Goal: Task Accomplishment & Management: Complete application form

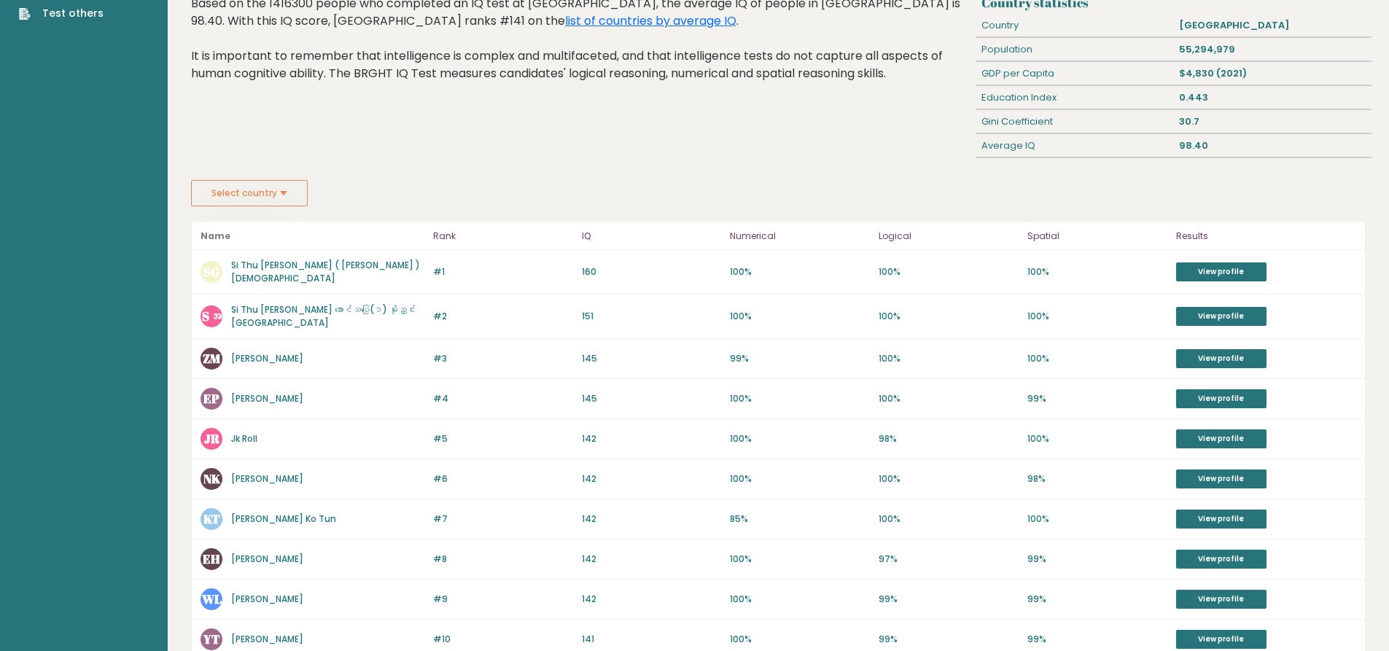
scroll to position [219, 0]
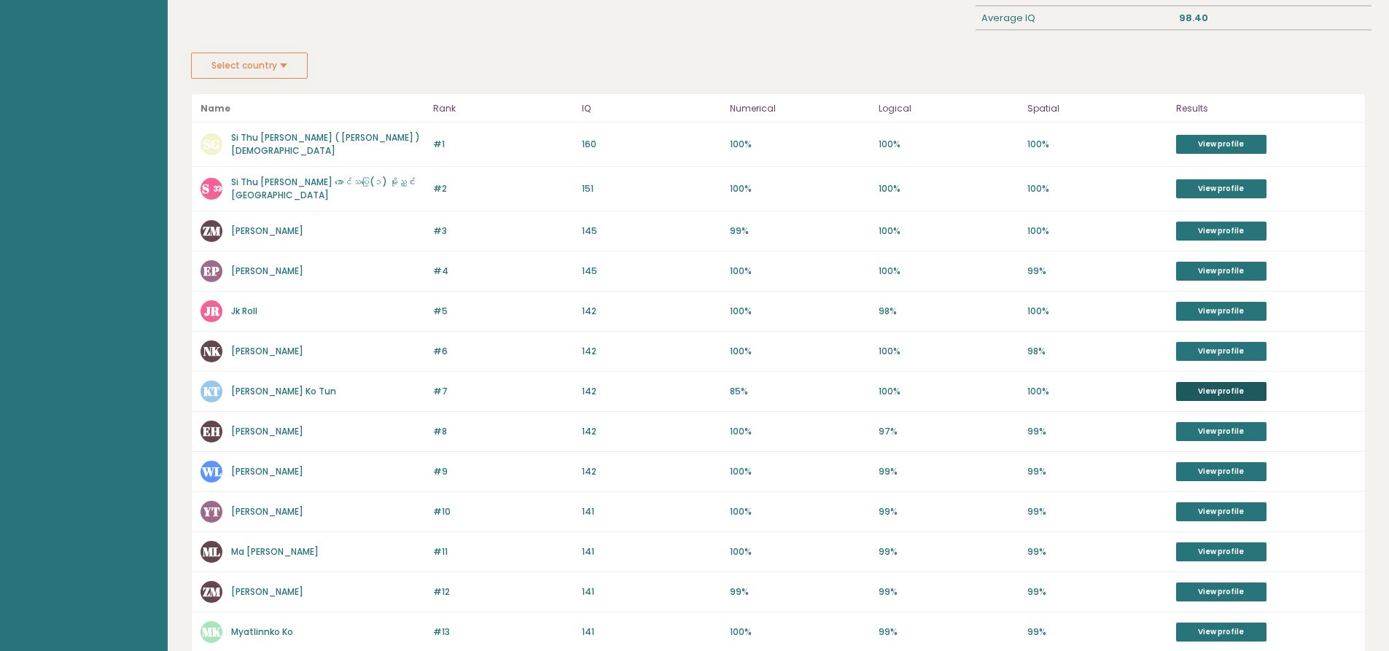
click at [1230, 386] on link "View profile" at bounding box center [1221, 391] width 90 height 19
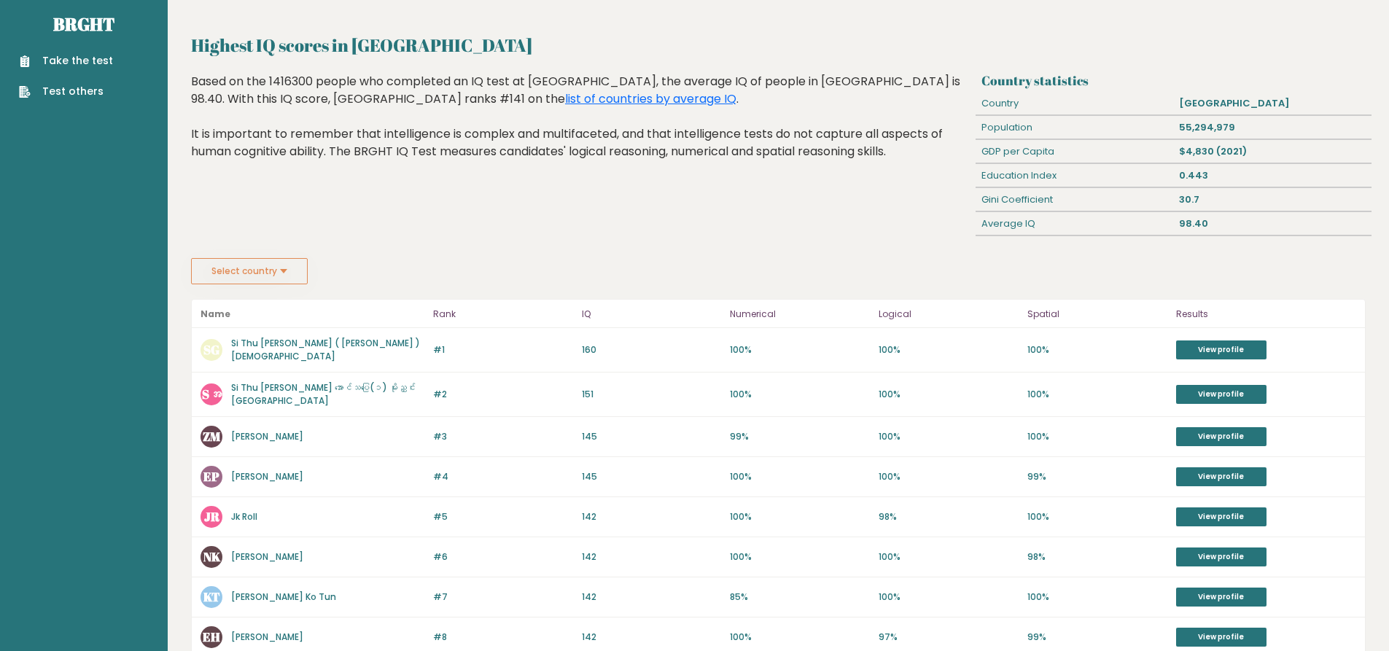
scroll to position [0, 0]
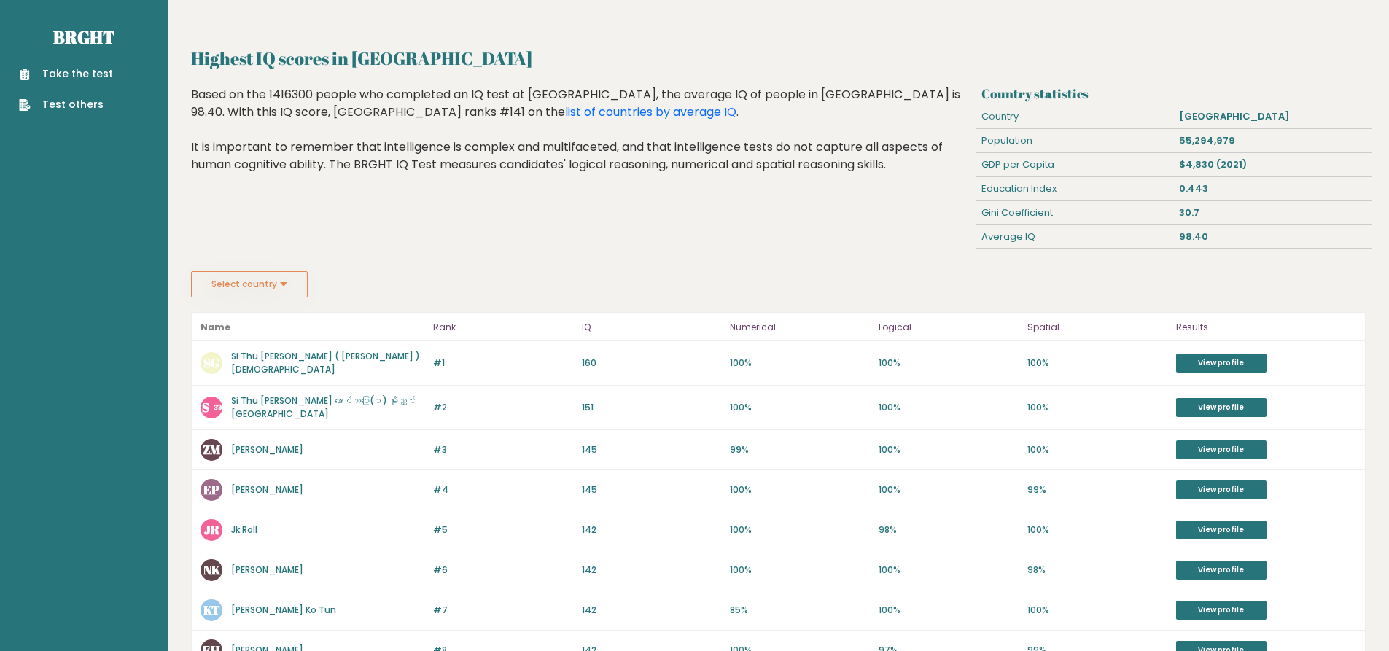
click at [116, 74] on div "Take the test Test others" at bounding box center [84, 80] width 144 height 63
click at [99, 72] on link "Take the test" at bounding box center [66, 73] width 94 height 15
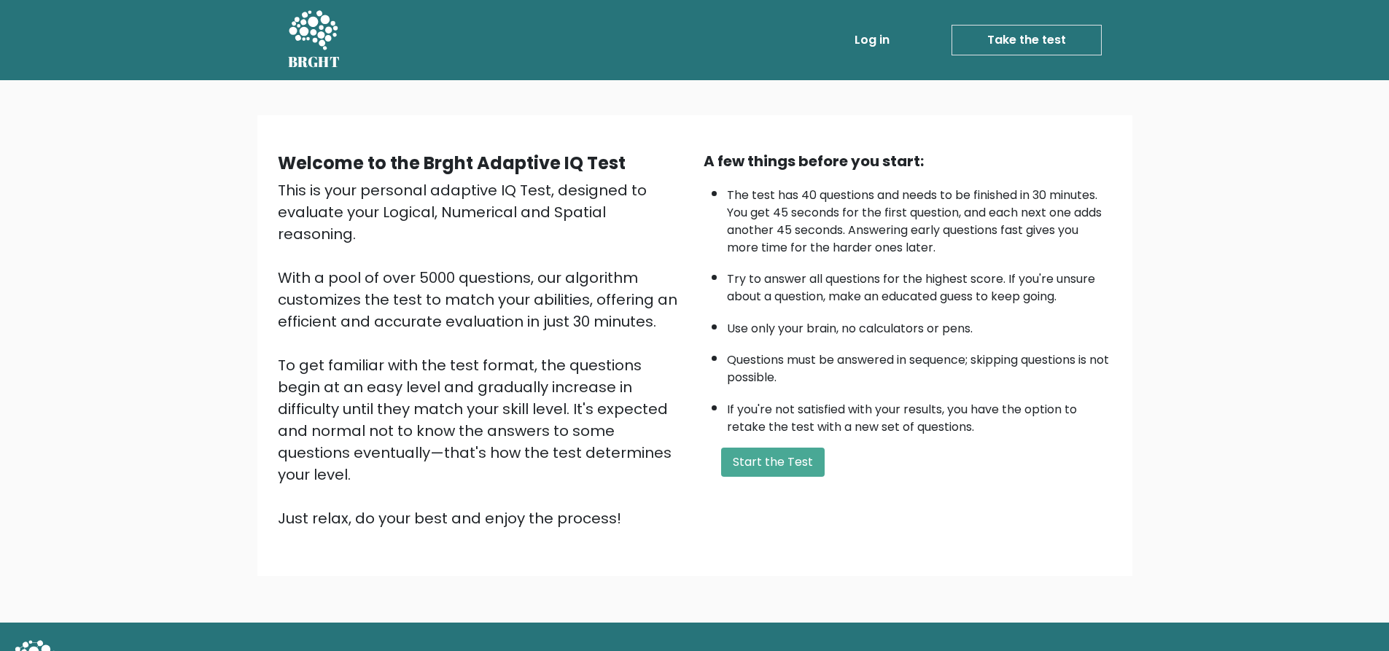
click at [879, 28] on link "Log in" at bounding box center [872, 40] width 47 height 29
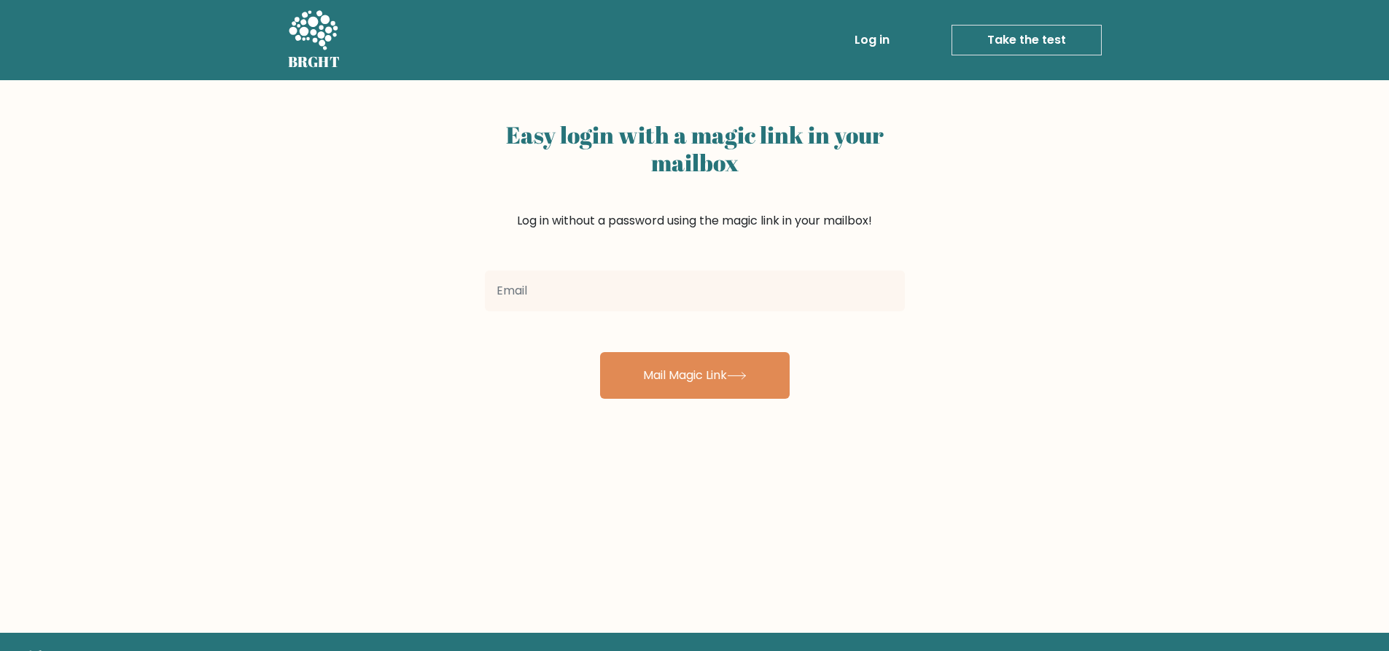
click at [615, 291] on input "email" at bounding box center [695, 290] width 420 height 41
type input "yehtetnaing2006@gmail.com"
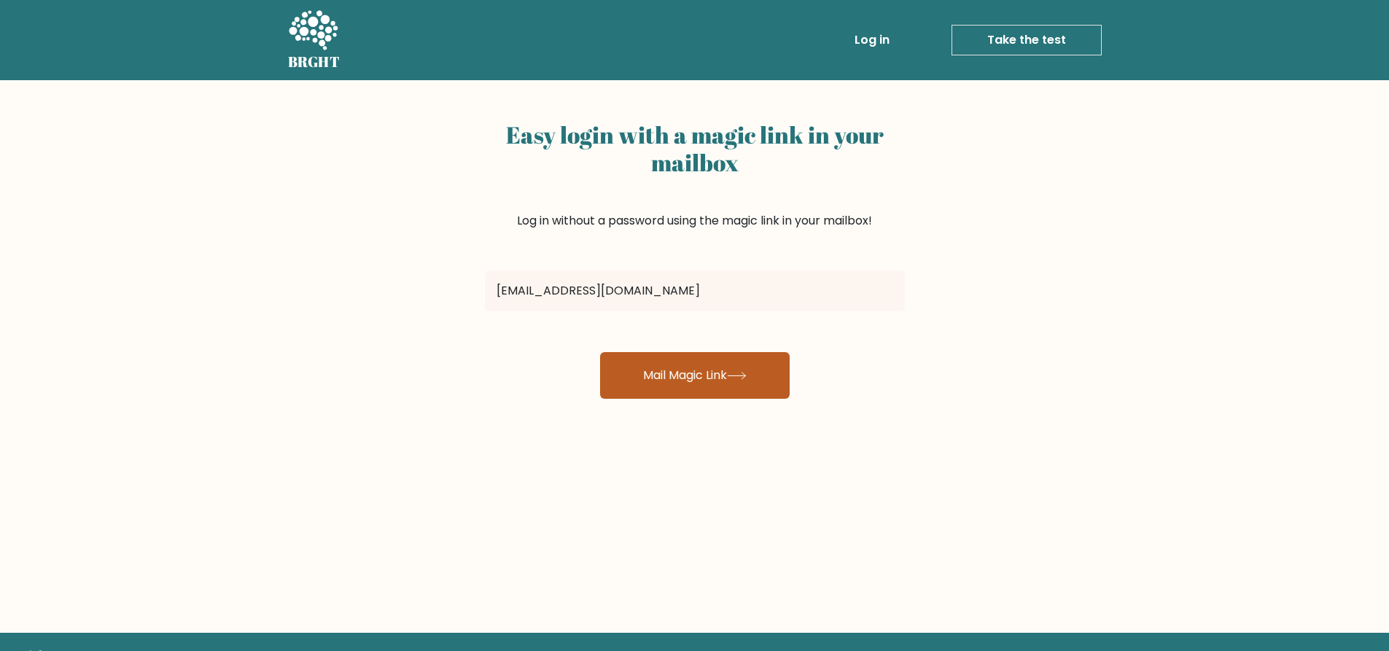
click at [645, 377] on button "Mail Magic Link" at bounding box center [695, 375] width 190 height 47
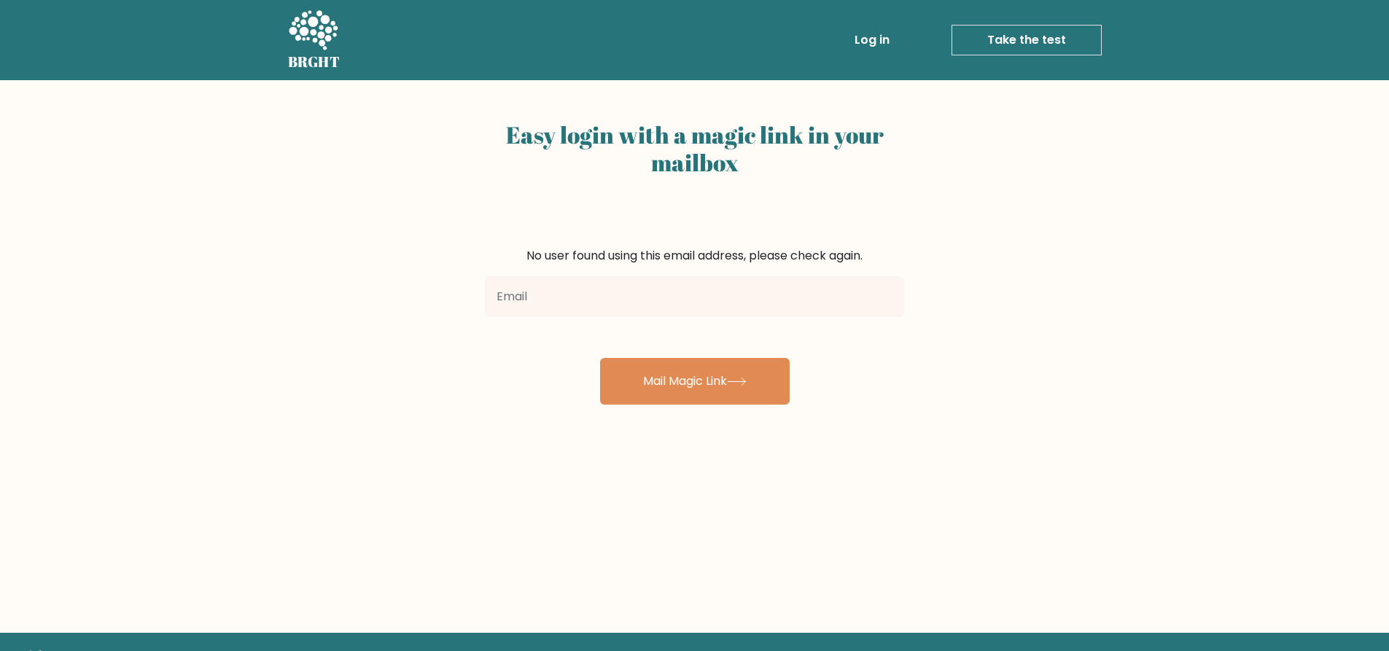
click at [628, 308] on input "email" at bounding box center [695, 296] width 420 height 41
click at [948, 121] on div "Easy login with a magic link in your mailbox No user found using this email add…" at bounding box center [694, 356] width 1389 height 553
click at [880, 38] on link "Log in" at bounding box center [872, 40] width 47 height 29
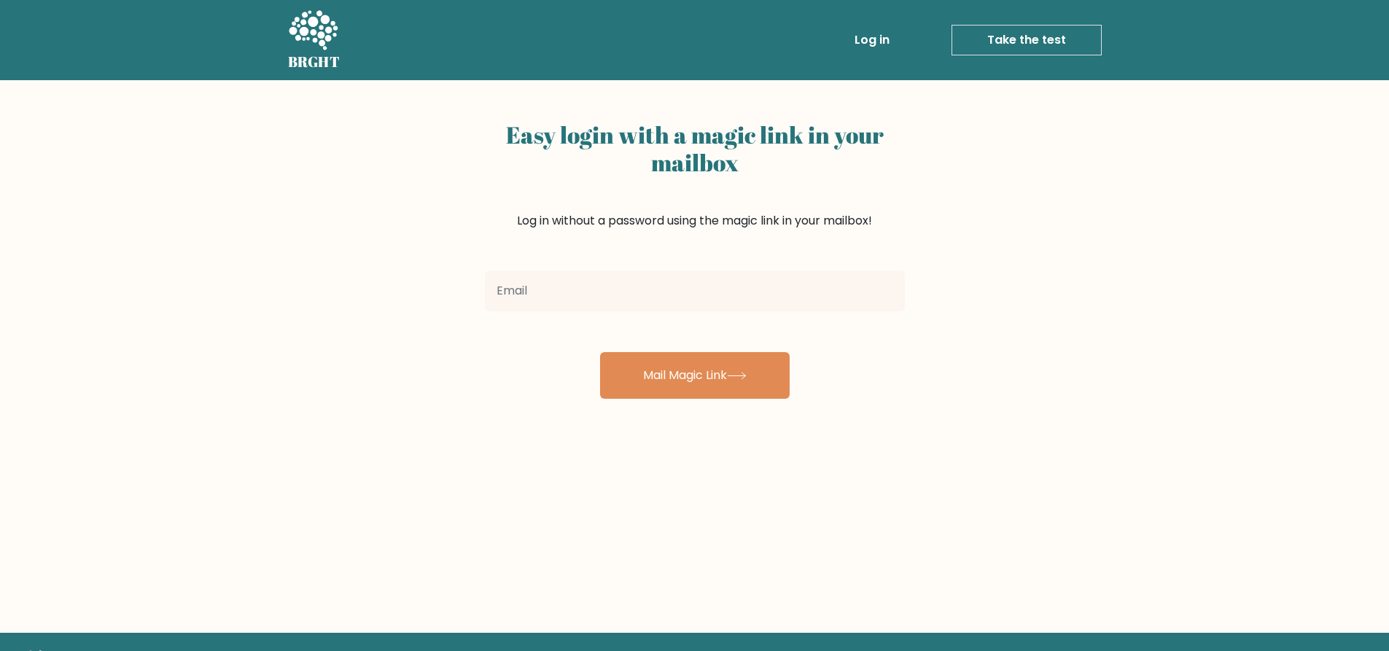
click at [610, 284] on input "email" at bounding box center [695, 290] width 420 height 41
type input "[EMAIL_ADDRESS][DOMAIN_NAME]"
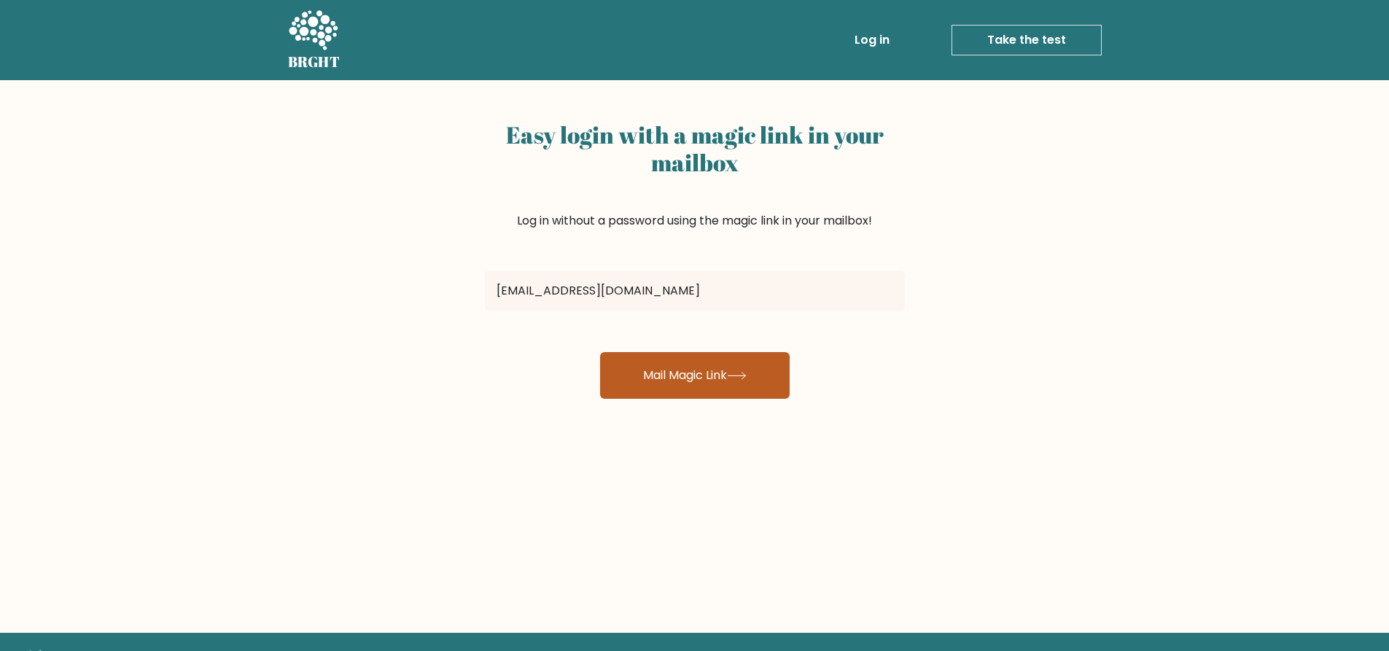
click at [656, 370] on button "Mail Magic Link" at bounding box center [695, 375] width 190 height 47
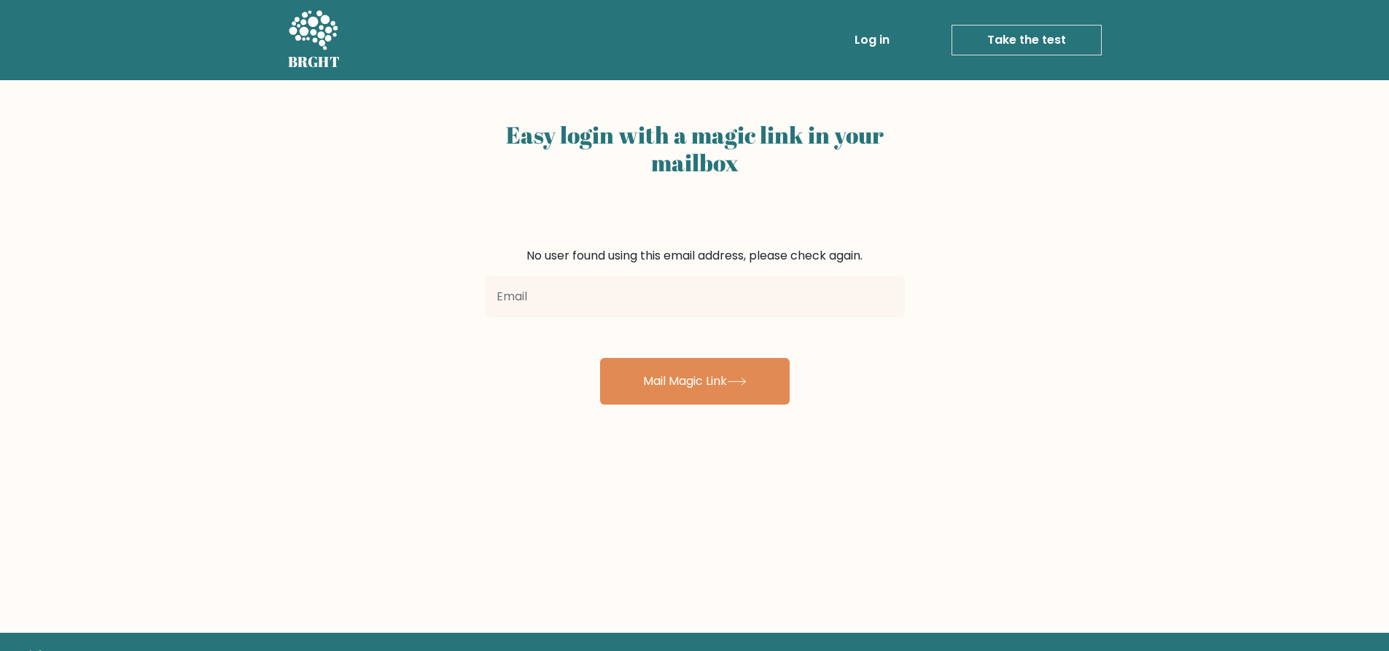
click at [144, 390] on div "Easy login with a magic link in your mailbox No user found using this email add…" at bounding box center [694, 356] width 1389 height 553
click at [1013, 46] on link "Take the test" at bounding box center [1026, 40] width 150 height 31
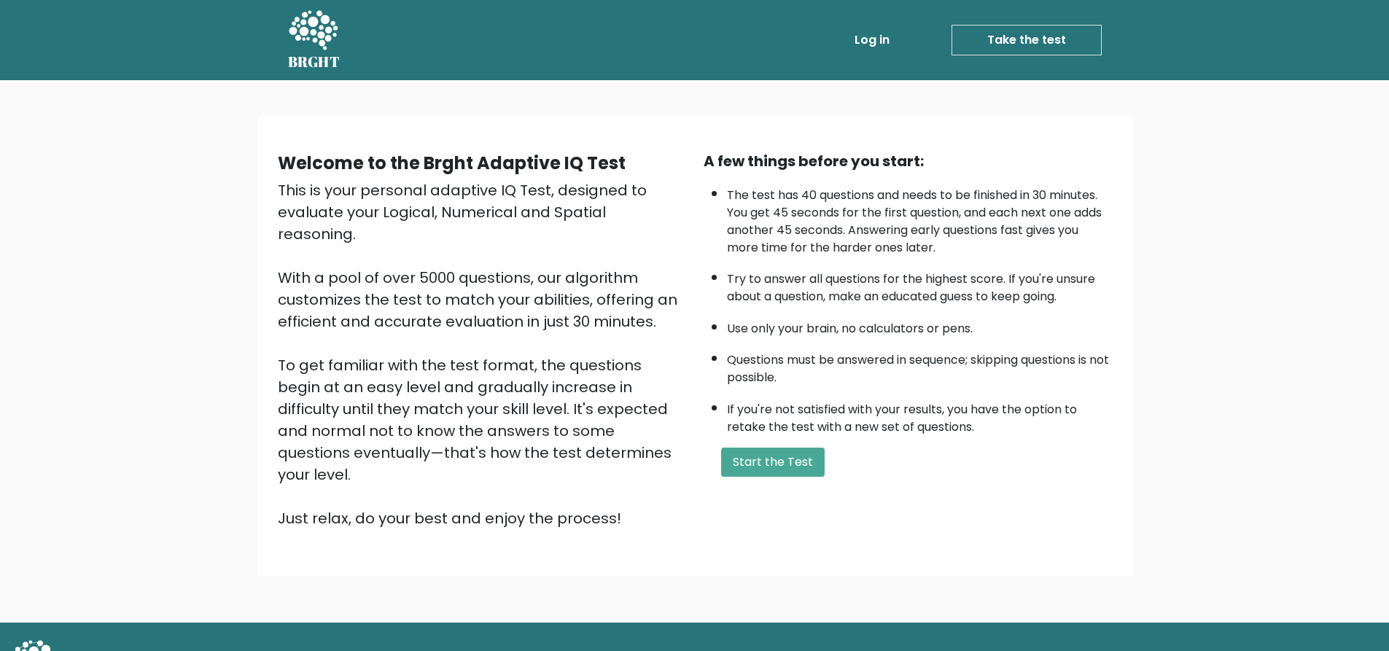
click at [296, 42] on icon at bounding box center [313, 31] width 50 height 44
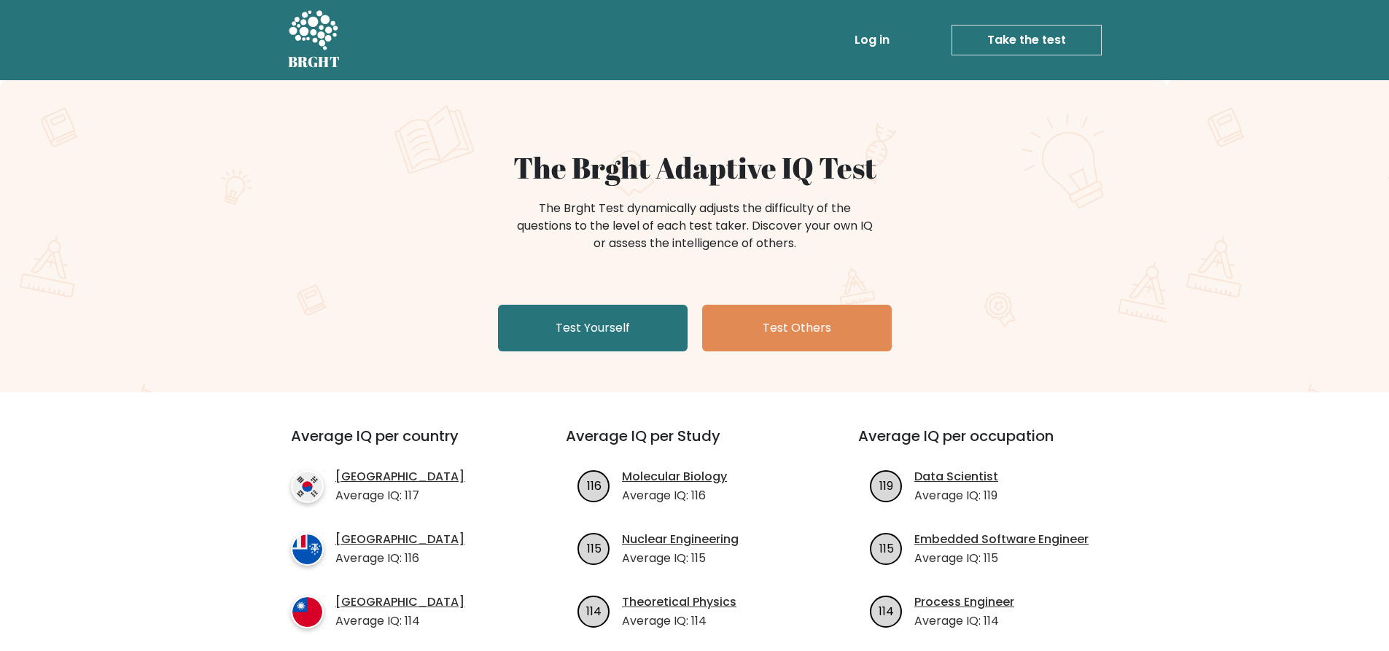
drag, startPoint x: 278, startPoint y: 42, endPoint x: 136, endPoint y: 0, distance: 148.8
click at [276, 39] on nav "BRGHT BRGHT Log in Take the test Take the test" at bounding box center [694, 40] width 1389 height 80
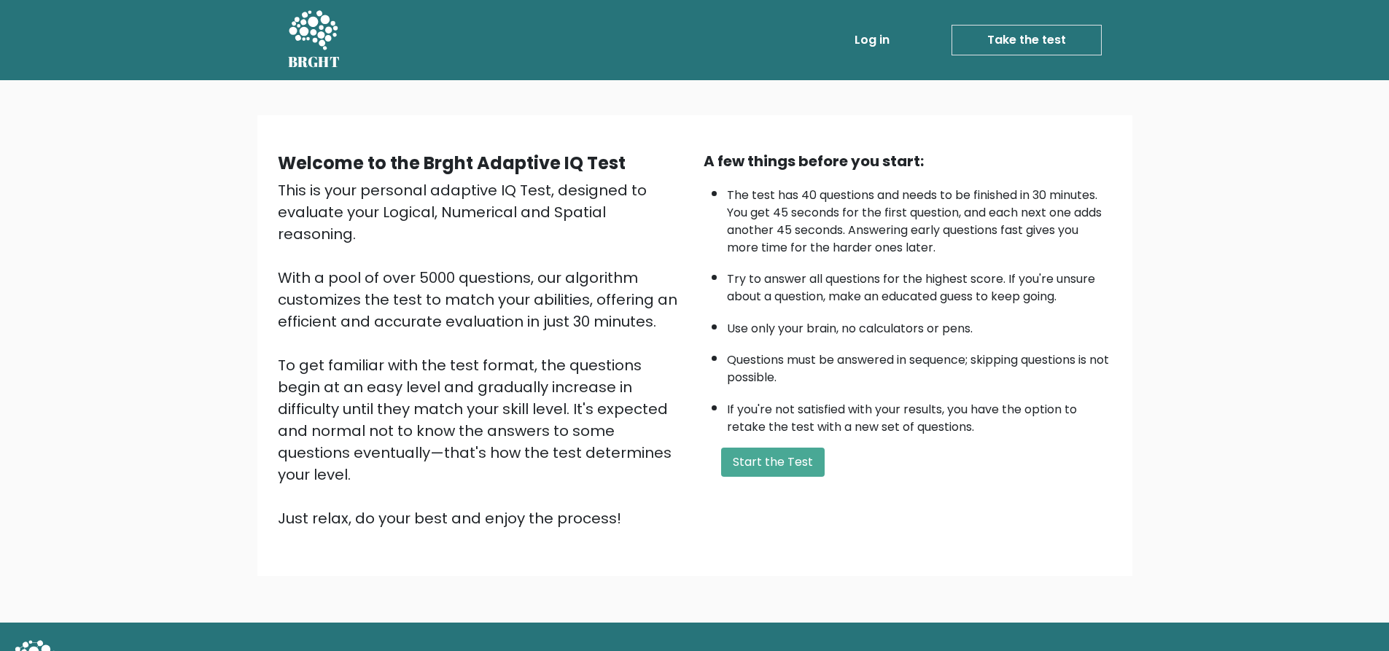
click at [1029, 31] on link "Take the test" at bounding box center [1026, 40] width 150 height 31
click at [1043, 28] on link "Take the test" at bounding box center [1026, 40] width 150 height 31
click at [811, 466] on button "Start the Test" at bounding box center [773, 462] width 104 height 29
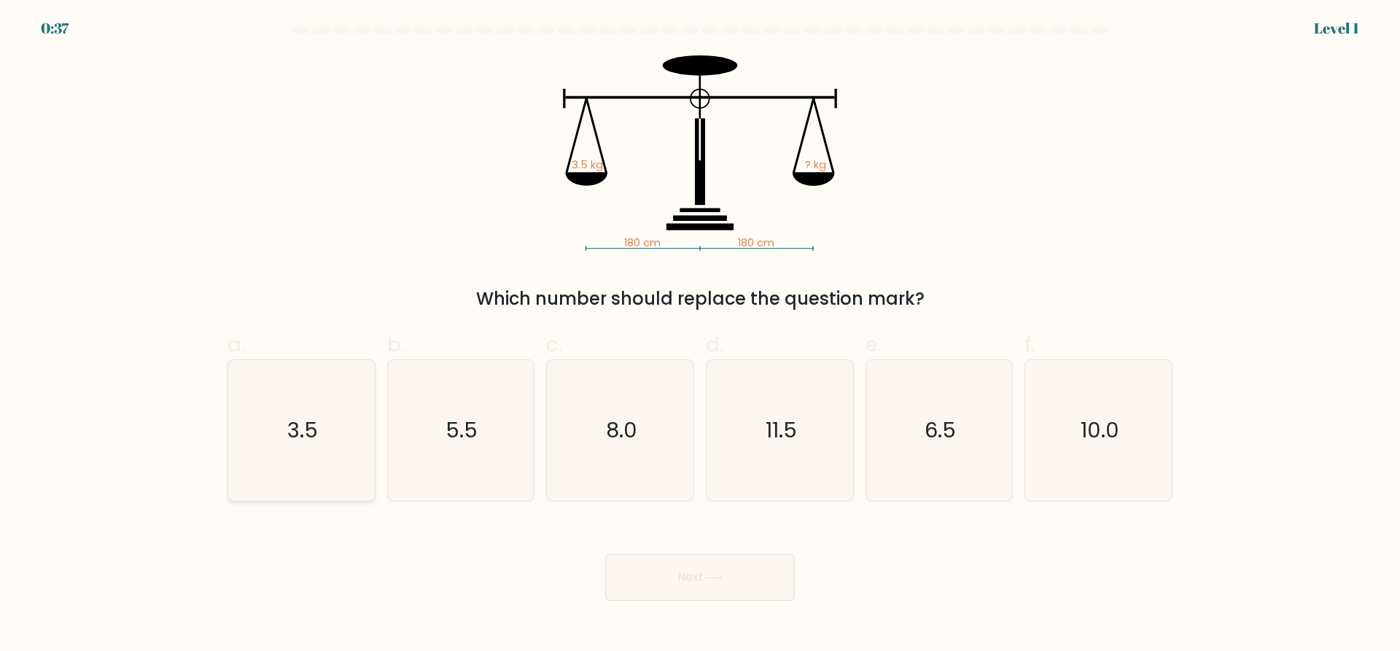
click at [315, 430] on text "3.5" at bounding box center [302, 430] width 31 height 29
click at [700, 335] on input "a. 3.5" at bounding box center [700, 330] width 1 height 9
radio input "true"
click at [728, 566] on button "Next" at bounding box center [700, 577] width 190 height 47
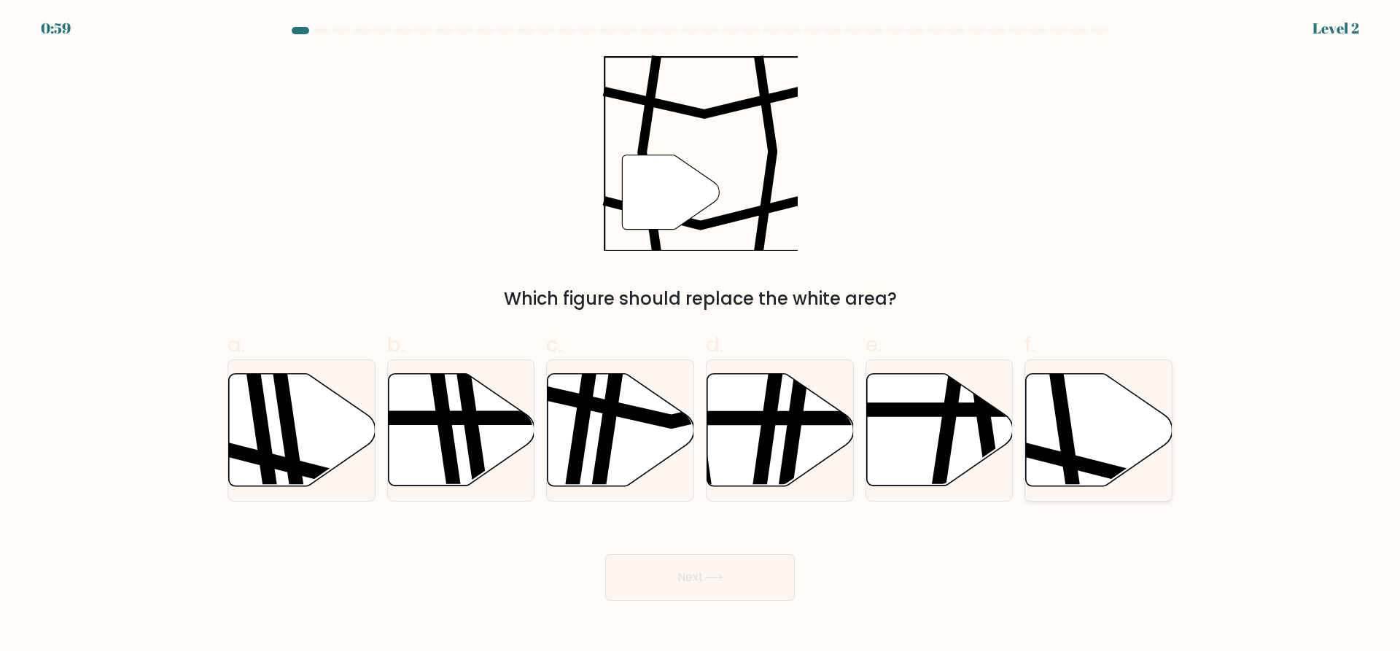
click at [1085, 436] on icon at bounding box center [1099, 430] width 147 height 112
click at [701, 335] on input "f." at bounding box center [700, 330] width 1 height 9
radio input "true"
drag, startPoint x: 676, startPoint y: 583, endPoint x: 686, endPoint y: 572, distance: 15.5
click at [679, 582] on button "Next" at bounding box center [700, 577] width 190 height 47
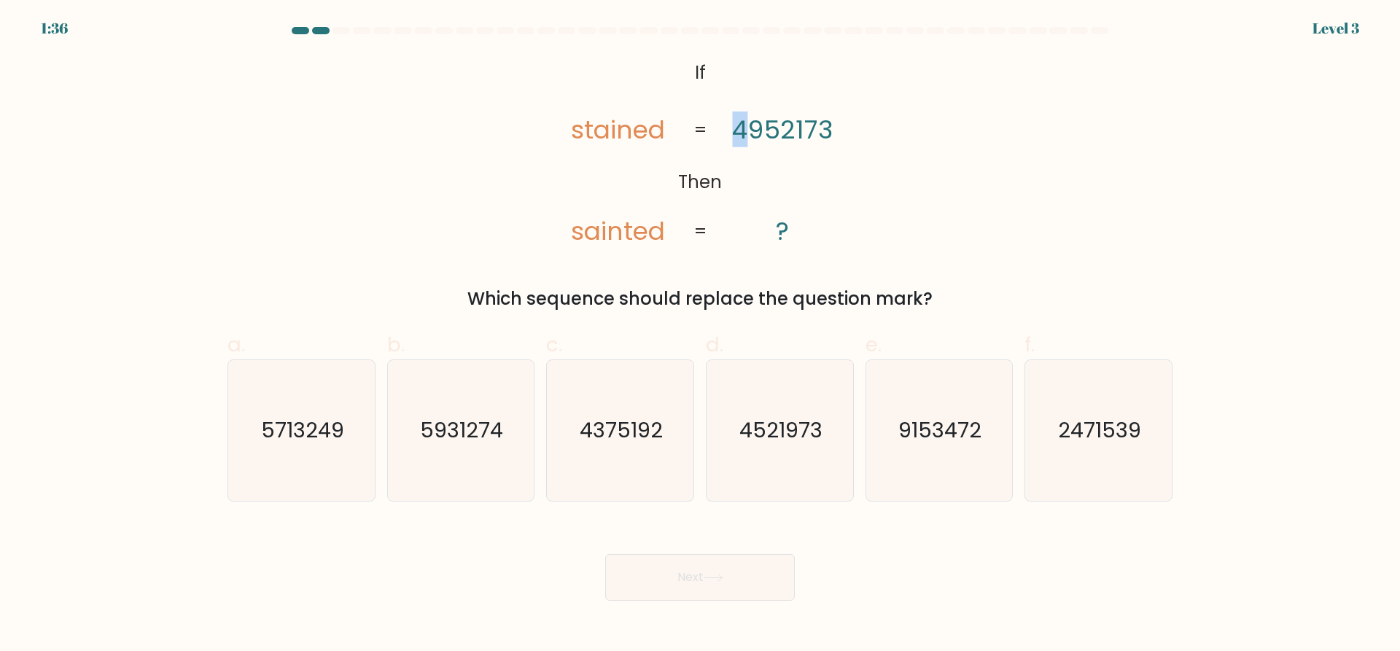
drag, startPoint x: 736, startPoint y: 129, endPoint x: 744, endPoint y: 131, distance: 8.3
click at [744, 131] on tspan "4952173" at bounding box center [782, 130] width 101 height 36
click at [915, 144] on div "@import url('https://fonts.googleapis.com/css?family=Abril+Fatface:400,100,100i…" at bounding box center [700, 183] width 962 height 257
drag, startPoint x: 765, startPoint y: 128, endPoint x: 779, endPoint y: 131, distance: 13.6
click at [779, 131] on tspan "4952173" at bounding box center [782, 130] width 101 height 36
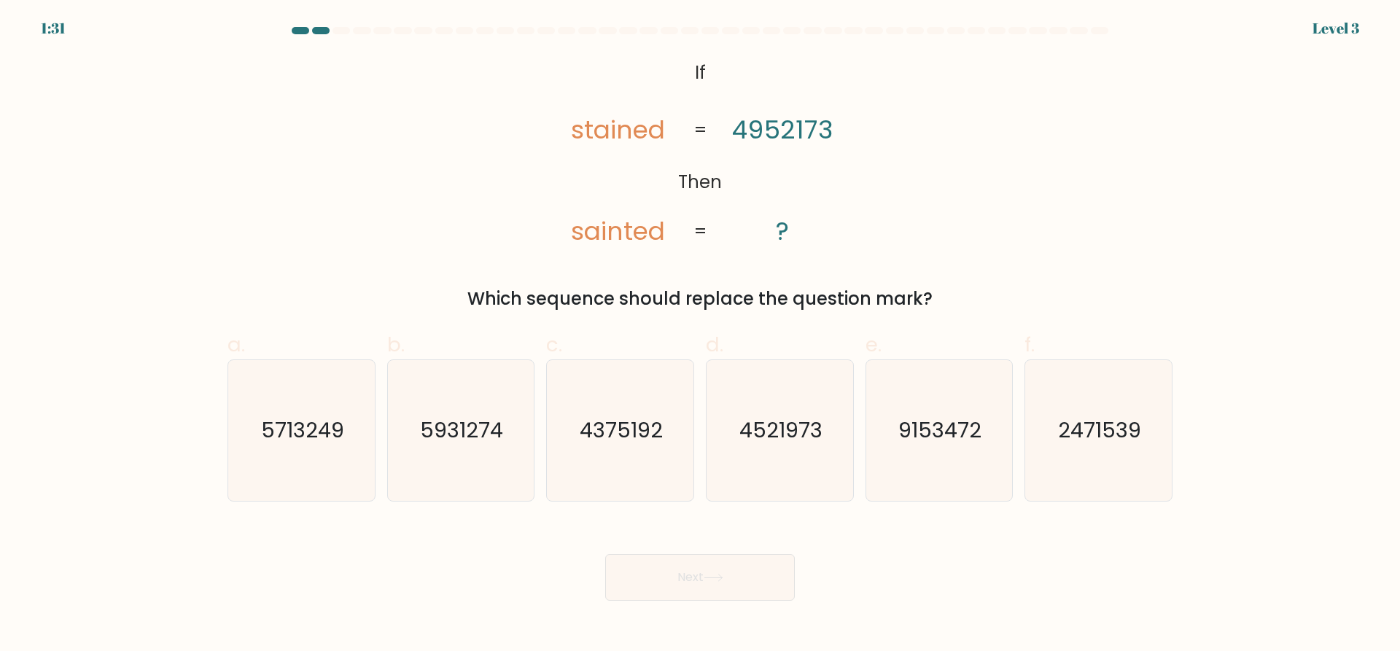
click at [797, 178] on icon "@import url('https://fonts.googleapis.com/css?family=Abril+Fatface:400,100,100i…" at bounding box center [700, 152] width 317 height 195
click at [598, 235] on tspan "sainted" at bounding box center [617, 231] width 94 height 36
click at [781, 437] on text "4521973" at bounding box center [780, 430] width 83 height 29
click at [800, 483] on icon "4521973" at bounding box center [779, 430] width 141 height 141
click at [701, 335] on input "d. 4521973" at bounding box center [700, 330] width 1 height 9
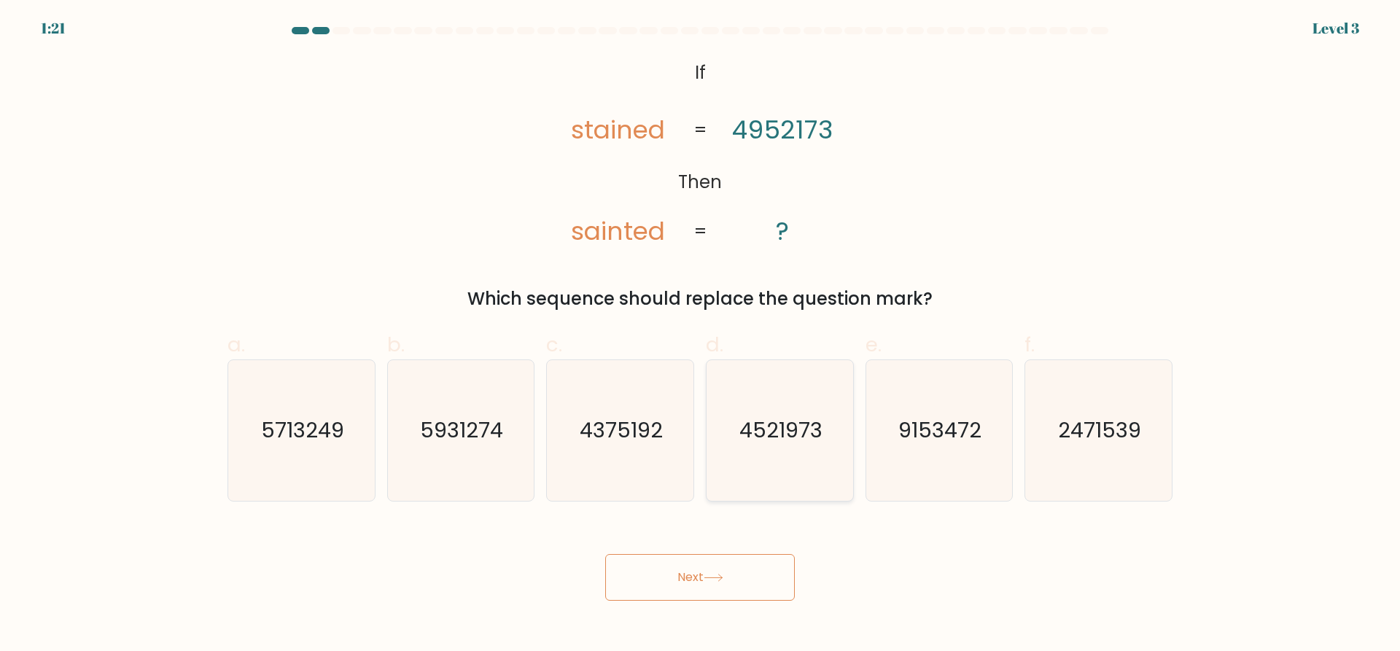
radio input "true"
click at [734, 580] on button "Next" at bounding box center [700, 577] width 190 height 47
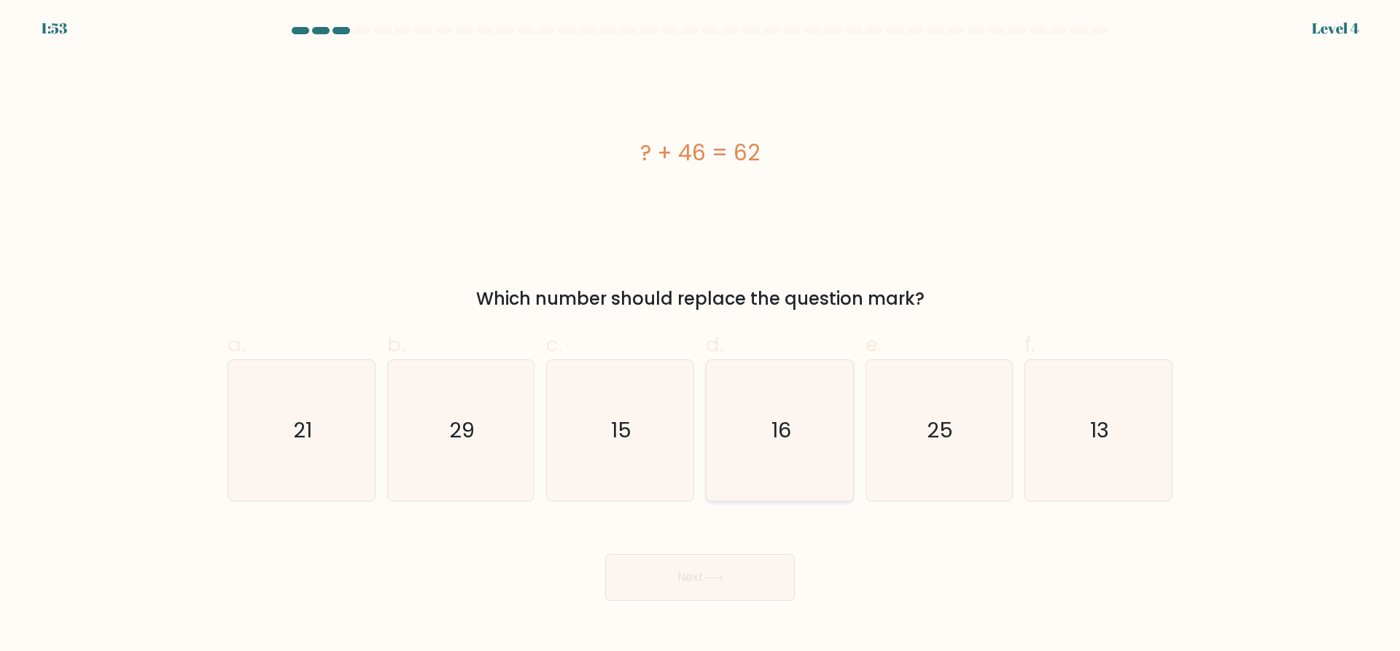
click at [788, 443] on text "16" at bounding box center [781, 430] width 20 height 29
click at [701, 335] on input "d. 16" at bounding box center [700, 330] width 1 height 9
radio input "true"
click at [718, 587] on button "Next" at bounding box center [700, 577] width 190 height 47
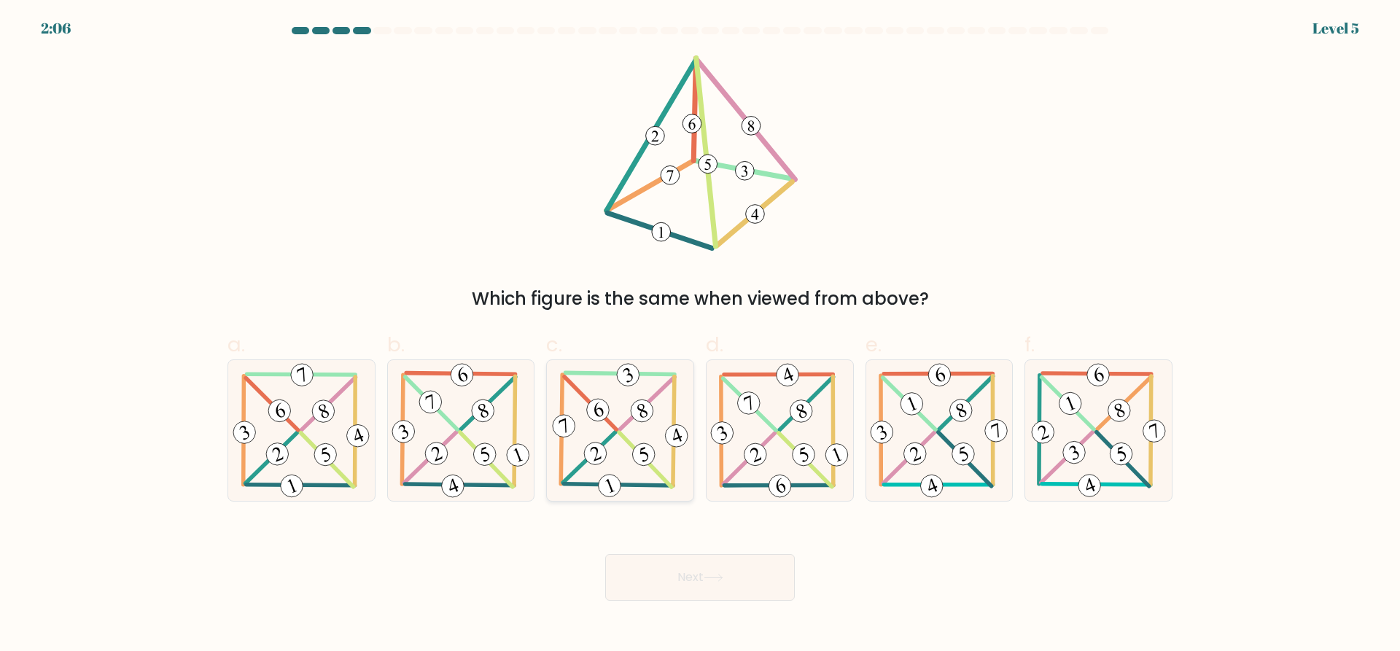
click at [638, 400] on icon at bounding box center [620, 430] width 143 height 141
click at [700, 335] on input "c." at bounding box center [700, 330] width 1 height 9
radio input "true"
click at [697, 573] on button "Next" at bounding box center [700, 577] width 190 height 47
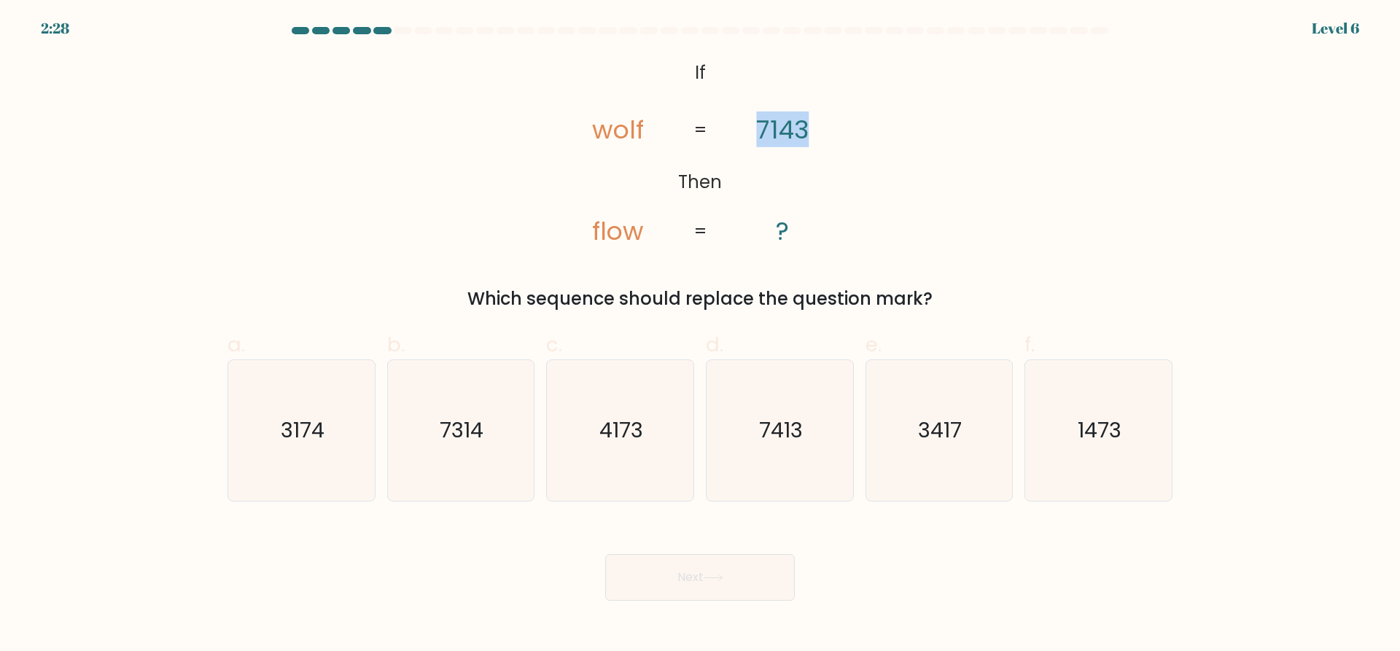
drag, startPoint x: 758, startPoint y: 130, endPoint x: 830, endPoint y: 130, distance: 72.2
click at [832, 128] on icon "@import url('https://fonts.googleapis.com/css?family=Abril+Fatface:400,100,100i…" at bounding box center [700, 152] width 317 height 195
click at [803, 155] on icon "@import url('https://fonts.googleapis.com/css?family=Abril+Fatface:400,100,100i…" at bounding box center [700, 152] width 317 height 195
drag, startPoint x: 643, startPoint y: 127, endPoint x: 649, endPoint y: 152, distance: 25.5
click at [639, 133] on tspan "wolf" at bounding box center [617, 130] width 52 height 36
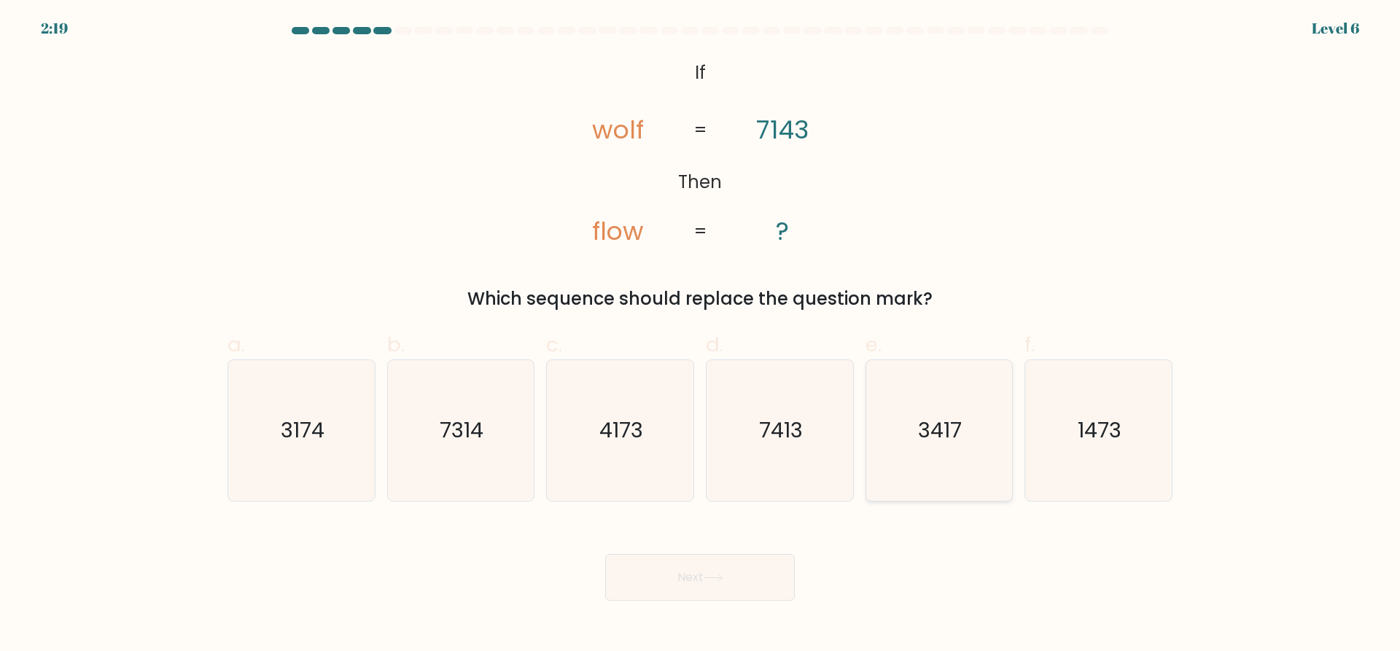
click at [955, 488] on icon "3417" at bounding box center [938, 430] width 141 height 141
click at [701, 335] on input "e. 3417" at bounding box center [700, 330] width 1 height 9
radio input "true"
click at [768, 583] on button "Next" at bounding box center [700, 577] width 190 height 47
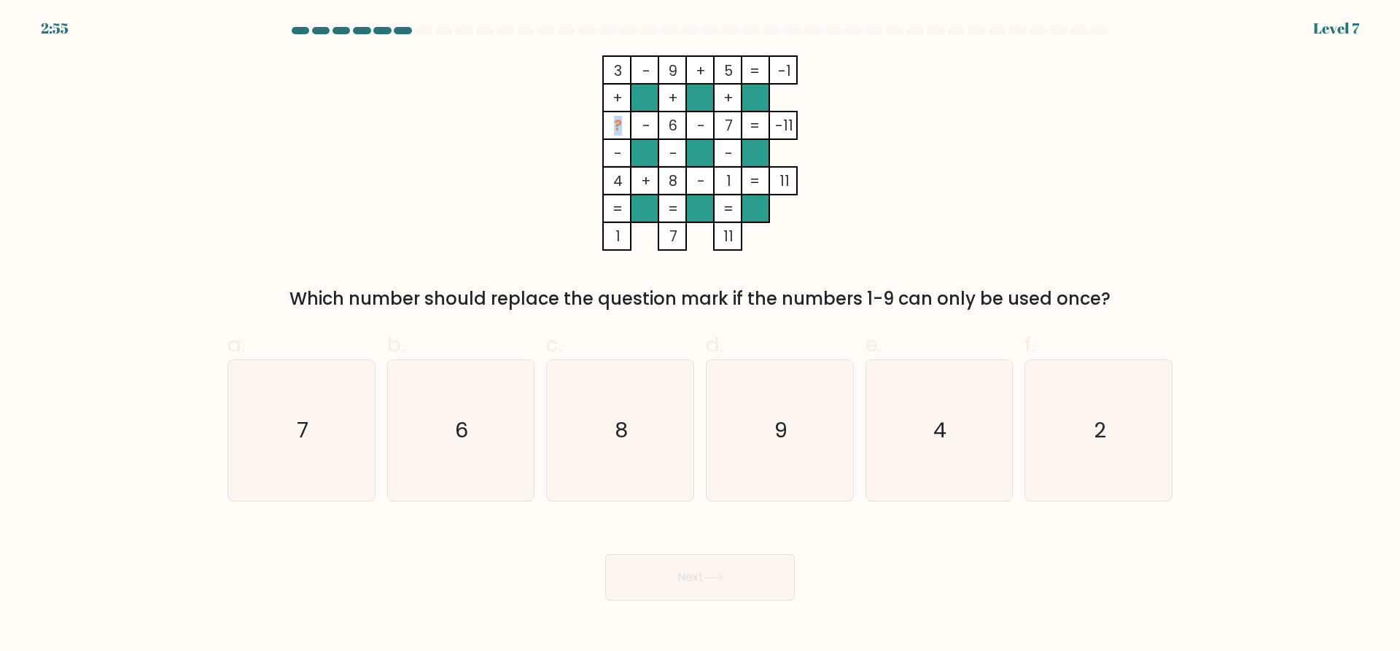
click at [614, 128] on tspan "?" at bounding box center [618, 126] width 8 height 20
click at [870, 116] on icon "3 - 9 + 5 -1 + + + ? - 6 - 7 -11 - - - 4 + 8 - 1 = 11 = = = = 1 7 11 =" at bounding box center [699, 152] width 437 height 195
click at [926, 422] on icon "4" at bounding box center [938, 430] width 141 height 141
click at [701, 335] on input "e. 4" at bounding box center [700, 330] width 1 height 9
radio input "true"
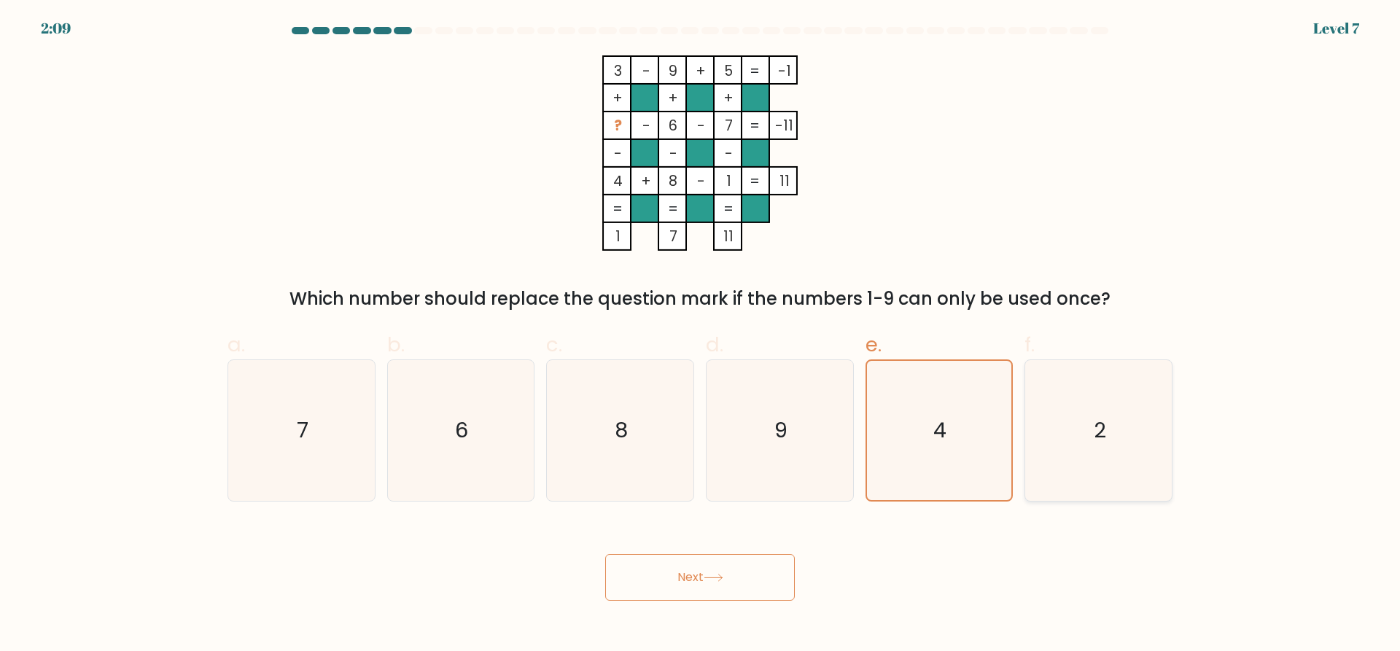
click at [1067, 437] on icon "2" at bounding box center [1098, 430] width 141 height 141
click at [701, 335] on input "f. 2" at bounding box center [700, 330] width 1 height 9
radio input "true"
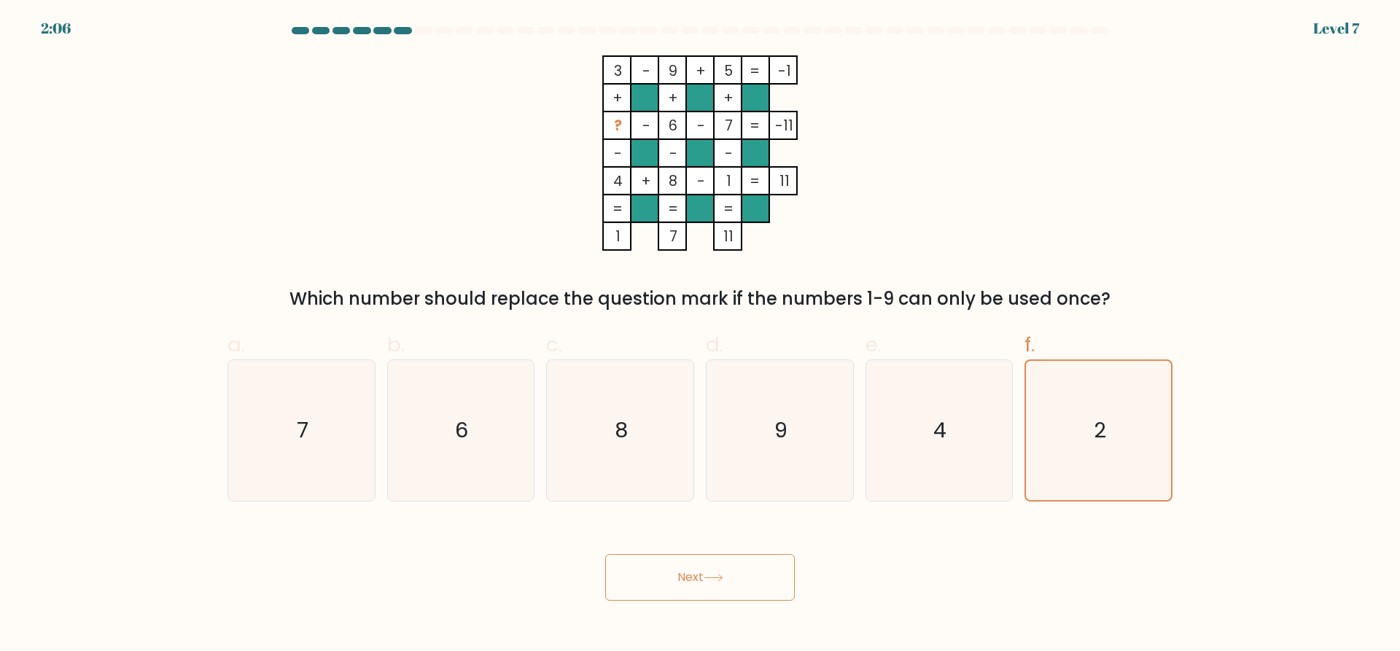
click at [731, 579] on button "Next" at bounding box center [700, 577] width 190 height 47
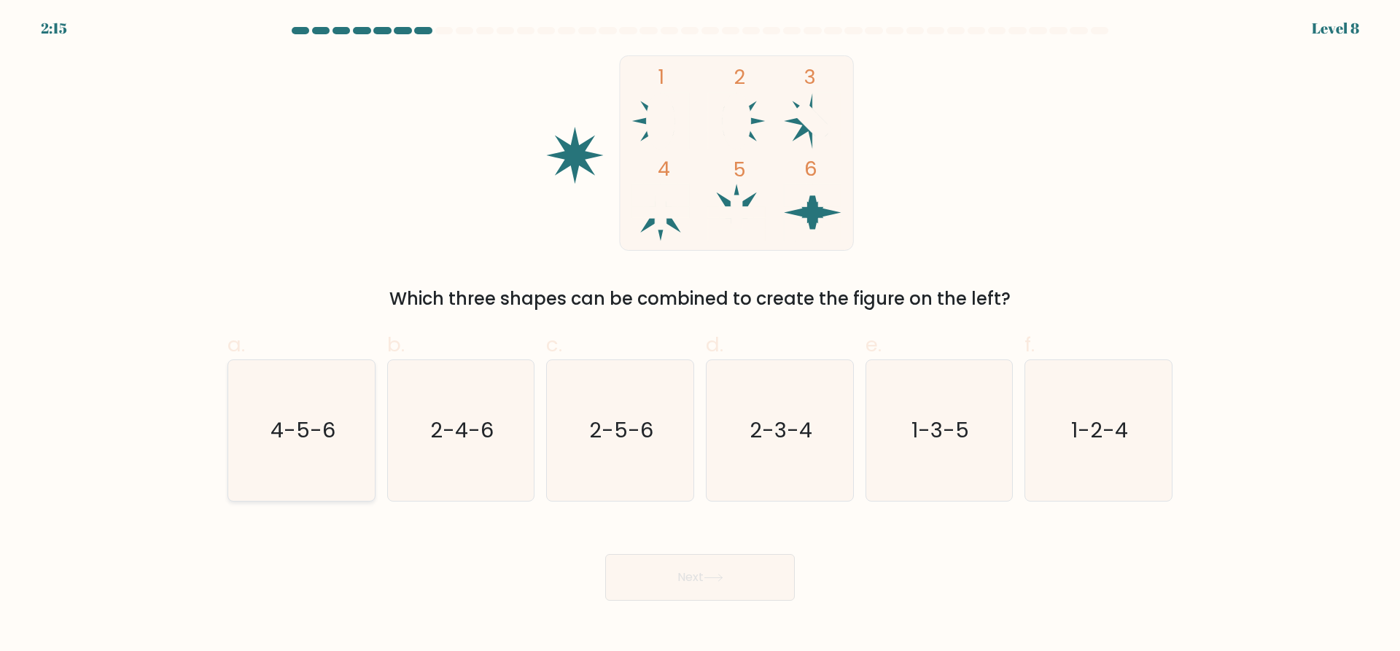
click at [298, 453] on icon "4-5-6" at bounding box center [301, 430] width 141 height 141
click at [700, 335] on input "a. 4-5-6" at bounding box center [700, 330] width 1 height 9
radio input "true"
click at [710, 580] on icon at bounding box center [713, 578] width 20 height 8
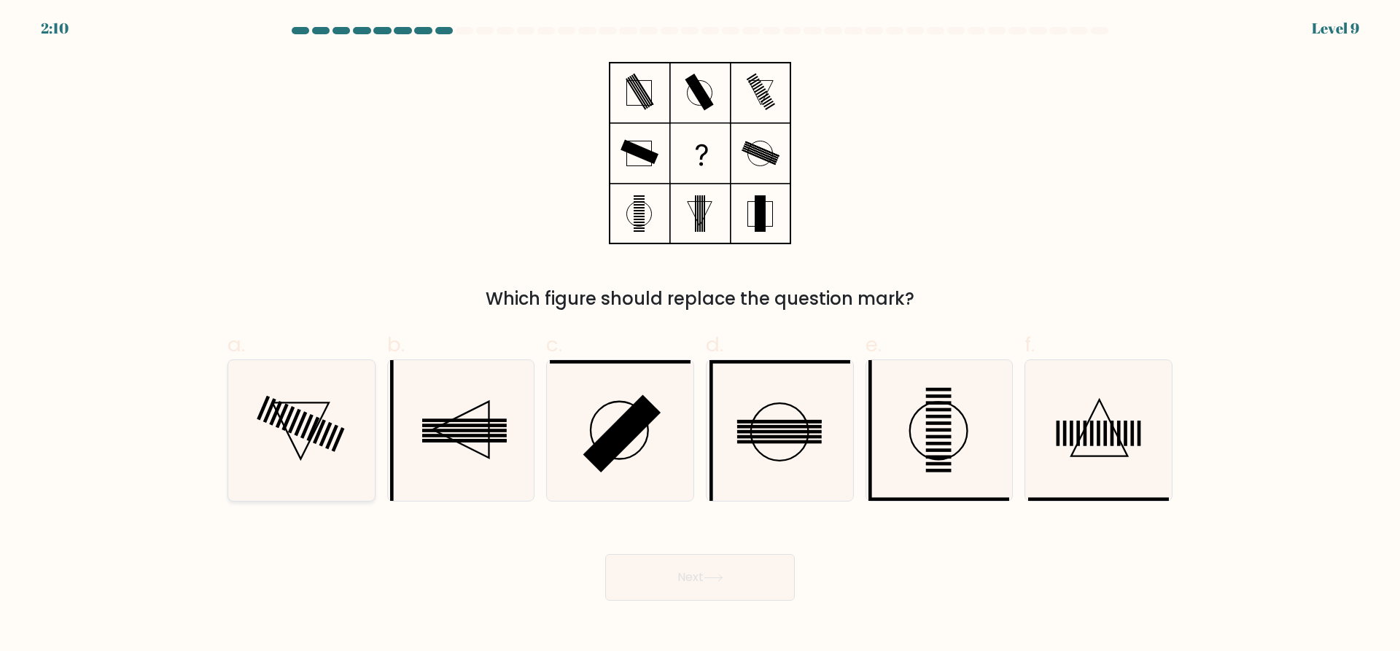
click at [313, 448] on icon at bounding box center [301, 430] width 141 height 141
click at [700, 335] on input "a." at bounding box center [700, 330] width 1 height 9
radio input "true"
click at [1120, 428] on icon at bounding box center [1098, 430] width 141 height 141
click at [701, 335] on input "f." at bounding box center [700, 330] width 1 height 9
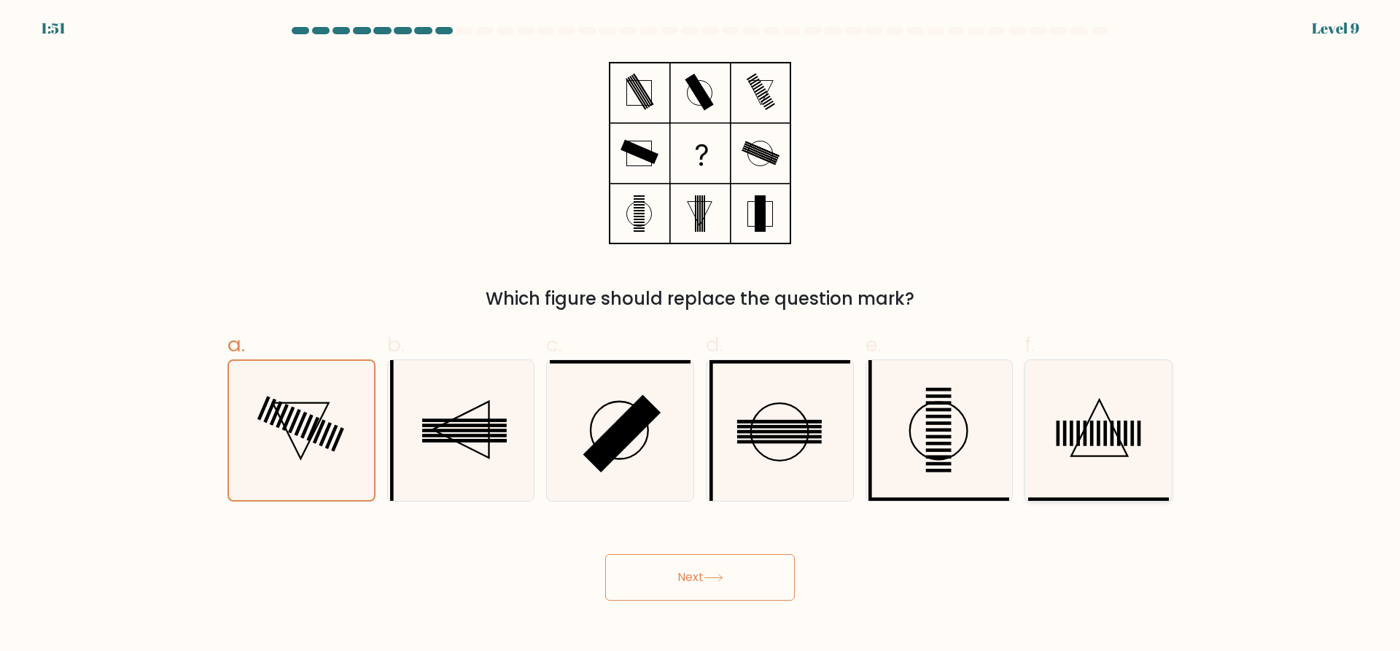
radio input "true"
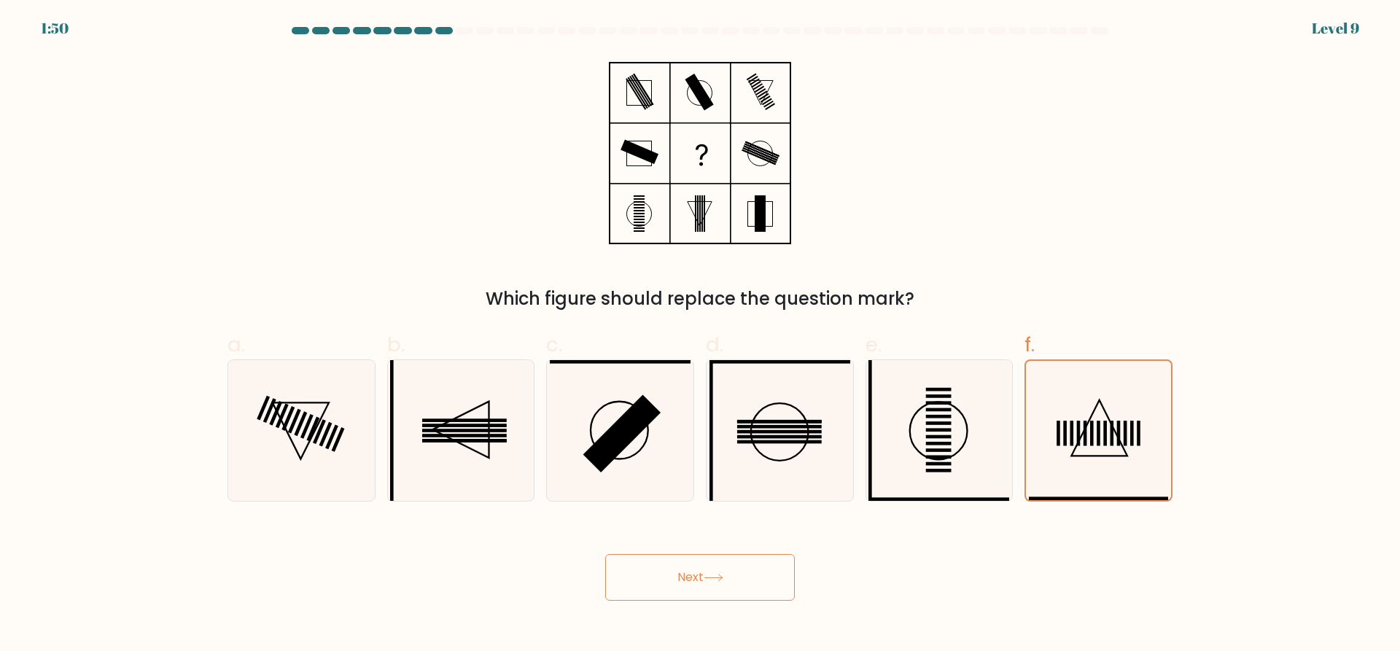
drag, startPoint x: 693, startPoint y: 578, endPoint x: 696, endPoint y: 569, distance: 9.2
click at [693, 577] on button "Next" at bounding box center [700, 577] width 190 height 47
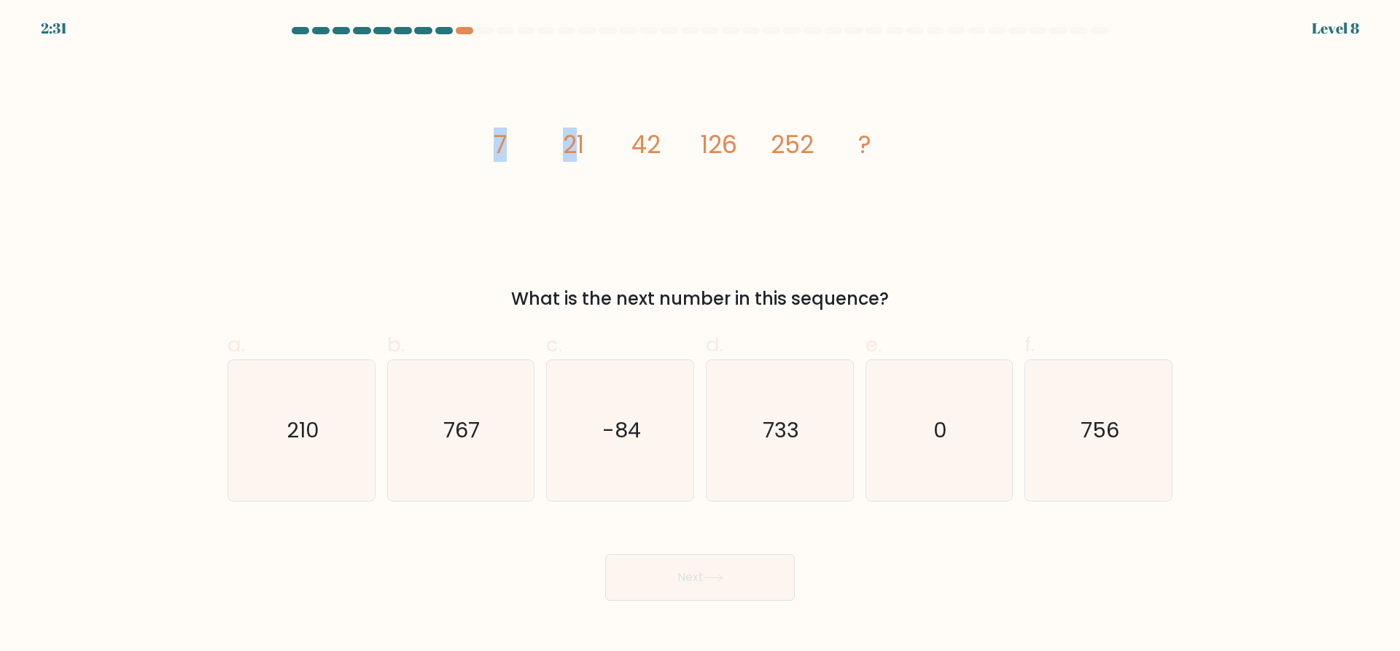
drag, startPoint x: 539, startPoint y: 156, endPoint x: 590, endPoint y: 160, distance: 50.5
click at [580, 155] on g "7 21 42 126 252 ?" at bounding box center [683, 145] width 378 height 34
drag, startPoint x: 615, startPoint y: 190, endPoint x: 577, endPoint y: 176, distance: 40.1
click at [613, 187] on icon "image/svg+xml 7 21 42 126 252 ?" at bounding box center [699, 152] width 437 height 195
drag, startPoint x: 566, startPoint y: 141, endPoint x: 590, endPoint y: 149, distance: 24.4
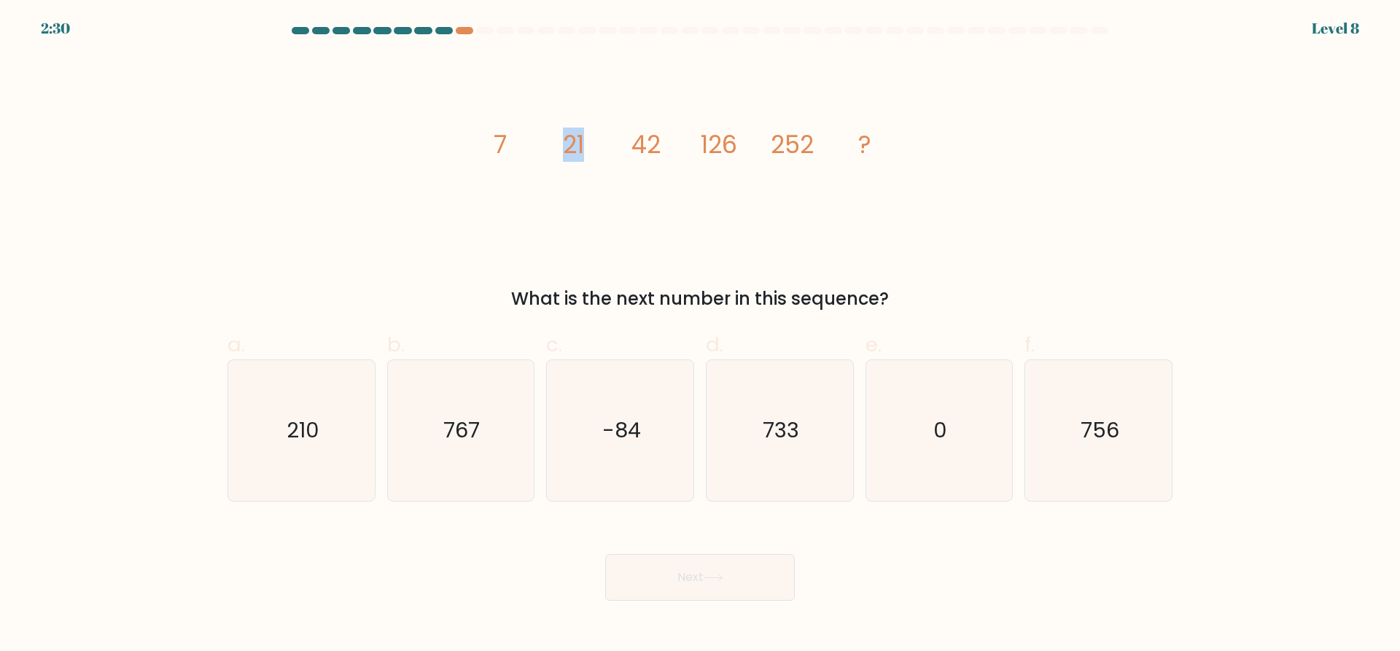
click at [590, 149] on icon "image/svg+xml 7 21 42 126 252 ?" at bounding box center [699, 152] width 437 height 195
drag, startPoint x: 611, startPoint y: 187, endPoint x: 653, endPoint y: 155, distance: 53.1
click at [623, 180] on icon "image/svg+xml 7 21 42 126 252 ?" at bounding box center [699, 152] width 437 height 195
drag, startPoint x: 632, startPoint y: 141, endPoint x: 679, endPoint y: 149, distance: 47.3
click at [666, 146] on icon "image/svg+xml 7 21 42 126 252 ?" at bounding box center [699, 152] width 437 height 195
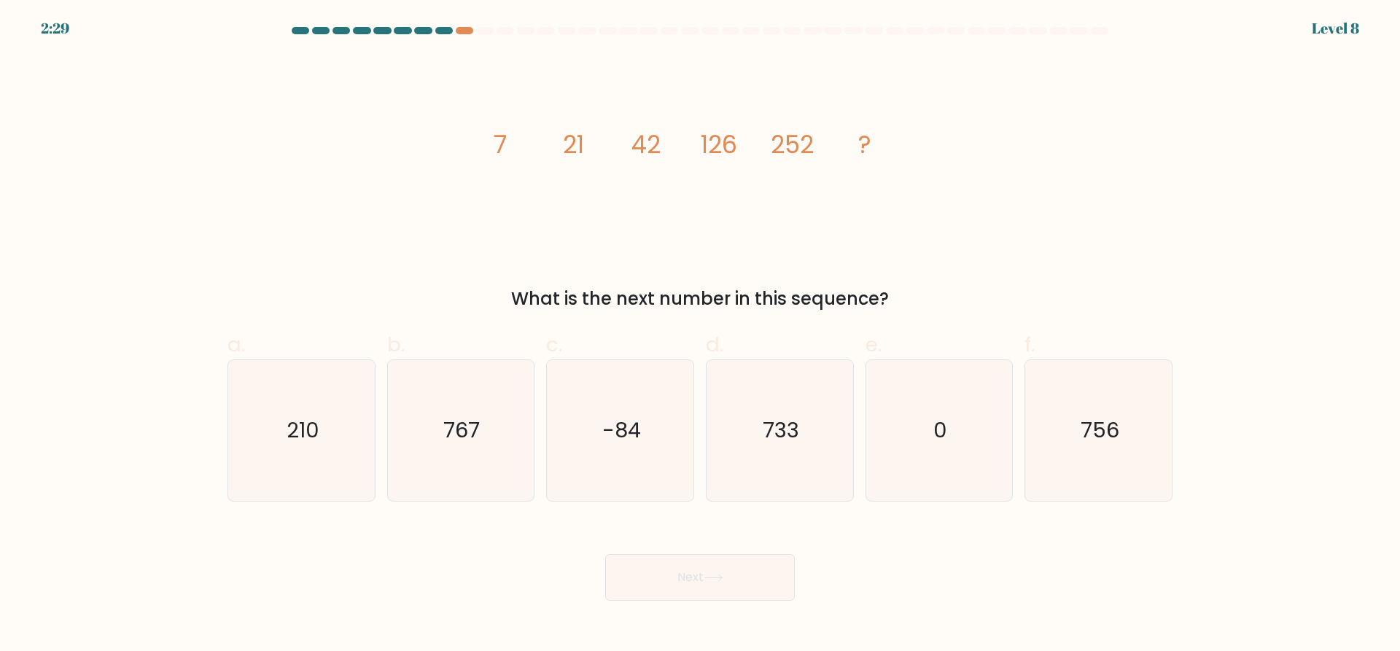
click at [684, 186] on icon "image/svg+xml 7 21 42 126 252 ?" at bounding box center [699, 152] width 437 height 195
drag, startPoint x: 711, startPoint y: 140, endPoint x: 764, endPoint y: 153, distance: 54.8
click at [764, 153] on icon "image/svg+xml 7 21 42 126 252 ?" at bounding box center [699, 152] width 437 height 195
click at [596, 168] on icon "image/svg+xml 7 21 42 126 252 ?" at bounding box center [699, 152] width 437 height 195
click at [1114, 419] on text "756" at bounding box center [1099, 430] width 39 height 29
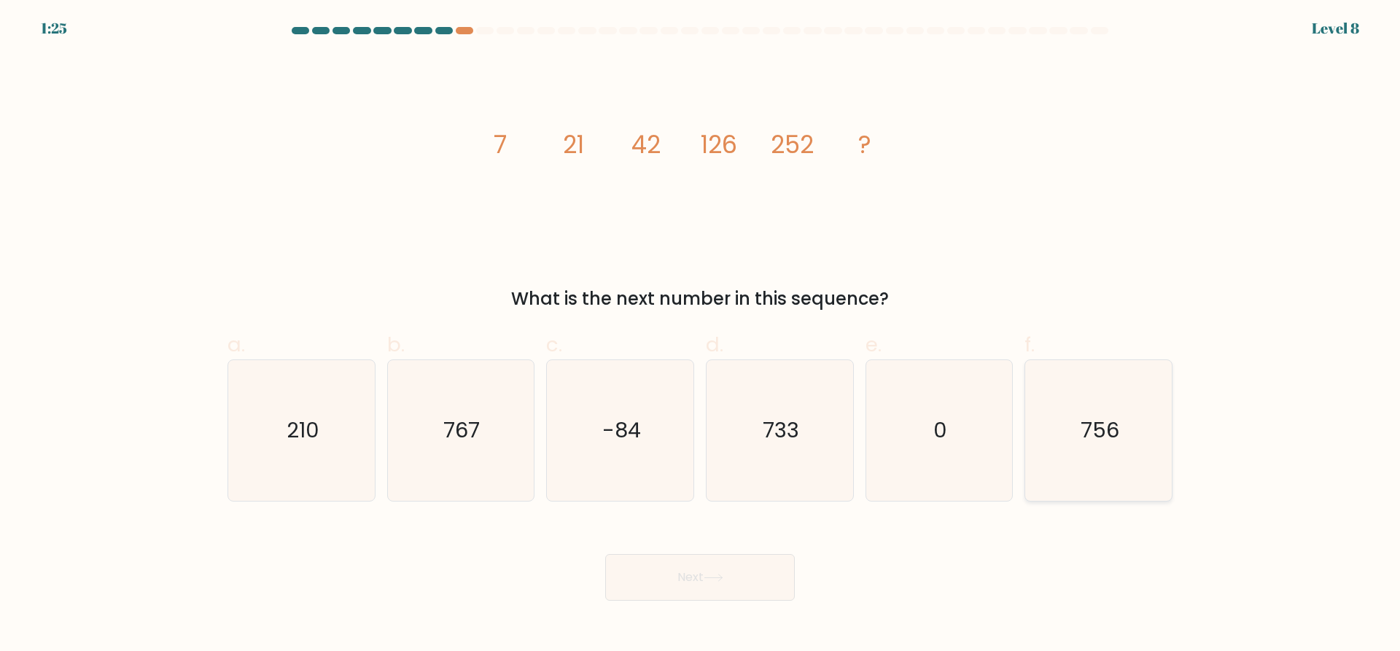
click at [701, 335] on input "f. 756" at bounding box center [700, 330] width 1 height 9
radio input "true"
click at [655, 577] on button "Next" at bounding box center [700, 577] width 190 height 47
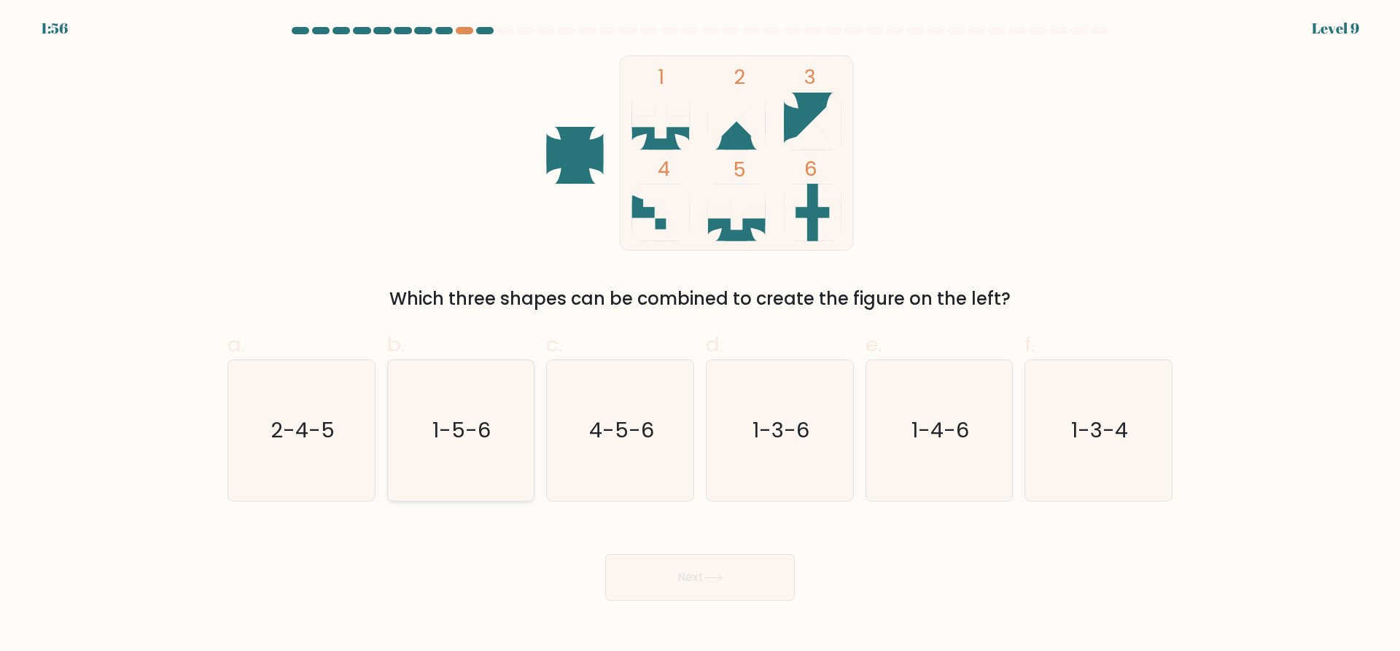
drag, startPoint x: 481, startPoint y: 460, endPoint x: 493, endPoint y: 464, distance: 12.2
click at [489, 463] on icon "1-5-6" at bounding box center [460, 430] width 141 height 141
click at [517, 480] on icon "1-5-6" at bounding box center [460, 430] width 141 height 141
click at [700, 335] on input "b. 1-5-6" at bounding box center [700, 330] width 1 height 9
radio input "true"
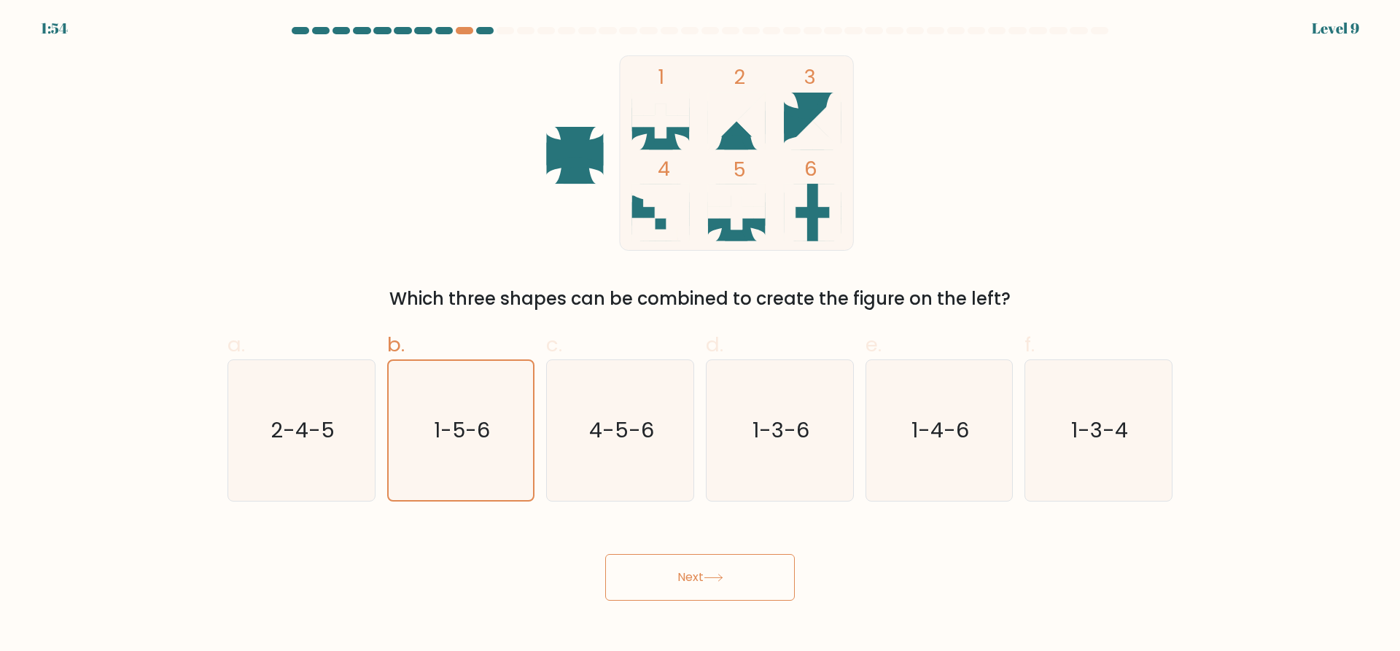
click at [670, 566] on button "Next" at bounding box center [700, 577] width 190 height 47
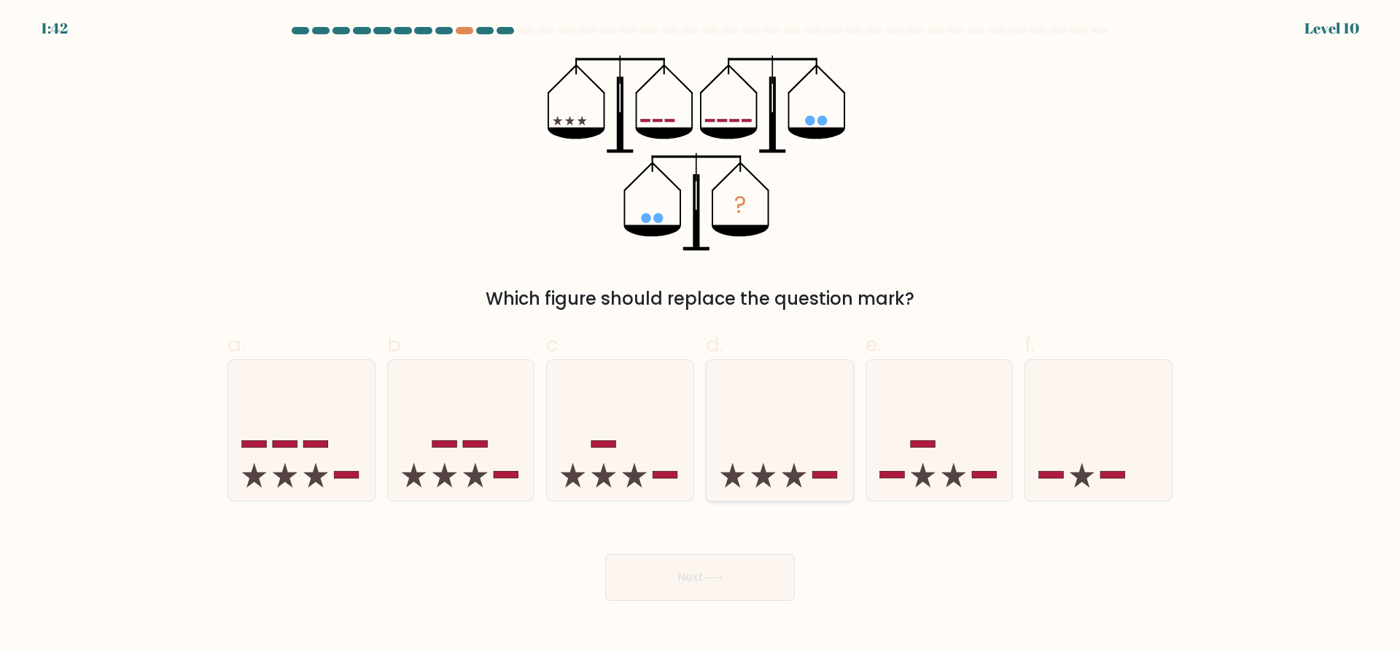
click at [793, 453] on icon at bounding box center [779, 430] width 147 height 121
click at [701, 335] on input "d." at bounding box center [700, 330] width 1 height 9
radio input "true"
click at [729, 577] on button "Next" at bounding box center [700, 577] width 190 height 47
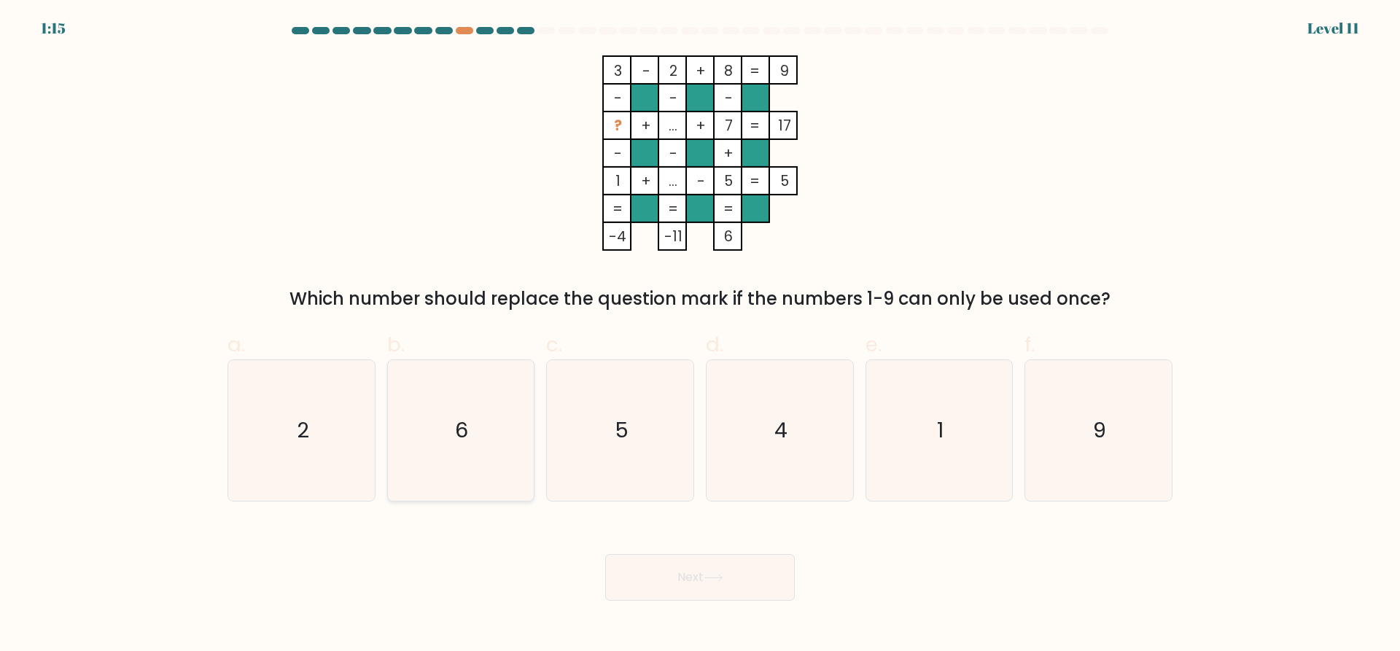
click at [434, 418] on icon "6" at bounding box center [460, 430] width 141 height 141
click at [700, 335] on input "b. 6" at bounding box center [700, 330] width 1 height 9
radio input "true"
click at [715, 570] on button "Next" at bounding box center [700, 577] width 190 height 47
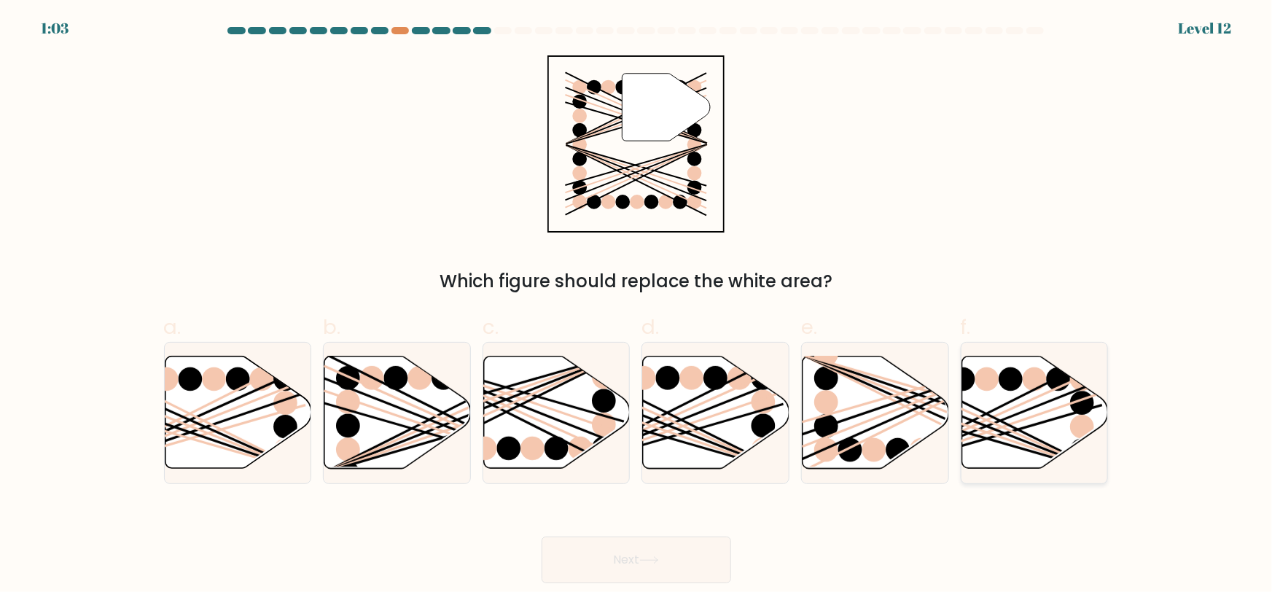
click at [1062, 390] on ellipse at bounding box center [1059, 379] width 24 height 24
click at [637, 305] on input "f." at bounding box center [636, 300] width 1 height 9
radio input "true"
click at [602, 564] on button "Next" at bounding box center [637, 560] width 190 height 47
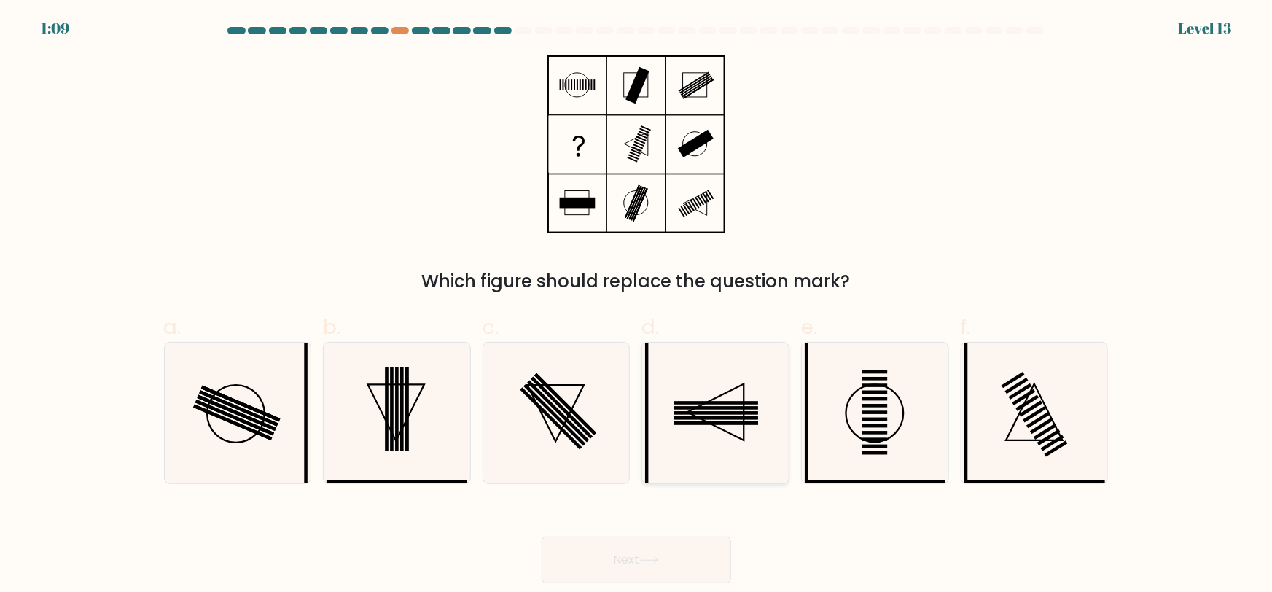
drag, startPoint x: 692, startPoint y: 413, endPoint x: 692, endPoint y: 424, distance: 10.9
click at [692, 413] on rect at bounding box center [716, 413] width 85 height 4
click at [637, 305] on input "d." at bounding box center [636, 300] width 1 height 9
radio input "true"
click at [658, 561] on icon at bounding box center [649, 560] width 20 height 8
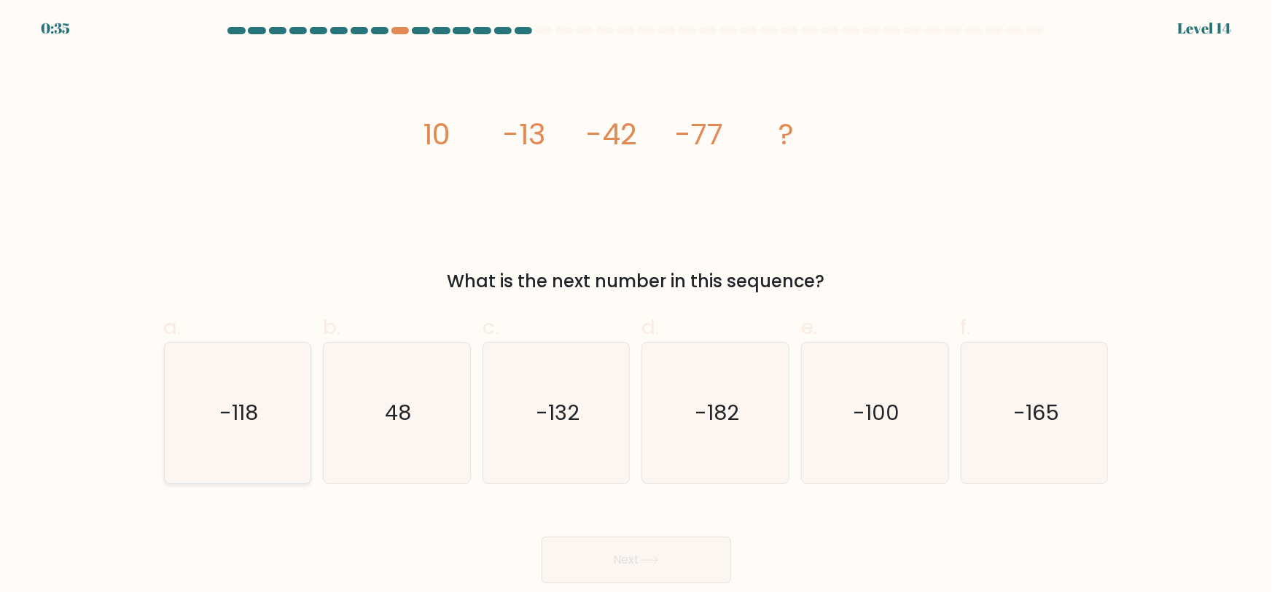
click at [184, 373] on icon "-118" at bounding box center [237, 413] width 141 height 141
click at [636, 305] on input "a. -118" at bounding box center [636, 300] width 1 height 9
radio input "true"
click at [625, 550] on button "Next" at bounding box center [637, 560] width 190 height 47
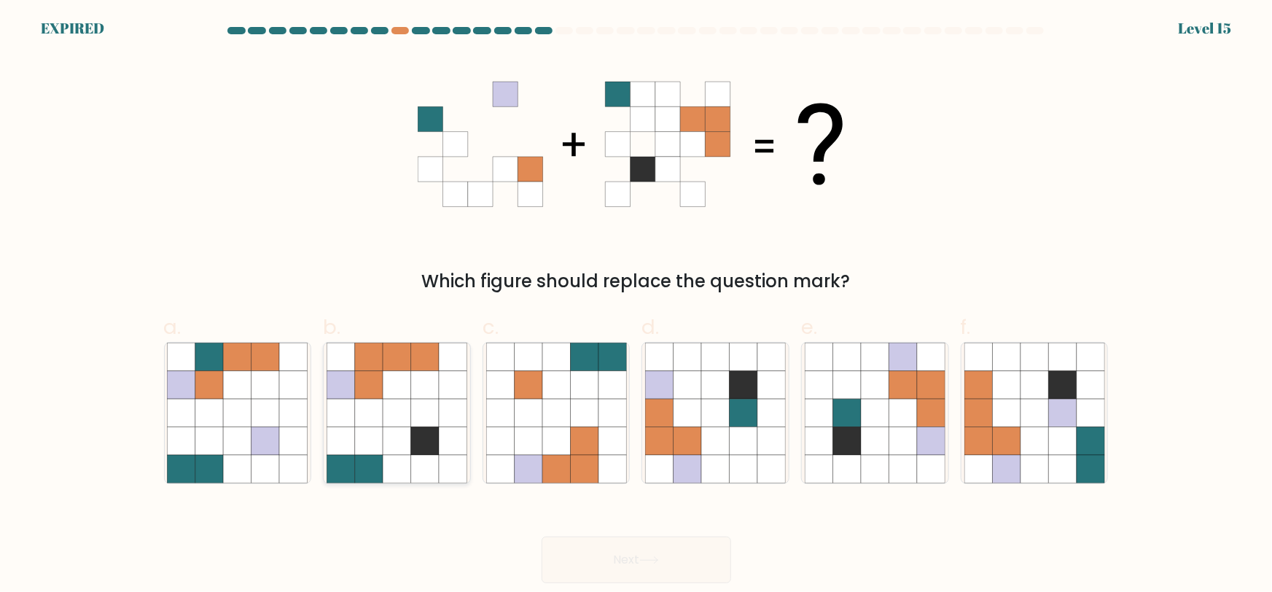
click at [414, 445] on icon at bounding box center [425, 441] width 28 height 28
click at [636, 305] on input "b." at bounding box center [636, 300] width 1 height 9
radio input "true"
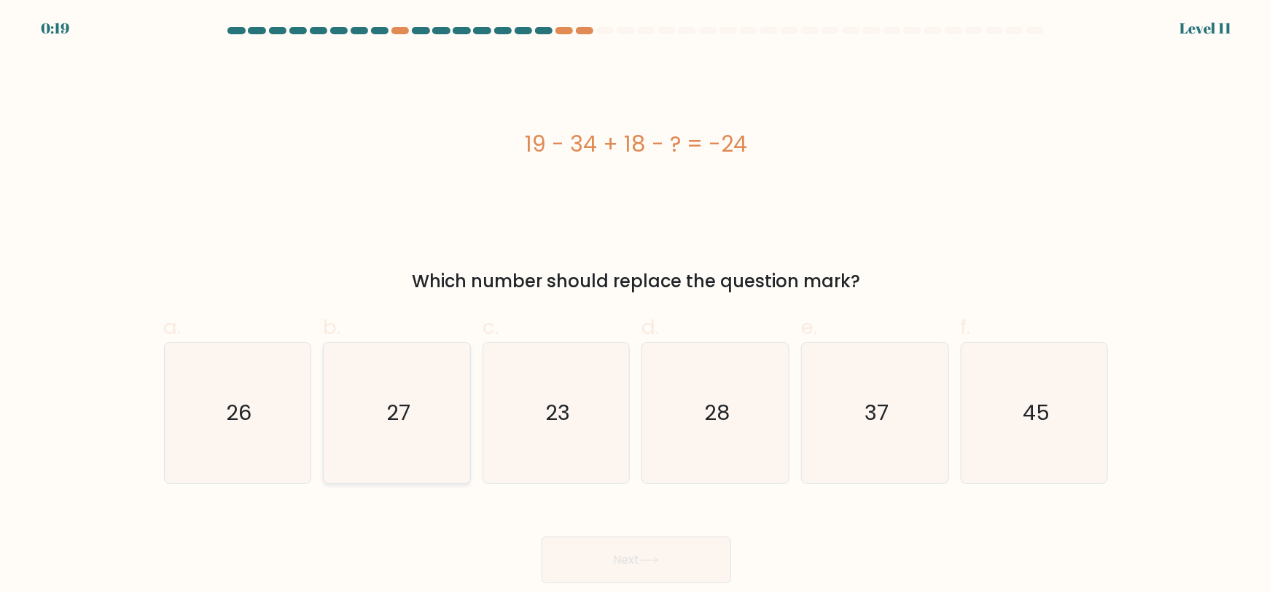
click at [386, 402] on icon "27" at bounding box center [397, 413] width 141 height 141
click at [636, 305] on input "b. 27" at bounding box center [636, 300] width 1 height 9
radio input "true"
click at [671, 550] on button "Next" at bounding box center [637, 560] width 190 height 47
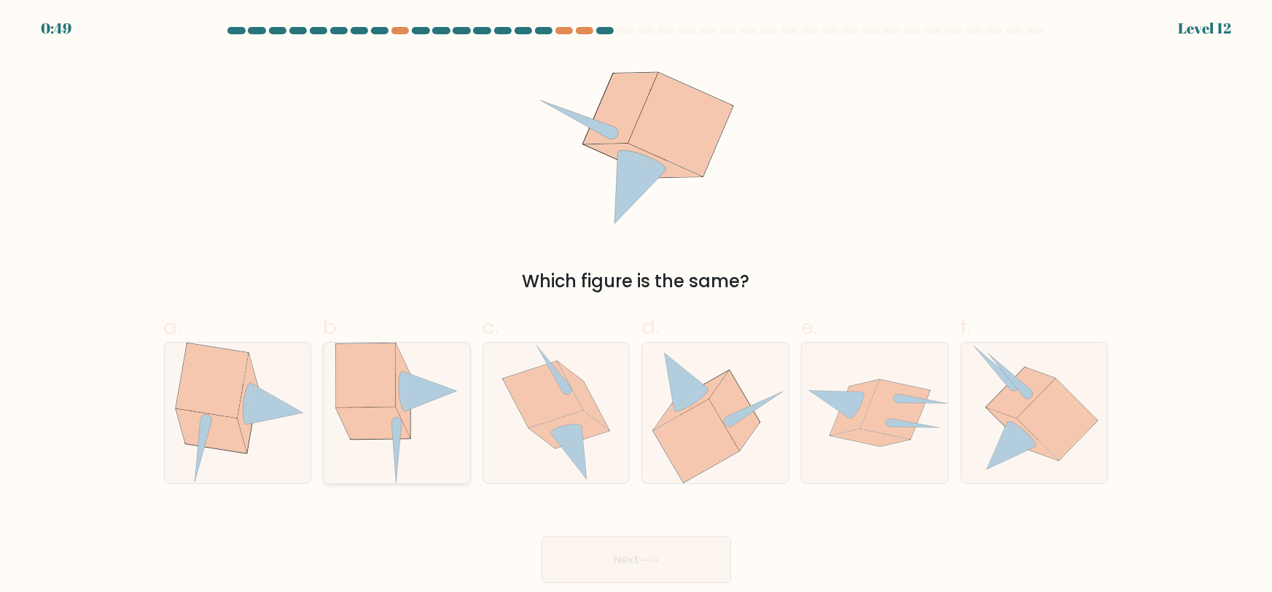
drag, startPoint x: 428, startPoint y: 411, endPoint x: 440, endPoint y: 430, distance: 22.3
click at [430, 412] on icon at bounding box center [396, 413] width 123 height 141
click at [636, 305] on input "b." at bounding box center [636, 300] width 1 height 9
radio input "true"
click at [617, 553] on button "Next" at bounding box center [637, 560] width 190 height 47
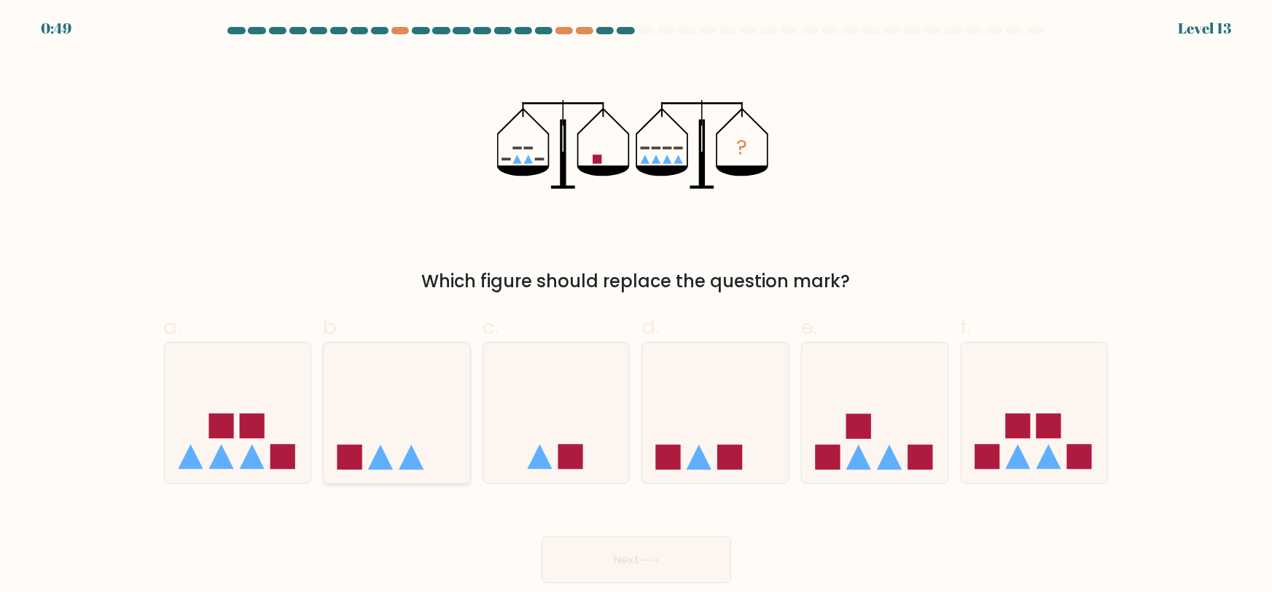
click at [411, 416] on icon at bounding box center [397, 412] width 147 height 121
click at [636, 305] on input "b." at bounding box center [636, 300] width 1 height 9
radio input "true"
click at [665, 569] on button "Next" at bounding box center [637, 560] width 190 height 47
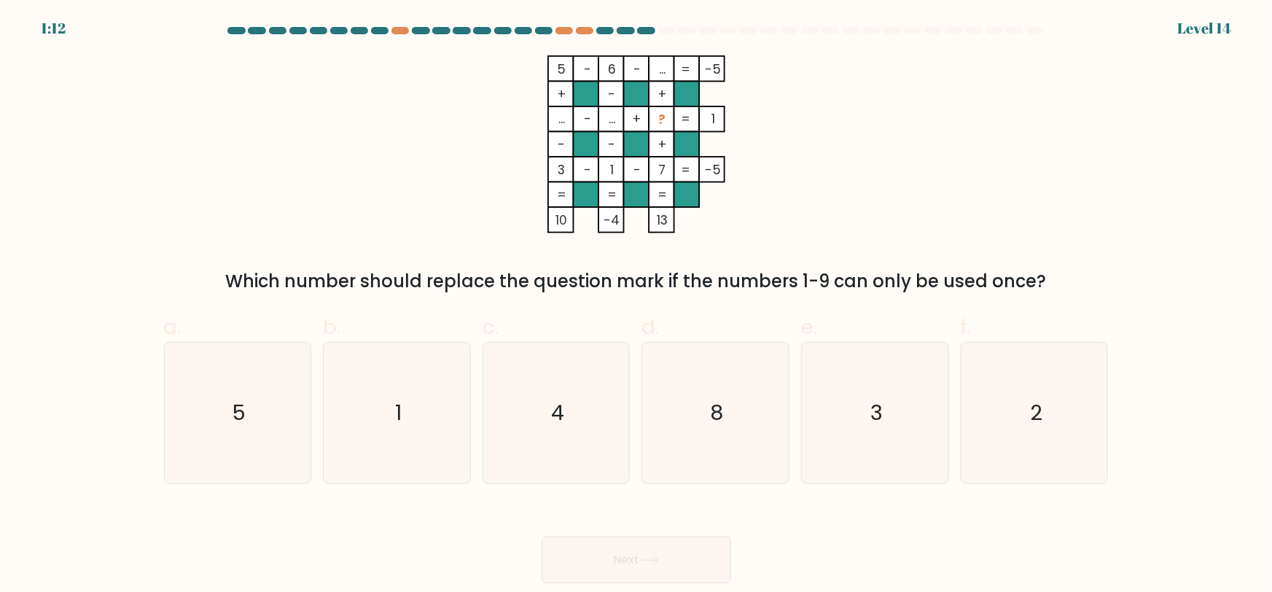
drag, startPoint x: 459, startPoint y: 264, endPoint x: 962, endPoint y: 280, distance: 503.2
click at [962, 280] on div "5 - 6 - ... -5 + - + ... - ... + ? 1 - - + 3 - 1 - 7 = -5 = = = = 10 -4 13 = Wh…" at bounding box center [636, 174] width 962 height 239
click at [966, 235] on div "5 - 6 - ... -5 + - + ... - ... + ? 1 - - + 3 - 1 - 7 = -5 = = = = 10 -4 13 = Wh…" at bounding box center [636, 174] width 962 height 239
click at [572, 405] on icon "4" at bounding box center [556, 413] width 141 height 141
click at [636, 305] on input "c. 4" at bounding box center [636, 300] width 1 height 9
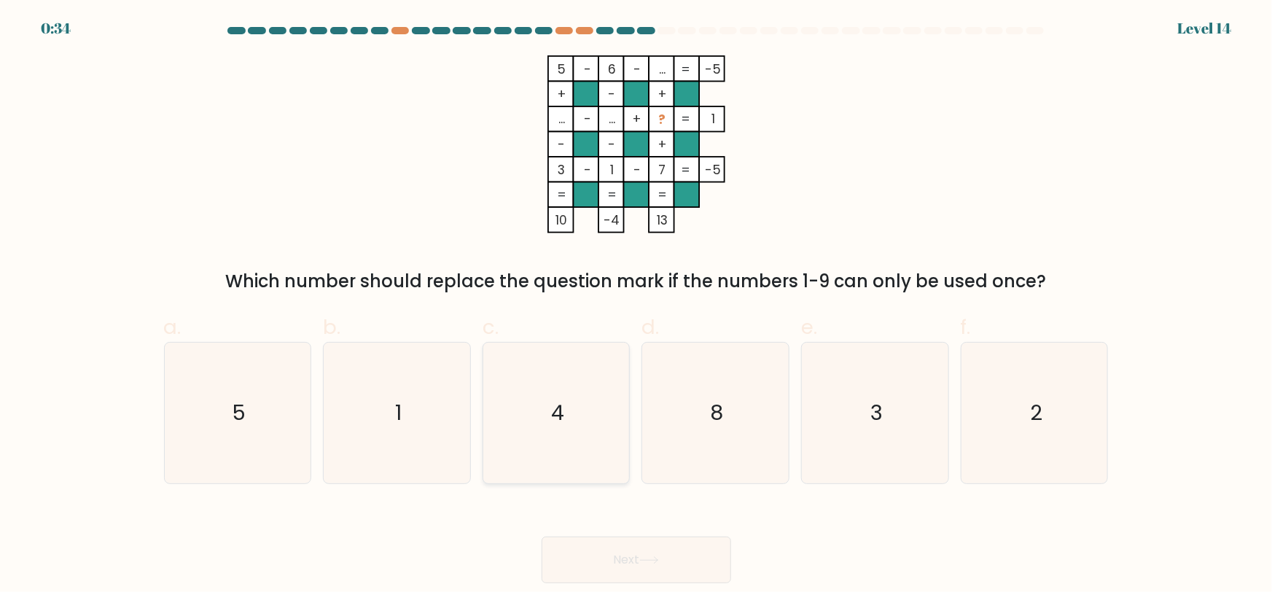
radio input "true"
click at [658, 561] on icon at bounding box center [648, 560] width 17 height 7
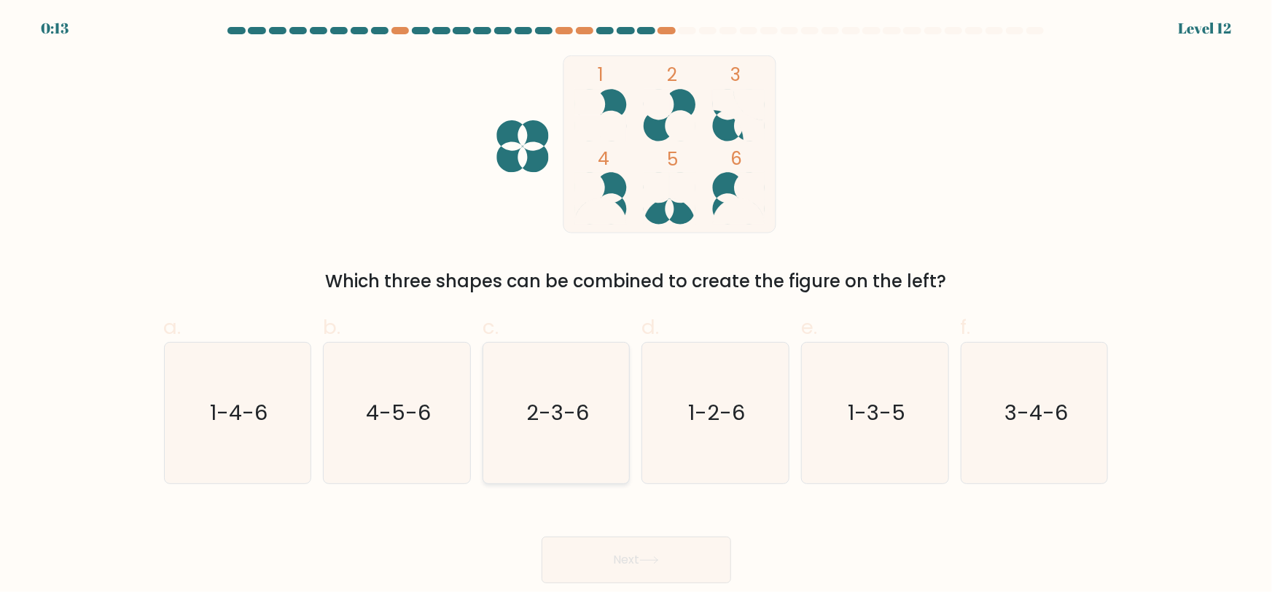
drag, startPoint x: 381, startPoint y: 407, endPoint x: 512, endPoint y: 467, distance: 143.2
click at [381, 410] on text "4-5-6" at bounding box center [398, 412] width 65 height 29
click at [636, 305] on input "b. 4-5-6" at bounding box center [636, 300] width 1 height 9
radio input "true"
click at [596, 566] on button "Next" at bounding box center [637, 560] width 190 height 47
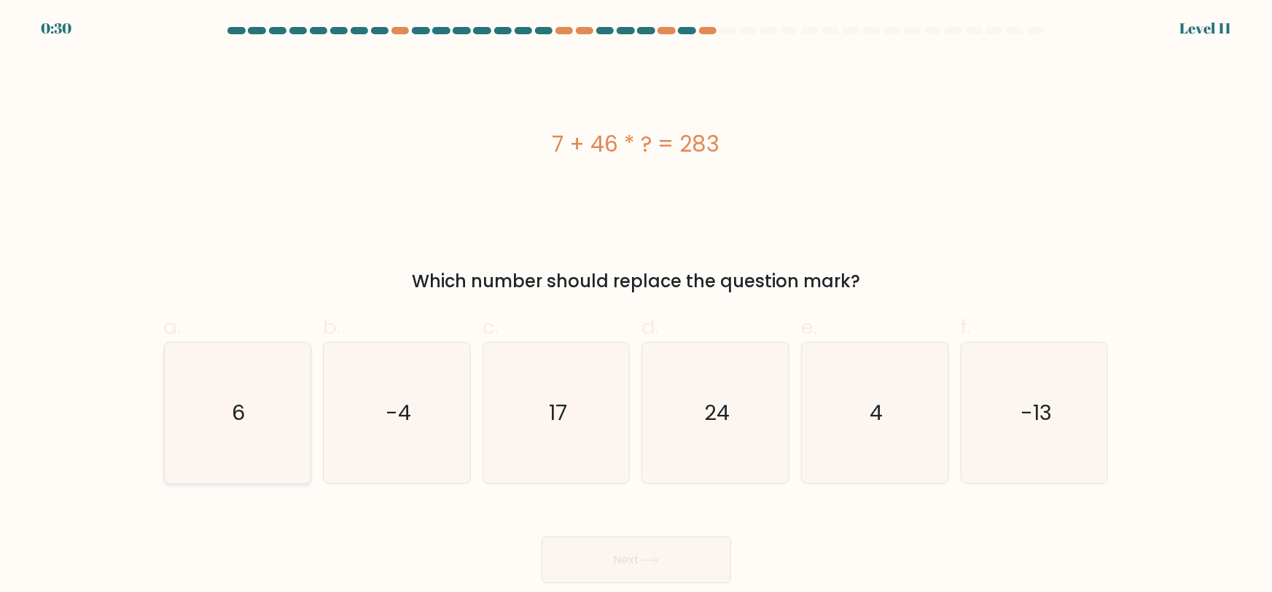
click at [242, 377] on icon "6" at bounding box center [237, 413] width 141 height 141
click at [636, 305] on input "a. 6" at bounding box center [636, 300] width 1 height 9
radio input "true"
click at [572, 563] on button "Next" at bounding box center [637, 560] width 190 height 47
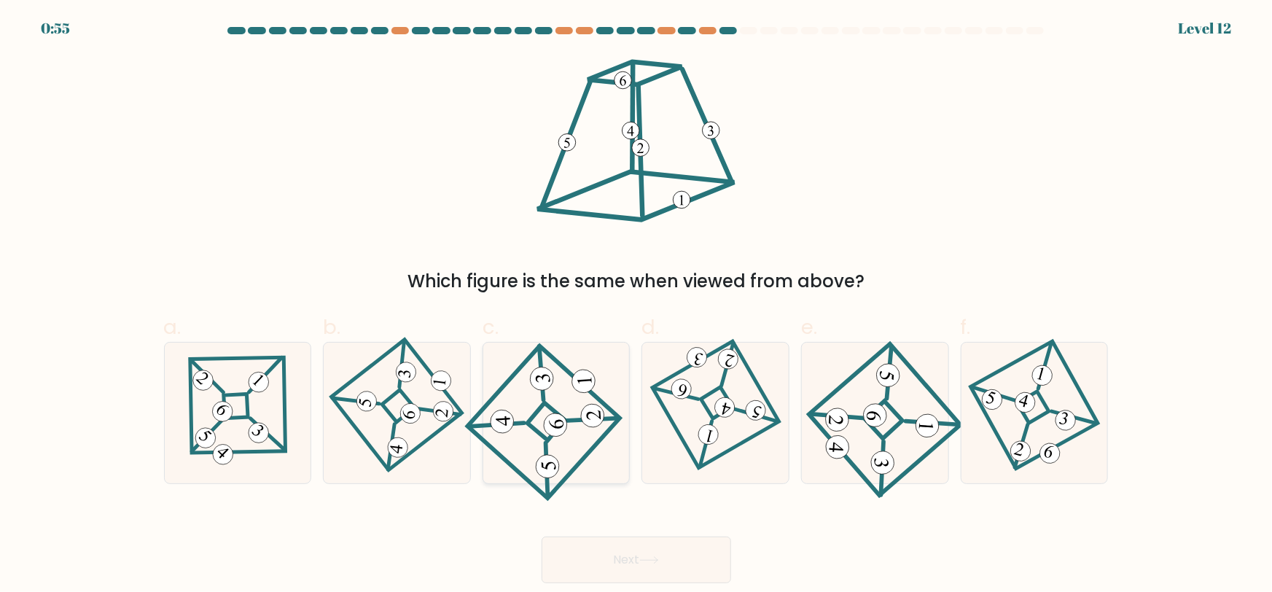
click at [571, 391] on icon at bounding box center [556, 412] width 130 height 112
click at [636, 305] on input "c." at bounding box center [636, 300] width 1 height 9
radio input "true"
click at [604, 547] on button "Next" at bounding box center [637, 560] width 190 height 47
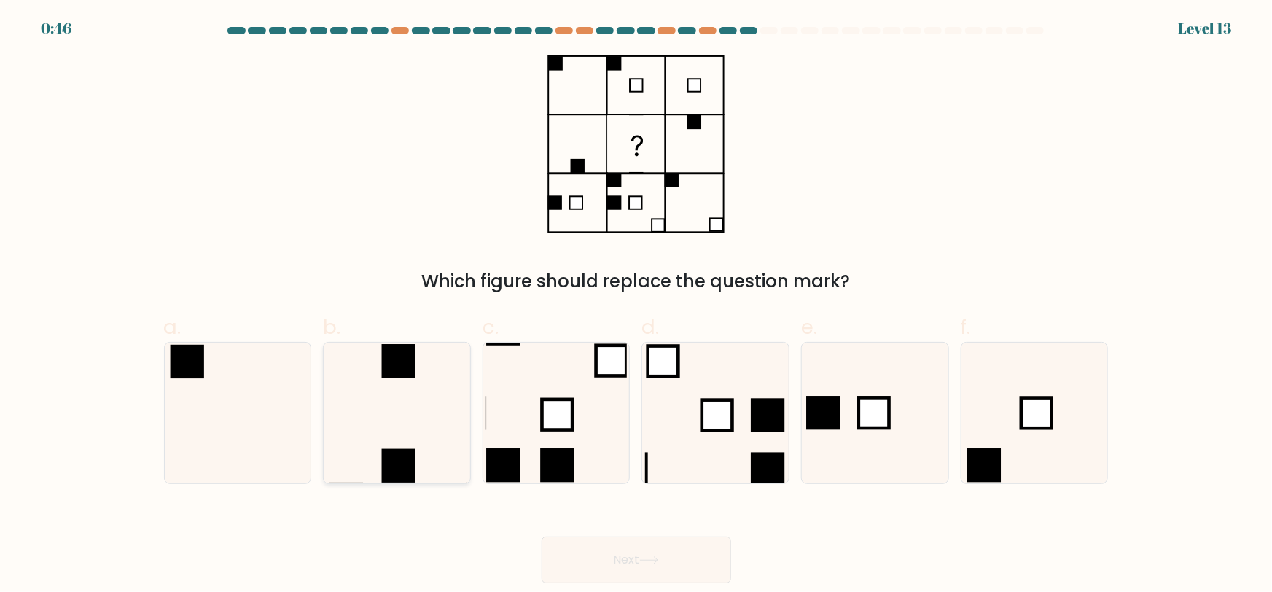
click at [442, 429] on icon at bounding box center [397, 413] width 141 height 141
click at [636, 305] on input "b." at bounding box center [636, 300] width 1 height 9
radio input "true"
click at [681, 545] on button "Next" at bounding box center [637, 560] width 190 height 47
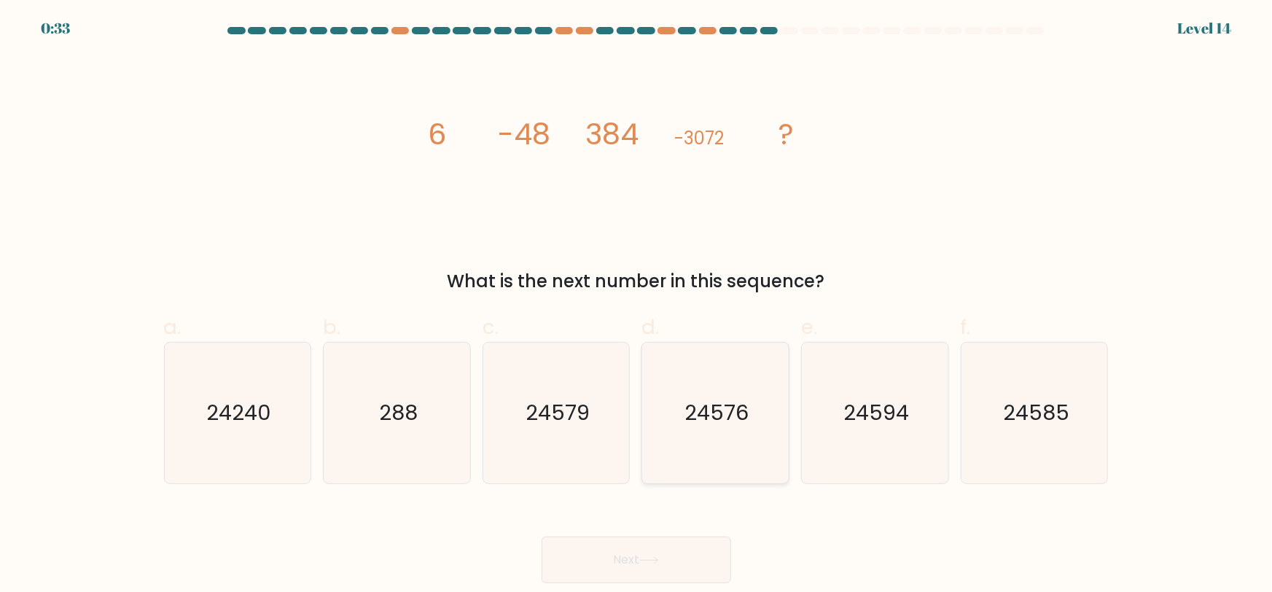
click at [717, 451] on icon "24576" at bounding box center [715, 413] width 141 height 141
click at [637, 305] on input "d. 24576" at bounding box center [636, 300] width 1 height 9
radio input "true"
click at [687, 548] on button "Next" at bounding box center [637, 560] width 190 height 47
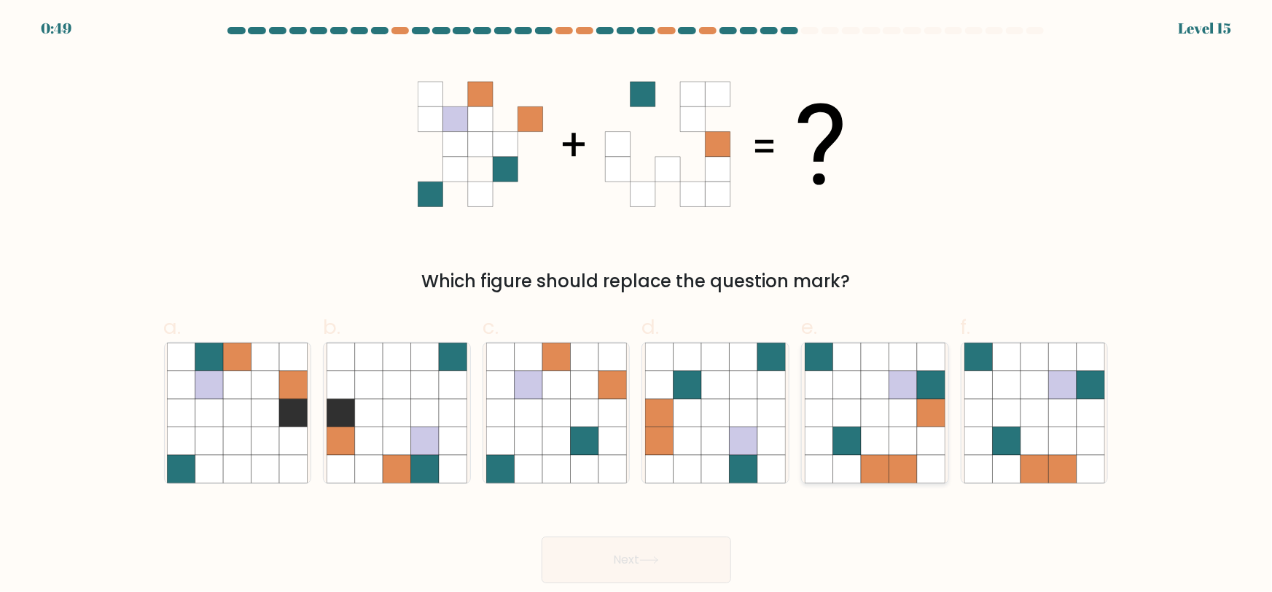
click at [853, 421] on icon at bounding box center [847, 413] width 28 height 28
click at [637, 305] on input "e." at bounding box center [636, 300] width 1 height 9
radio input "true"
click at [564, 574] on button "Next" at bounding box center [637, 560] width 190 height 47
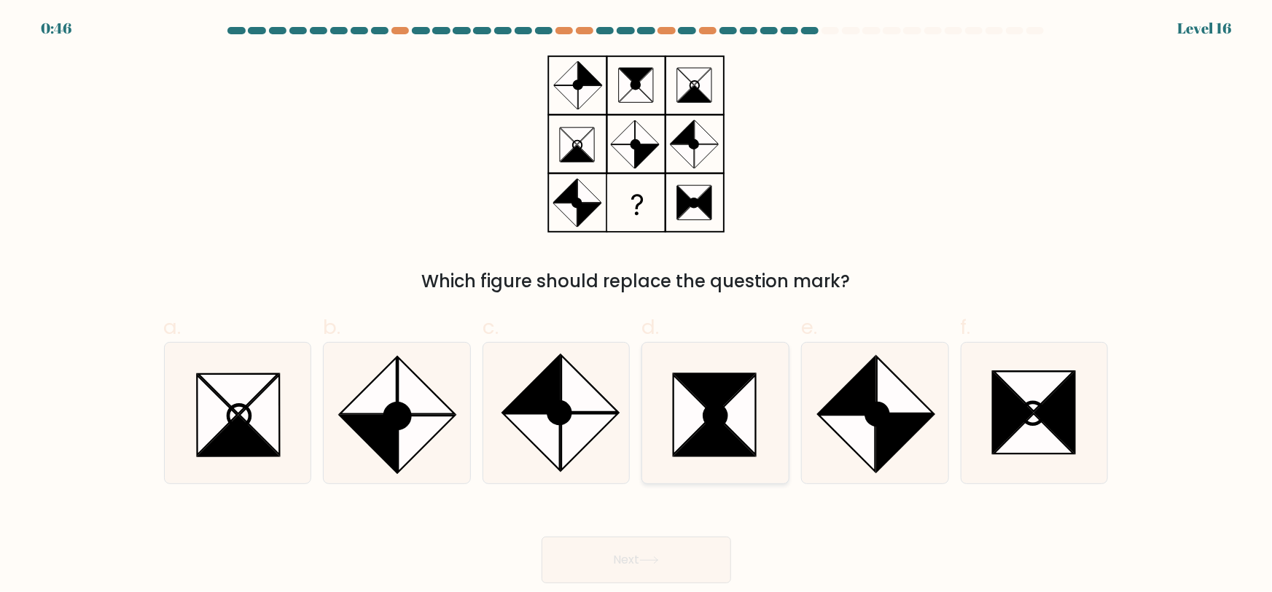
click at [730, 422] on icon at bounding box center [736, 415] width 40 height 80
click at [637, 305] on input "d." at bounding box center [636, 300] width 1 height 9
radio input "true"
click at [690, 561] on button "Next" at bounding box center [637, 560] width 190 height 47
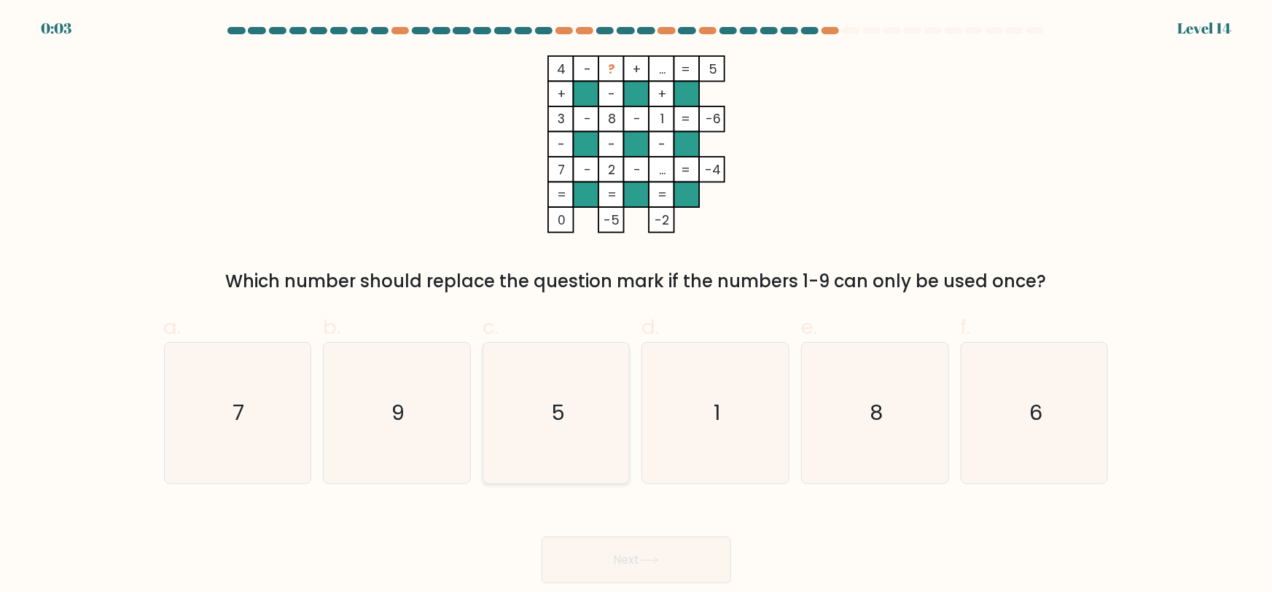
click at [571, 413] on icon "5" at bounding box center [556, 413] width 141 height 141
click at [636, 305] on input "c. 5" at bounding box center [636, 300] width 1 height 9
radio input "true"
click at [639, 561] on button "Next" at bounding box center [637, 560] width 190 height 47
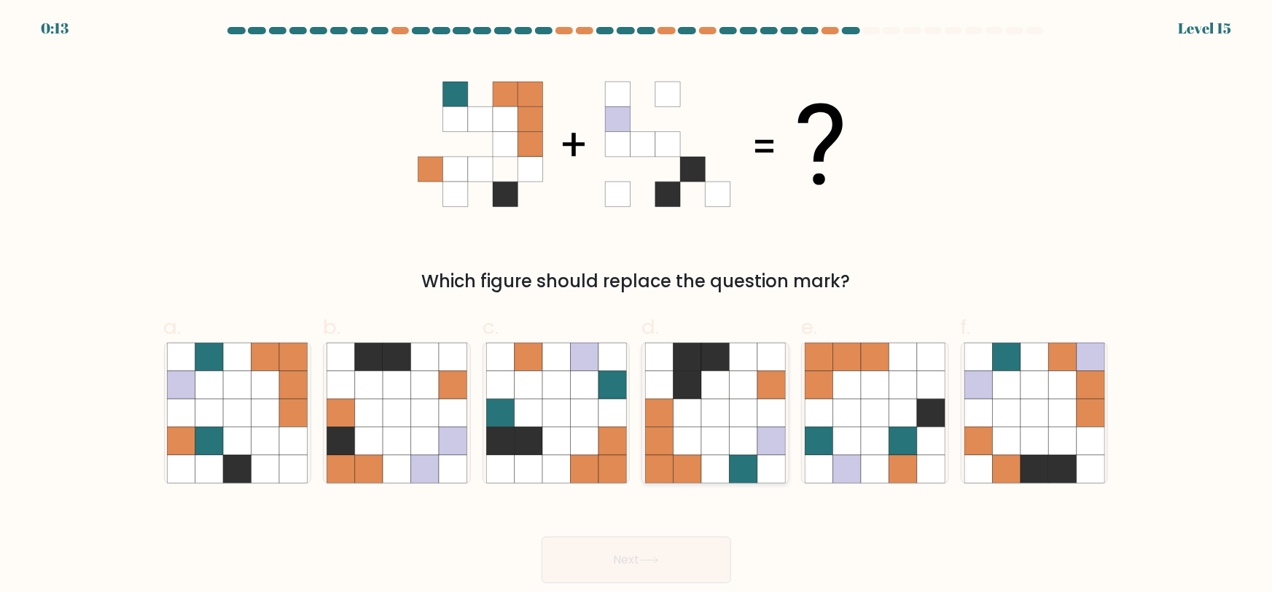
click at [711, 409] on icon at bounding box center [716, 413] width 28 height 28
click at [637, 305] on input "d." at bounding box center [636, 300] width 1 height 9
radio input "true"
click at [673, 567] on button "Next" at bounding box center [637, 560] width 190 height 47
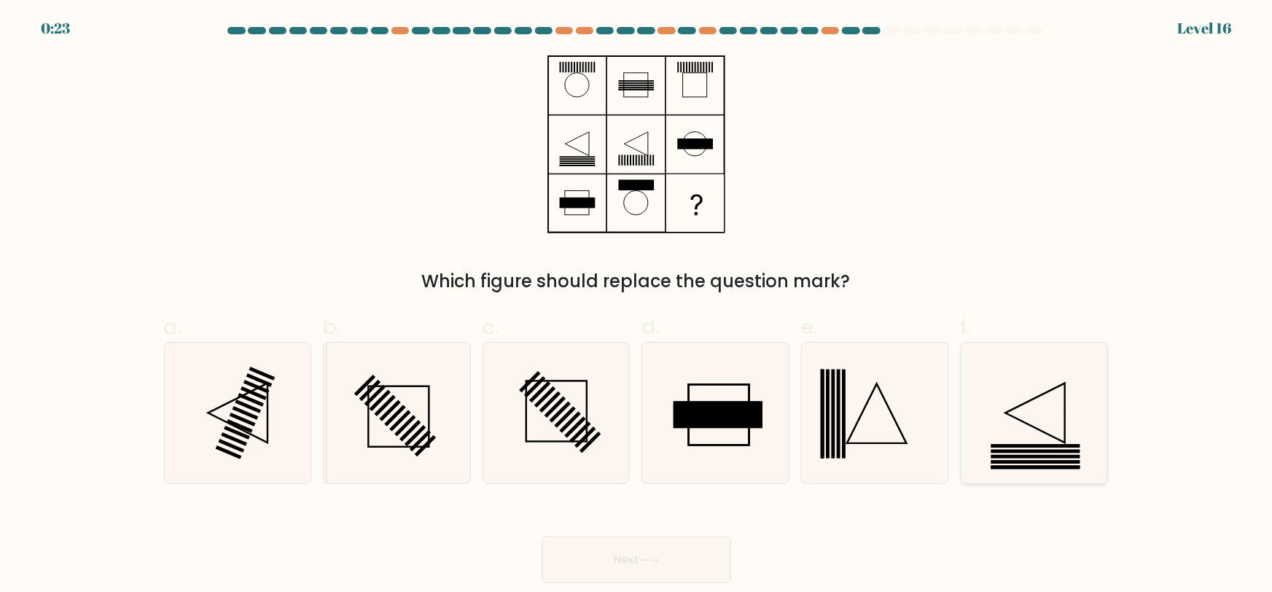
click at [1031, 416] on icon at bounding box center [1034, 413] width 141 height 141
click at [637, 305] on input "f." at bounding box center [636, 300] width 1 height 9
radio input "true"
click at [682, 550] on button "Next" at bounding box center [637, 560] width 190 height 47
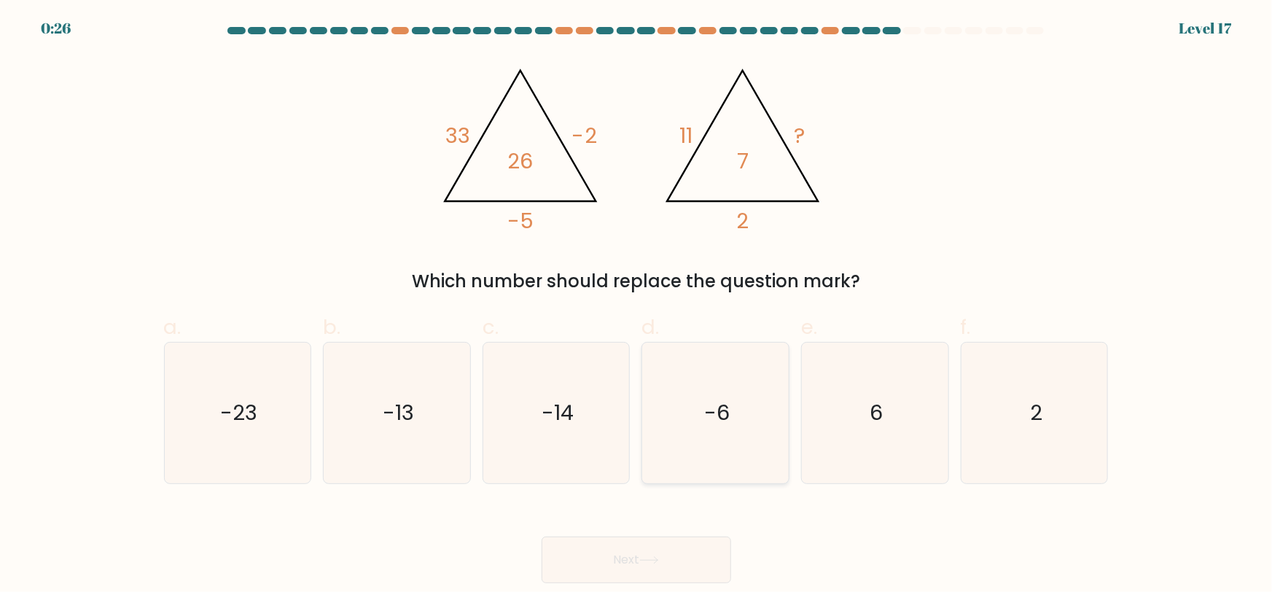
click at [733, 454] on icon "-6" at bounding box center [715, 413] width 141 height 141
click at [637, 305] on input "d. -6" at bounding box center [636, 300] width 1 height 9
radio input "true"
click at [648, 543] on button "Next" at bounding box center [637, 560] width 190 height 47
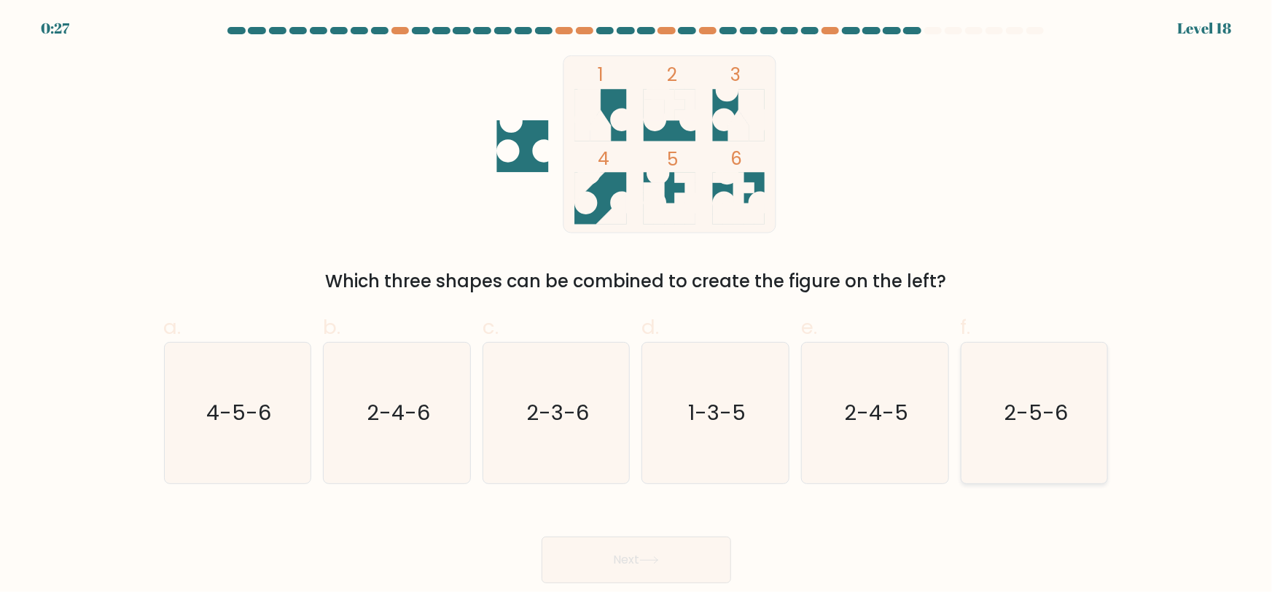
click at [1039, 442] on icon "2-5-6" at bounding box center [1034, 413] width 141 height 141
click at [637, 305] on input "f. 2-5-6" at bounding box center [636, 300] width 1 height 9
radio input "true"
click at [641, 549] on button "Next" at bounding box center [637, 560] width 190 height 47
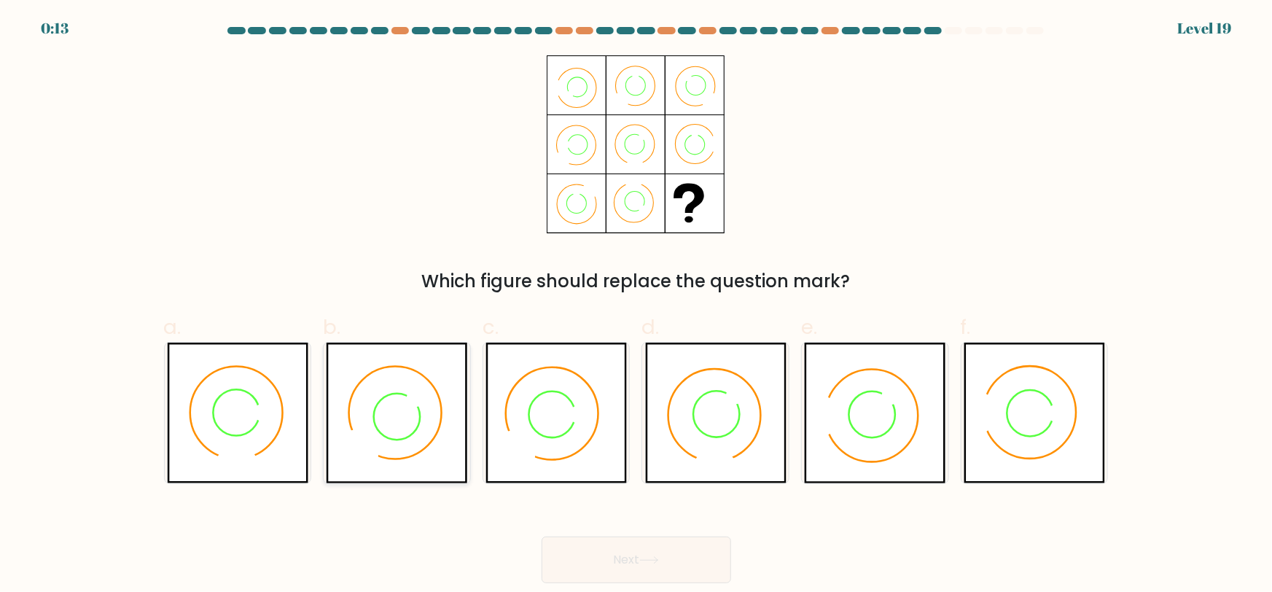
click at [444, 451] on icon at bounding box center [396, 413] width 141 height 141
click at [636, 305] on input "b." at bounding box center [636, 300] width 1 height 9
radio input "true"
click at [625, 561] on button "Next" at bounding box center [637, 560] width 190 height 47
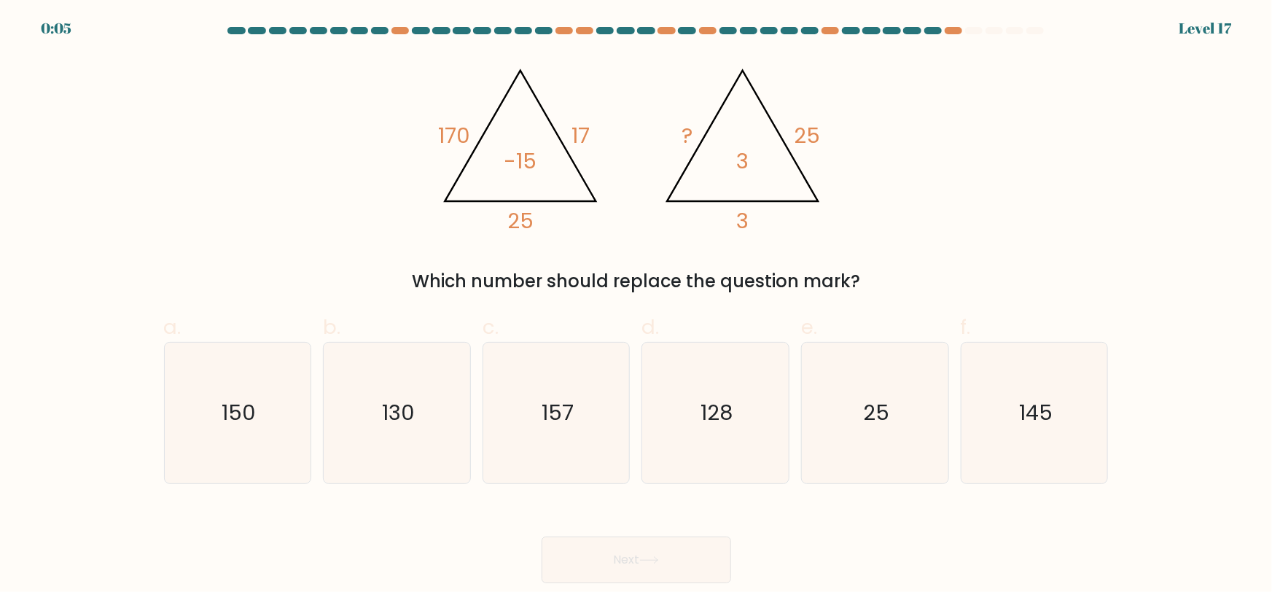
drag, startPoint x: 553, startPoint y: 426, endPoint x: 641, endPoint y: 551, distance: 152.9
click at [556, 429] on icon "157" at bounding box center [556, 413] width 141 height 141
click at [641, 555] on button "Next" at bounding box center [637, 560] width 190 height 47
click at [606, 439] on icon "157" at bounding box center [556, 413] width 141 height 141
click at [636, 305] on input "c. 157" at bounding box center [636, 300] width 1 height 9
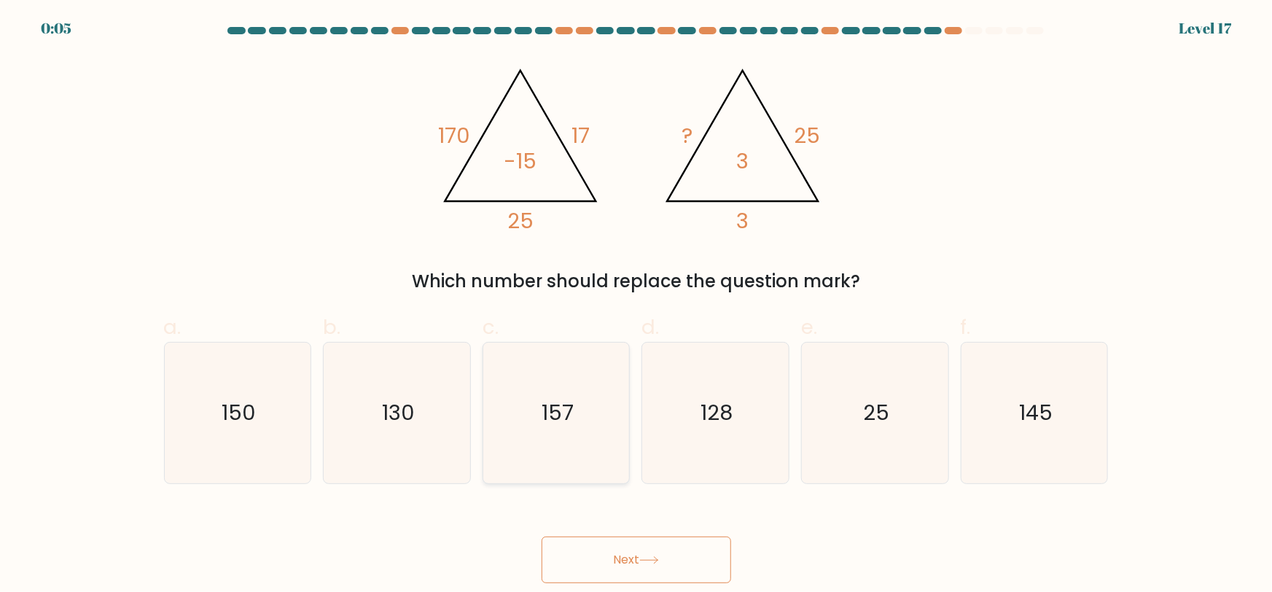
radio input "true"
click at [628, 566] on button "Next" at bounding box center [637, 560] width 190 height 47
click at [636, 566] on button "Next" at bounding box center [637, 560] width 190 height 47
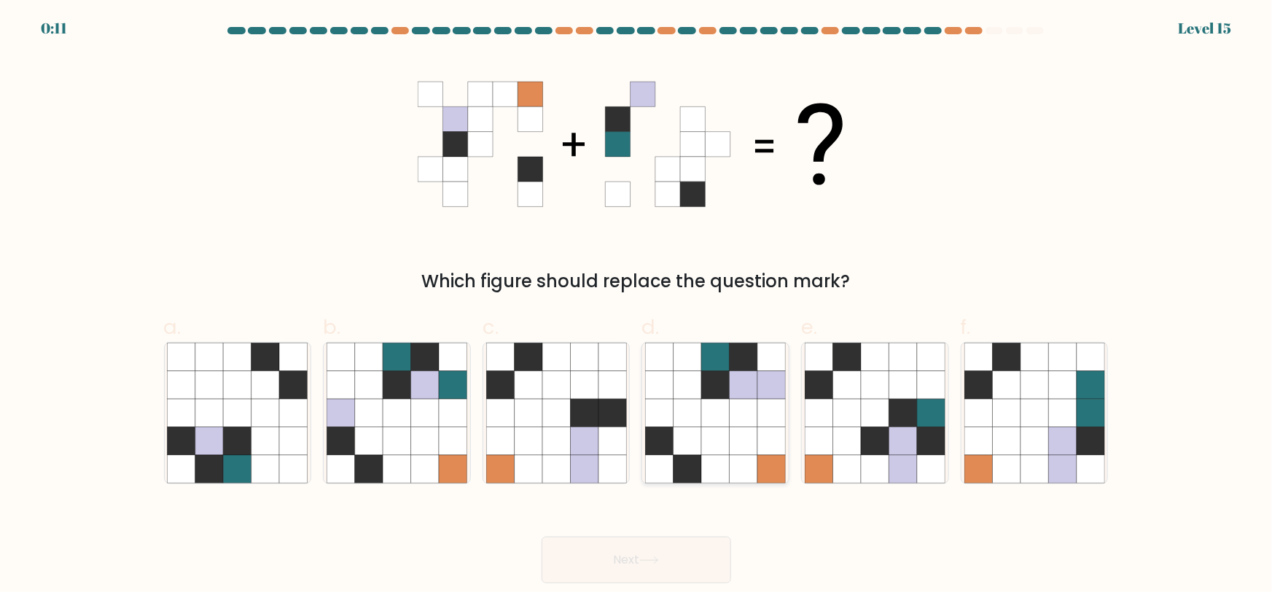
click at [723, 458] on icon at bounding box center [716, 469] width 28 height 28
click at [637, 305] on input "d." at bounding box center [636, 300] width 1 height 9
radio input "true"
click at [611, 570] on button "Next" at bounding box center [637, 560] width 190 height 47
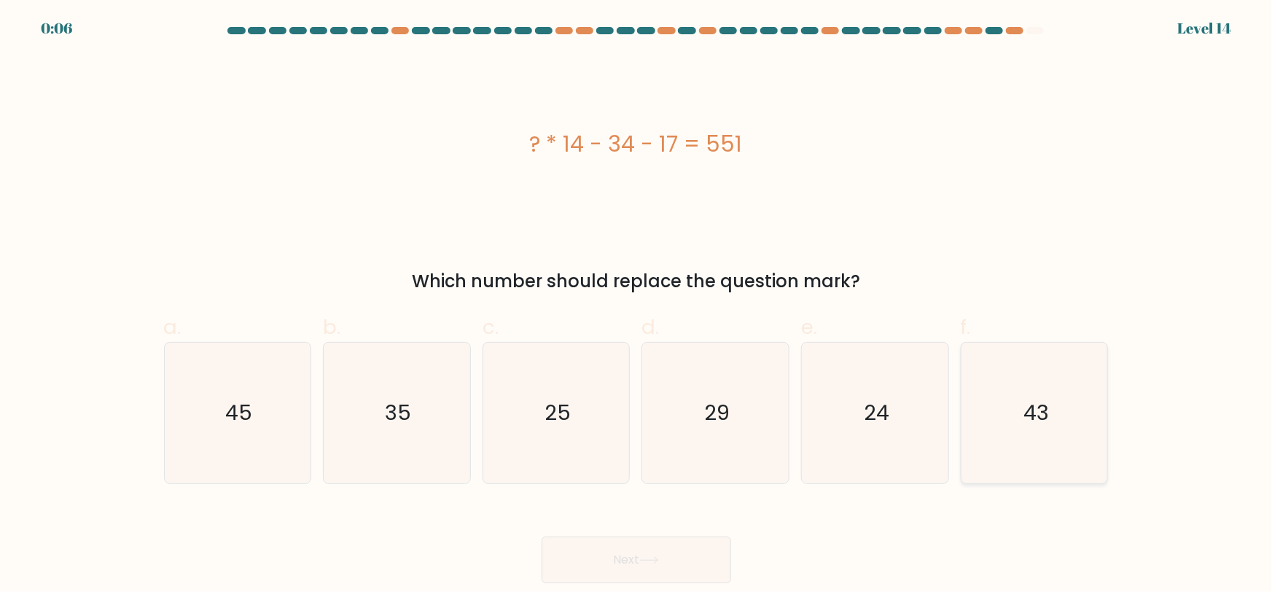
click at [1062, 430] on icon "43" at bounding box center [1034, 413] width 141 height 141
click at [637, 305] on input "f. 43" at bounding box center [636, 300] width 1 height 9
radio input "true"
click at [673, 547] on button "Next" at bounding box center [637, 560] width 190 height 47
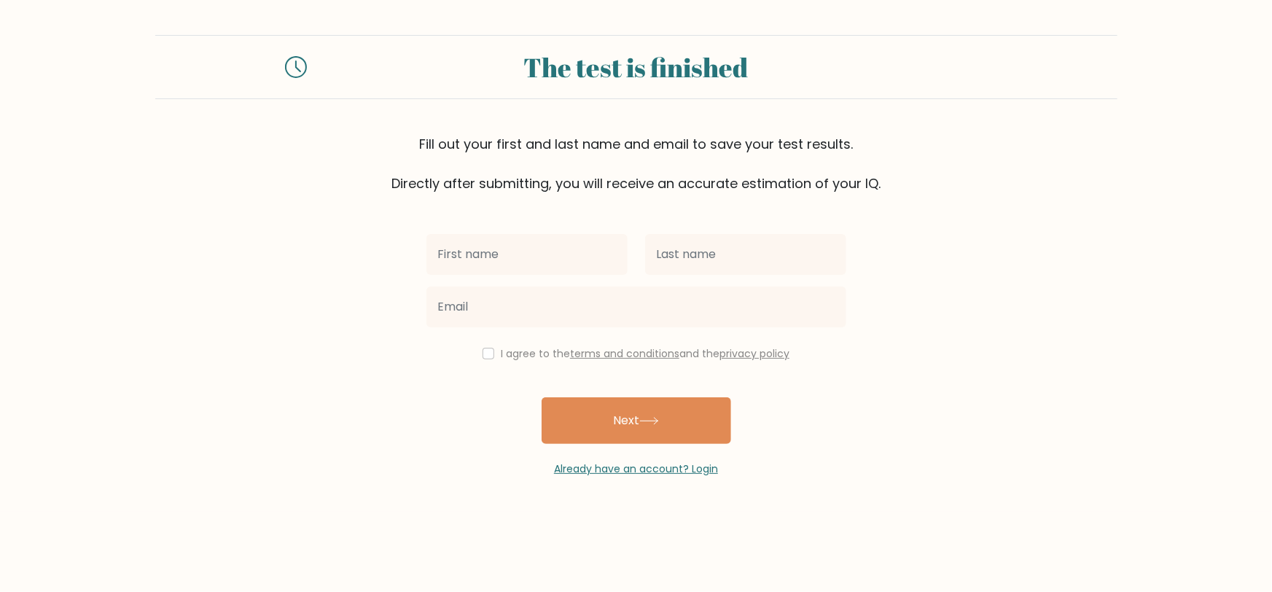
drag, startPoint x: 493, startPoint y: 354, endPoint x: 496, endPoint y: 345, distance: 9.2
click at [493, 354] on div "I agree to the terms and conditions and the privacy policy" at bounding box center [636, 353] width 437 height 17
click at [485, 346] on div "I agree to the terms and conditions and the privacy policy" at bounding box center [636, 353] width 437 height 17
click at [488, 358] on input "checkbox" at bounding box center [489, 354] width 12 height 12
checkbox input "true"
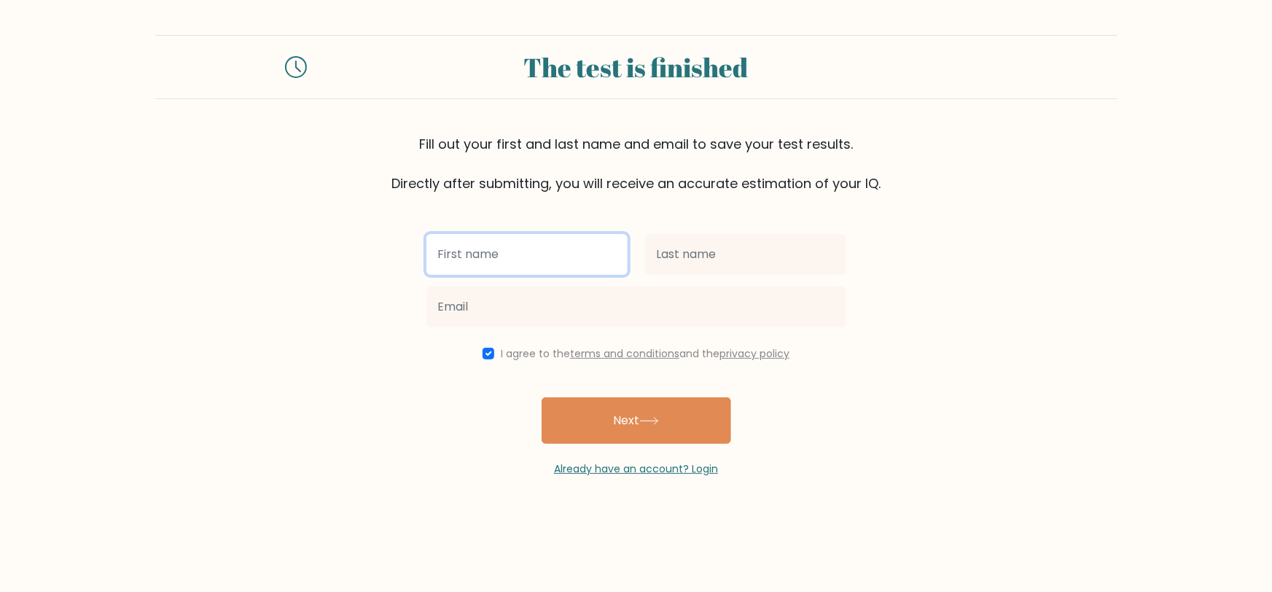
click at [466, 270] on input "text" at bounding box center [526, 254] width 201 height 41
type input "Ye"
click at [691, 227] on div "Ye I agree to the terms and conditions and the privacy policy Next Already have…" at bounding box center [636, 335] width 437 height 284
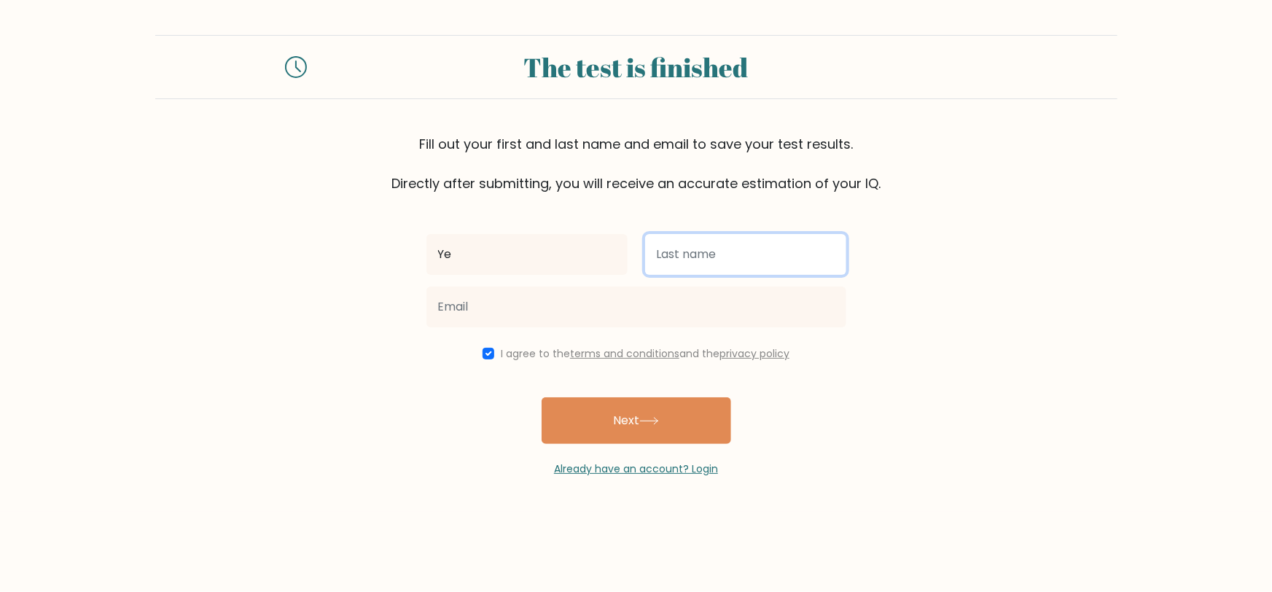
click at [689, 251] on input "text" at bounding box center [745, 254] width 201 height 41
type input "[PERSON_NAME]"
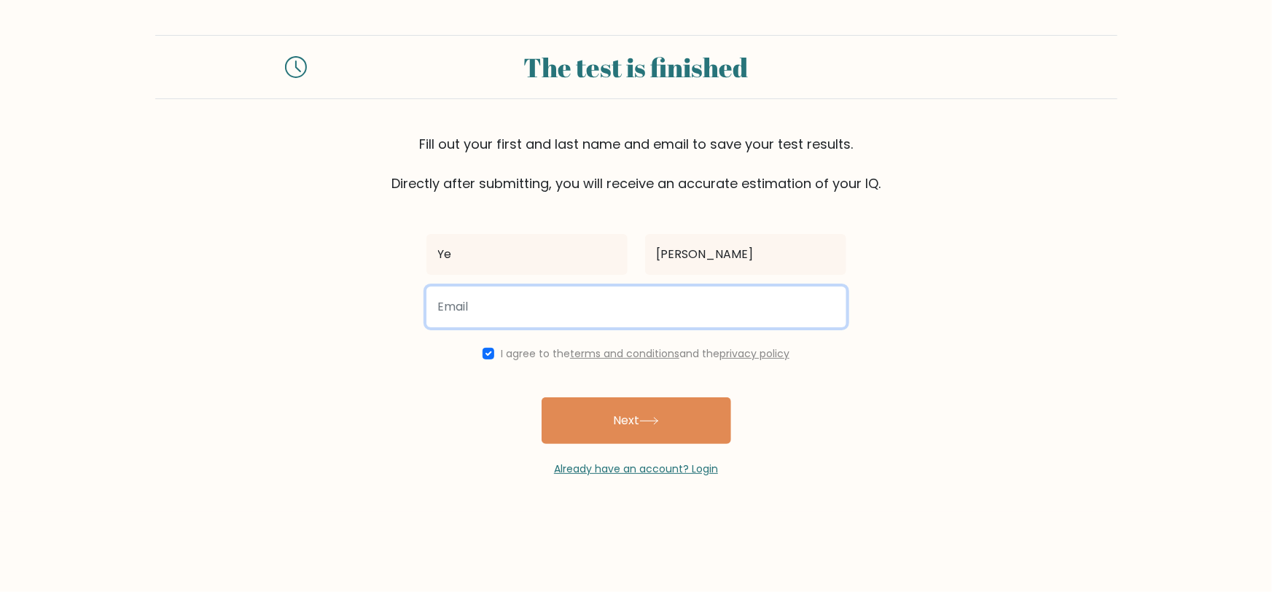
click at [682, 319] on input "email" at bounding box center [636, 306] width 420 height 41
type input "yehtetnaing2006@gmail.com"
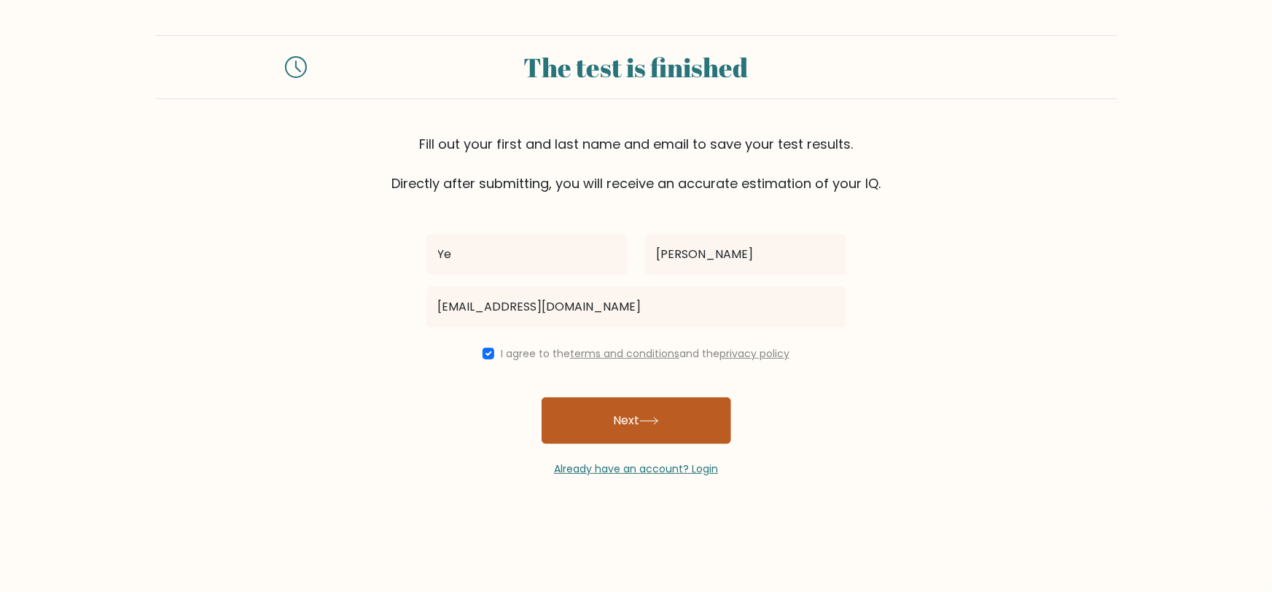
click at [616, 416] on button "Next" at bounding box center [637, 420] width 190 height 47
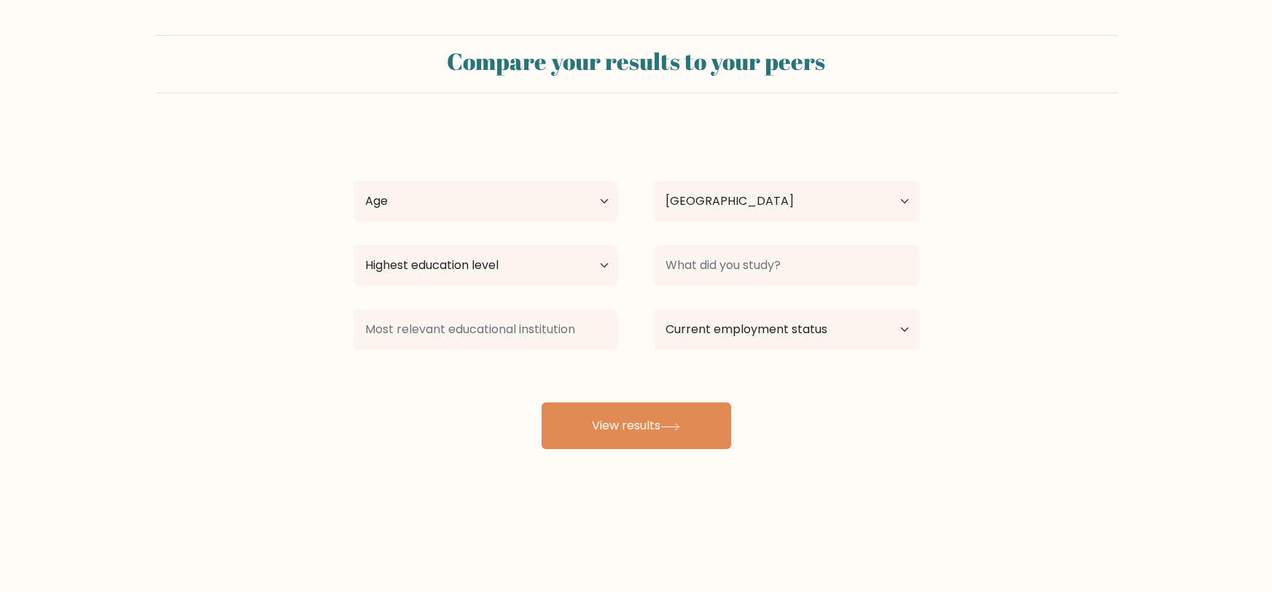
select select "MM"
click at [553, 284] on select "Highest education level No schooling Primary Lower Secondary Upper Secondary Oc…" at bounding box center [486, 265] width 265 height 41
select select "bachelors_degree"
click at [354, 245] on select "Highest education level No schooling Primary Lower Secondary Upper Secondary Oc…" at bounding box center [486, 265] width 265 height 41
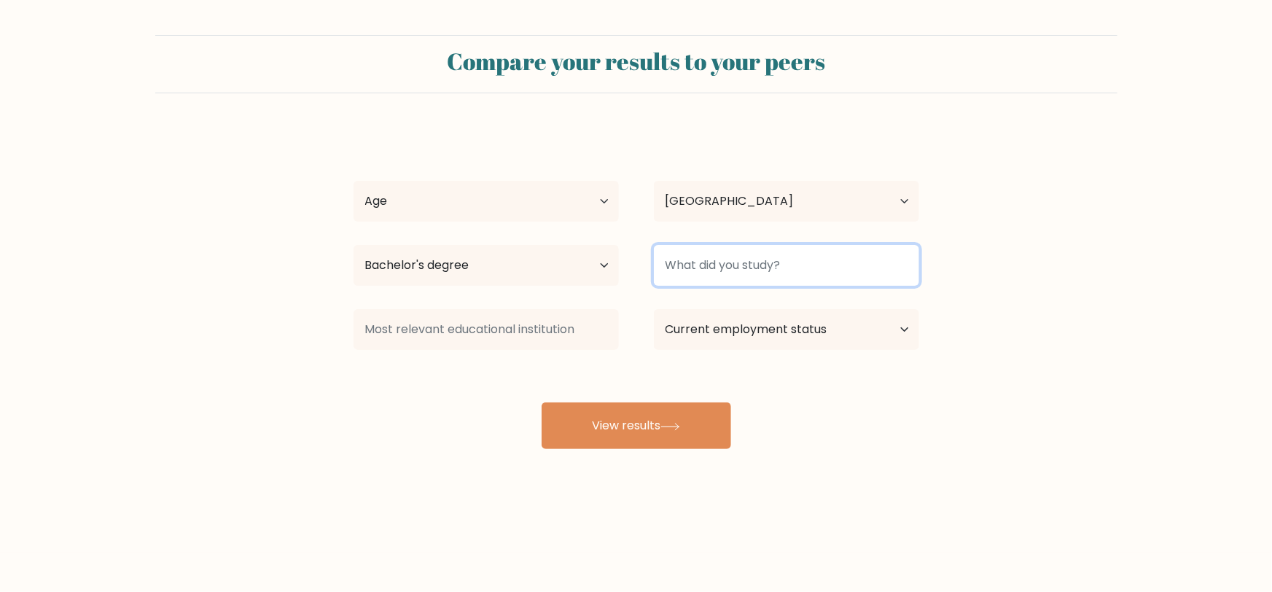
click at [769, 265] on input at bounding box center [786, 265] width 265 height 41
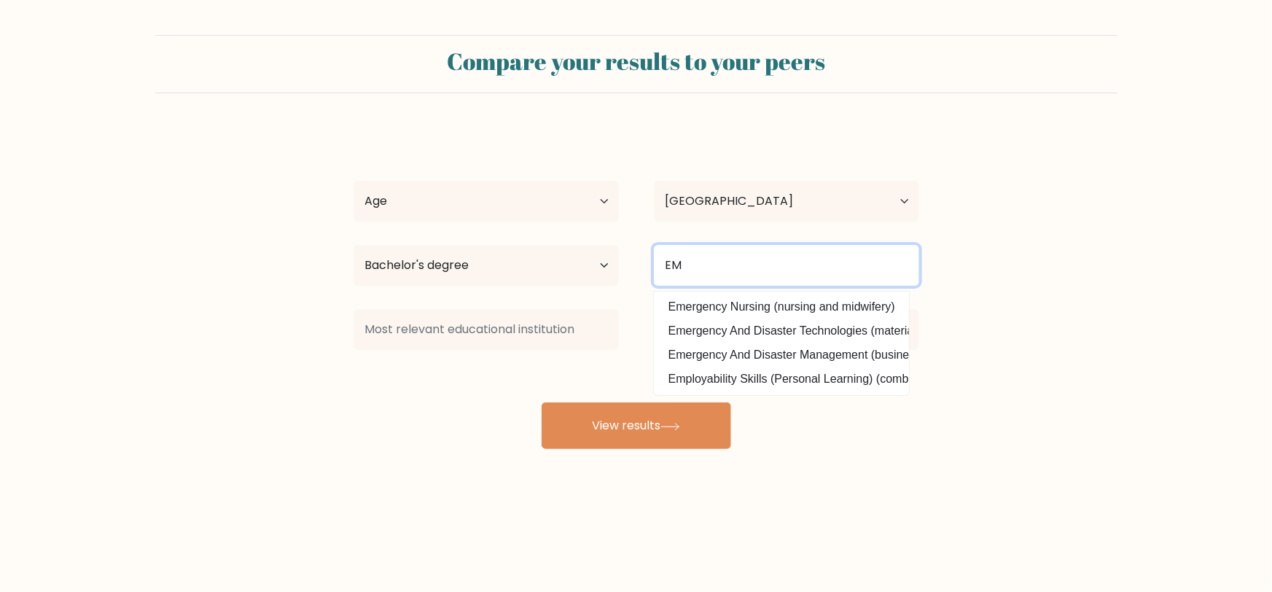
type input "E"
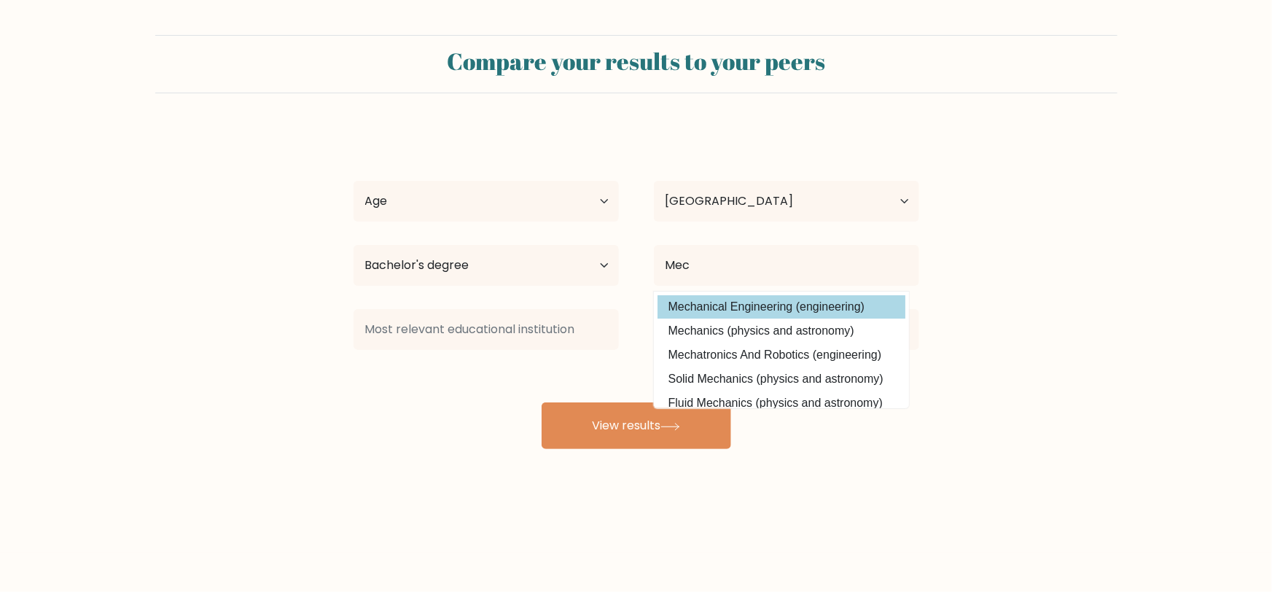
click at [770, 300] on option "Mechanical Engineering (engineering)" at bounding box center [782, 306] width 248 height 23
type input "Mechanical Engineering"
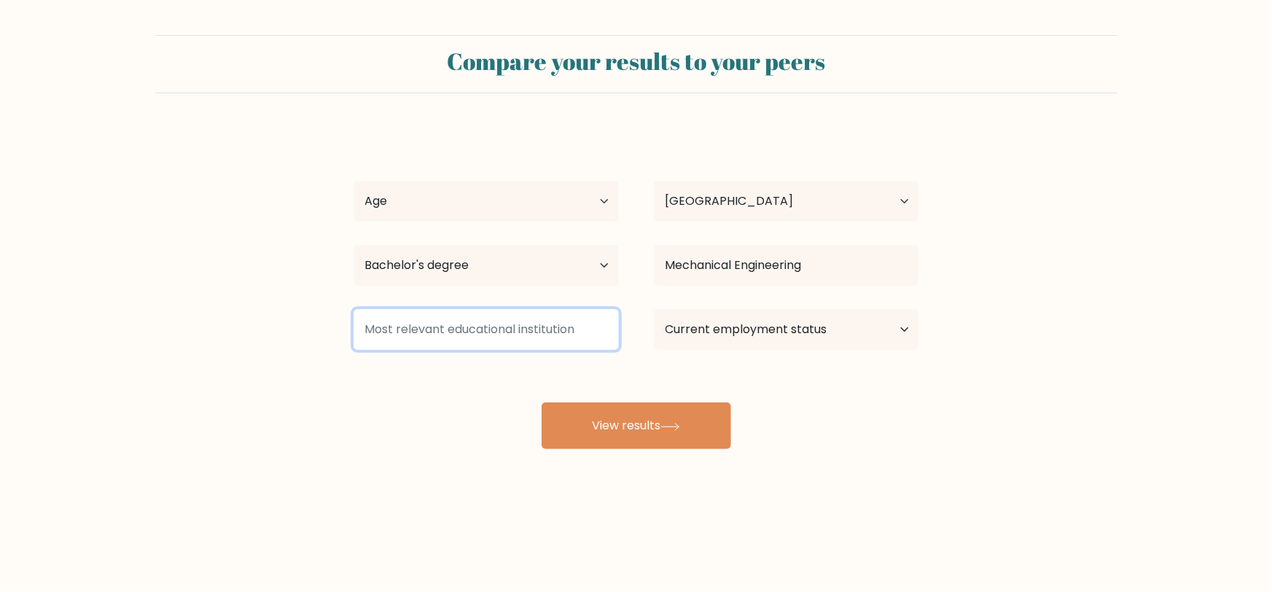
click at [578, 330] on input at bounding box center [486, 329] width 265 height 41
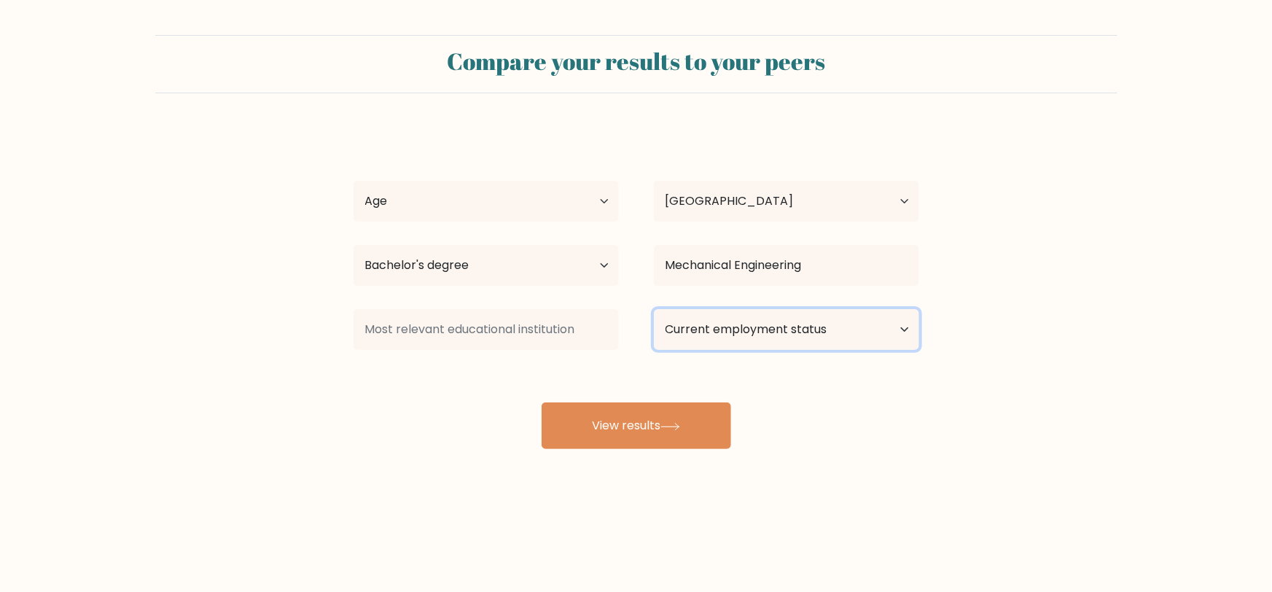
click at [751, 340] on select "Current employment status Employed Student Retired Other / prefer not to answer" at bounding box center [786, 329] width 265 height 41
select select "student"
click at [654, 309] on select "Current employment status Employed Student Retired Other / prefer not to answer" at bounding box center [786, 329] width 265 height 41
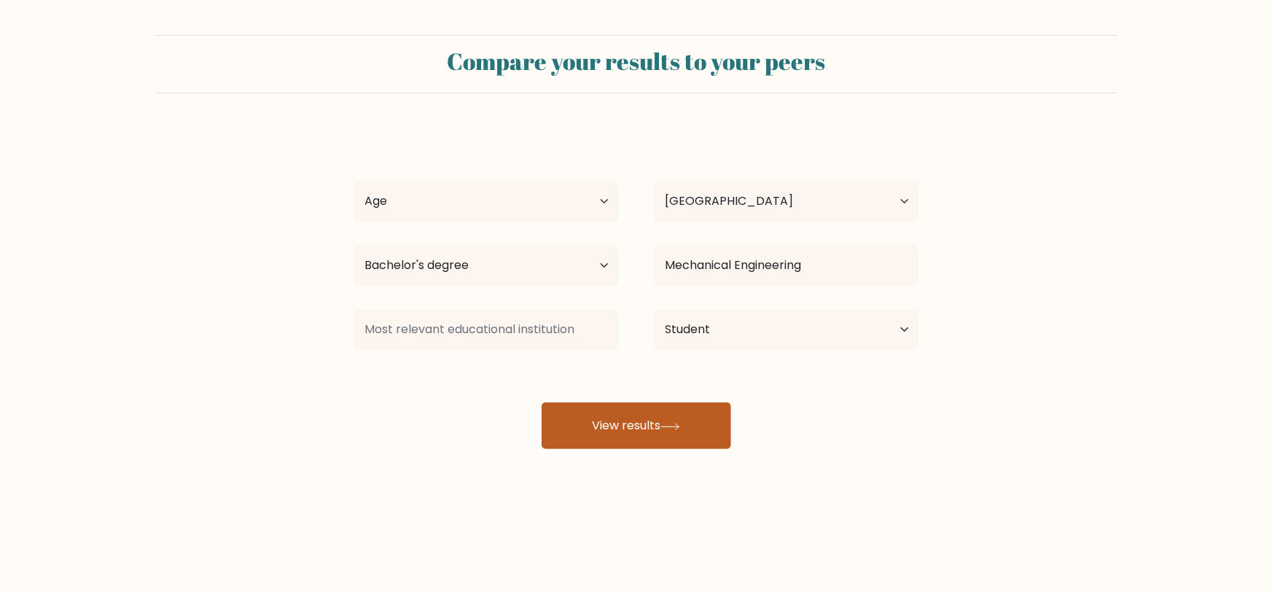
click at [696, 415] on button "View results" at bounding box center [637, 425] width 190 height 47
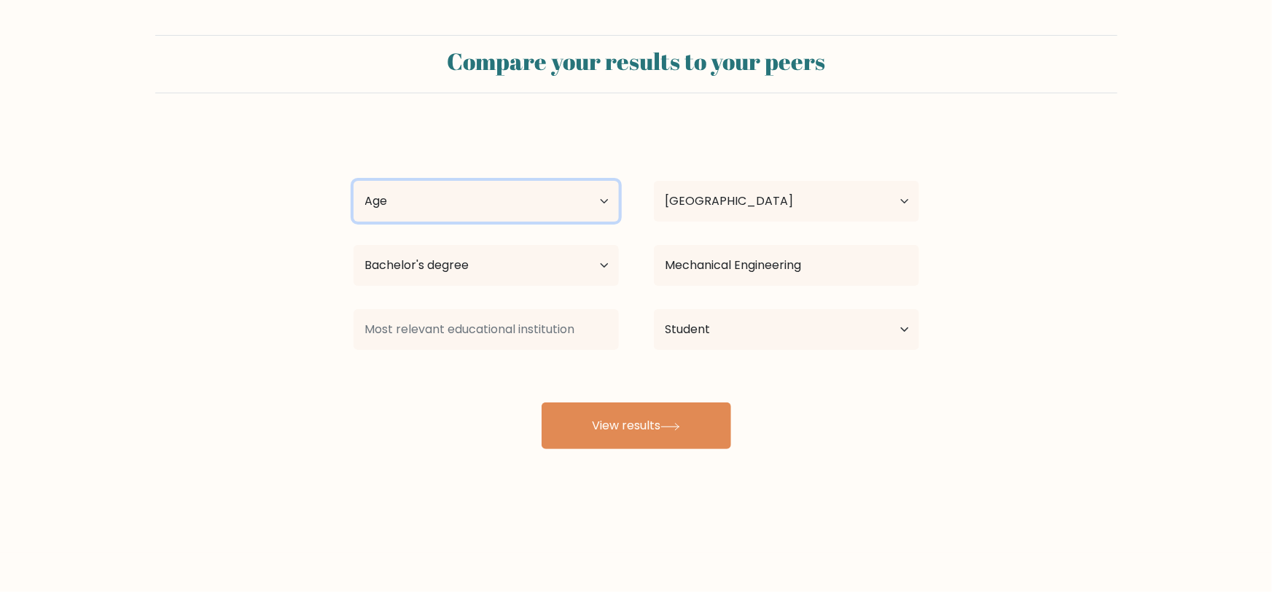
click at [549, 204] on select "Age Under 18 years old 18-24 years old 25-34 years old 35-44 years old 45-54 ye…" at bounding box center [486, 201] width 265 height 41
select select "18_24"
click at [354, 181] on select "Age Under 18 years old 18-24 years old 25-34 years old 35-44 years old 45-54 ye…" at bounding box center [486, 201] width 265 height 41
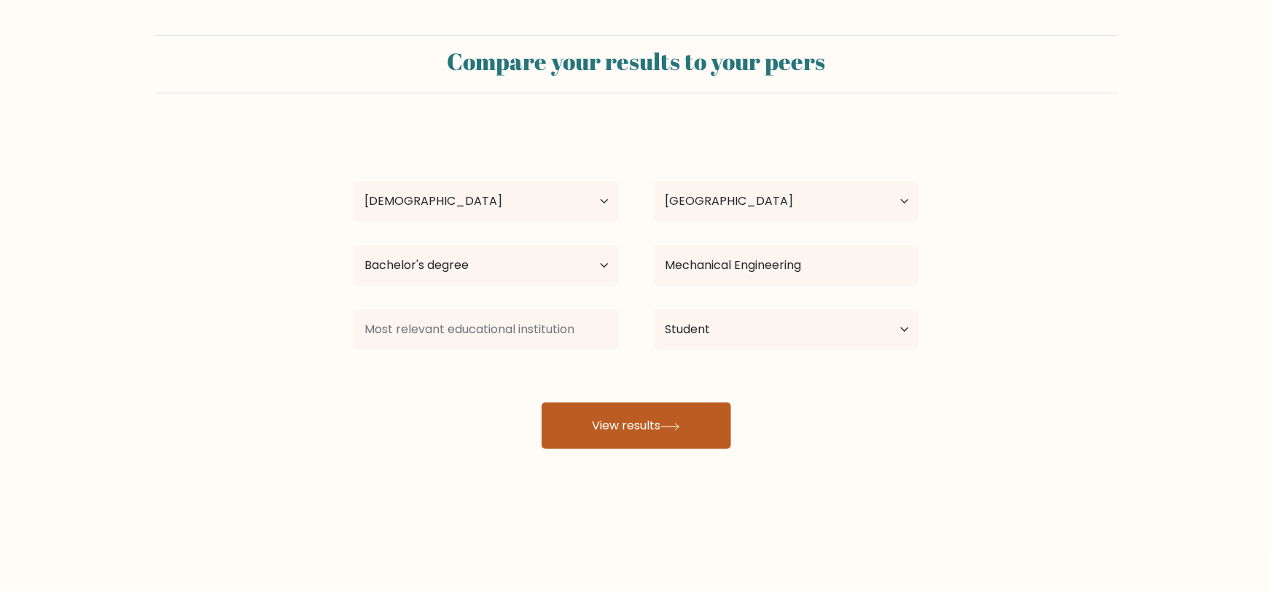
click at [684, 435] on button "View results" at bounding box center [637, 425] width 190 height 47
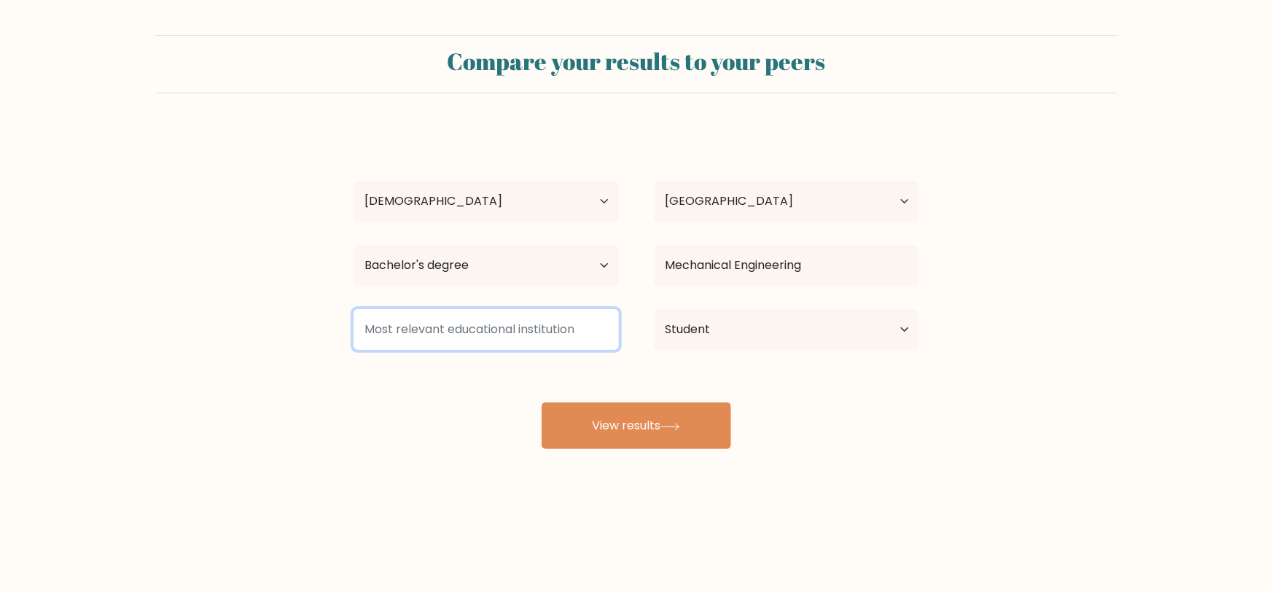
click at [536, 327] on input at bounding box center [486, 329] width 265 height 41
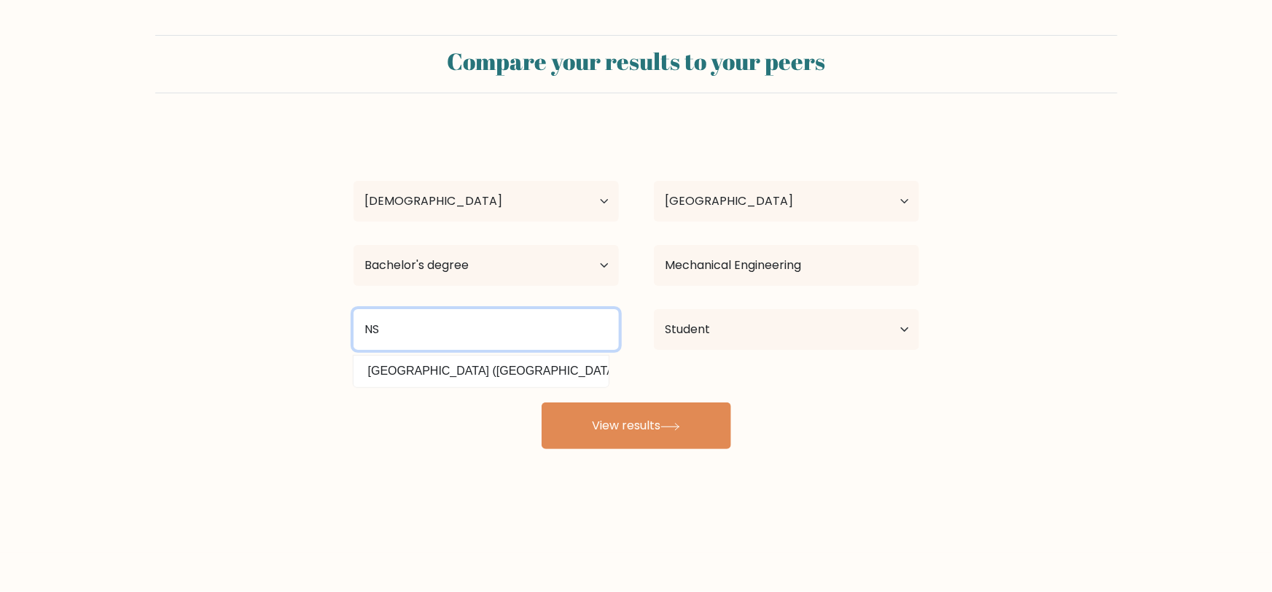
type input "N"
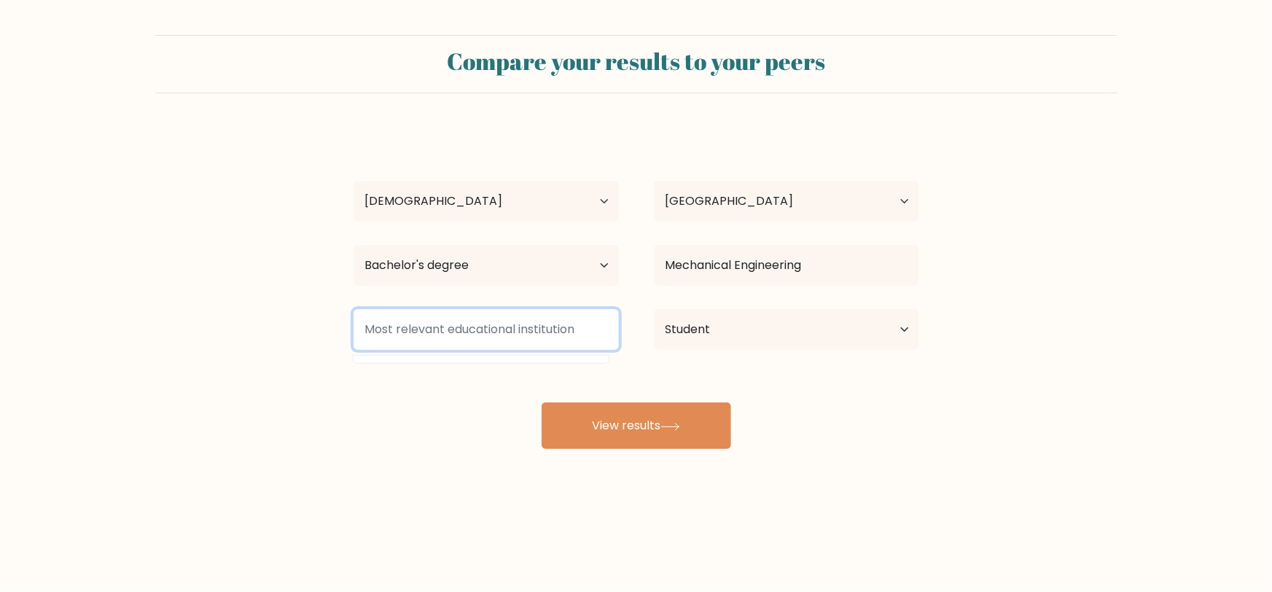
type input "N"
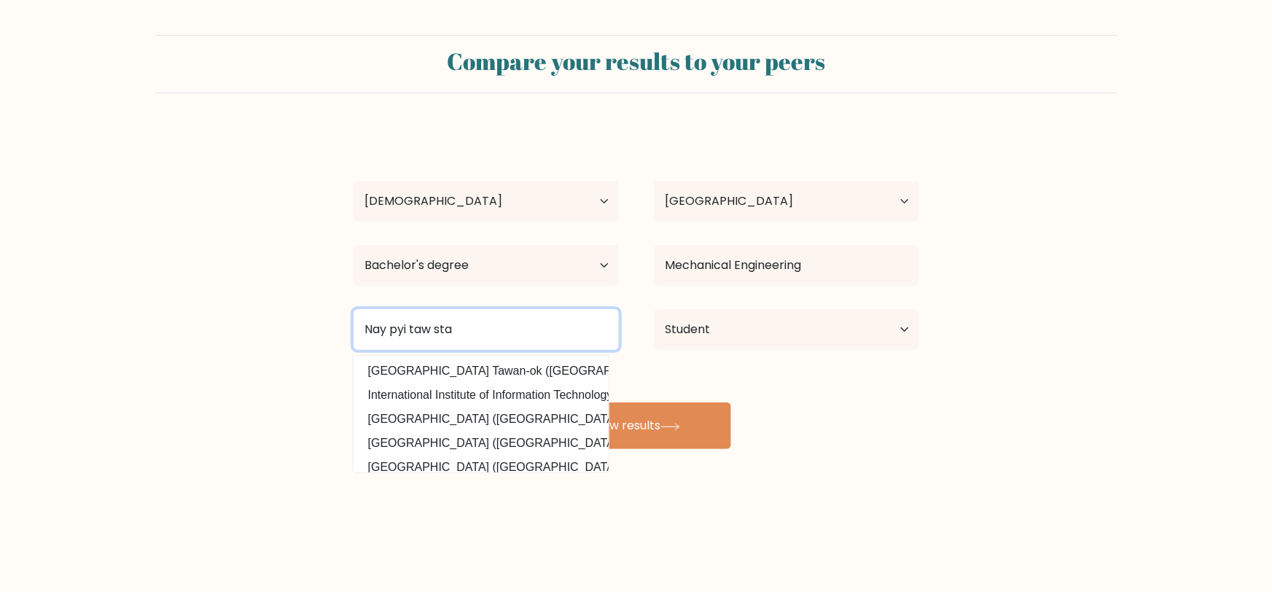
type input "Nay pyi taw sta"
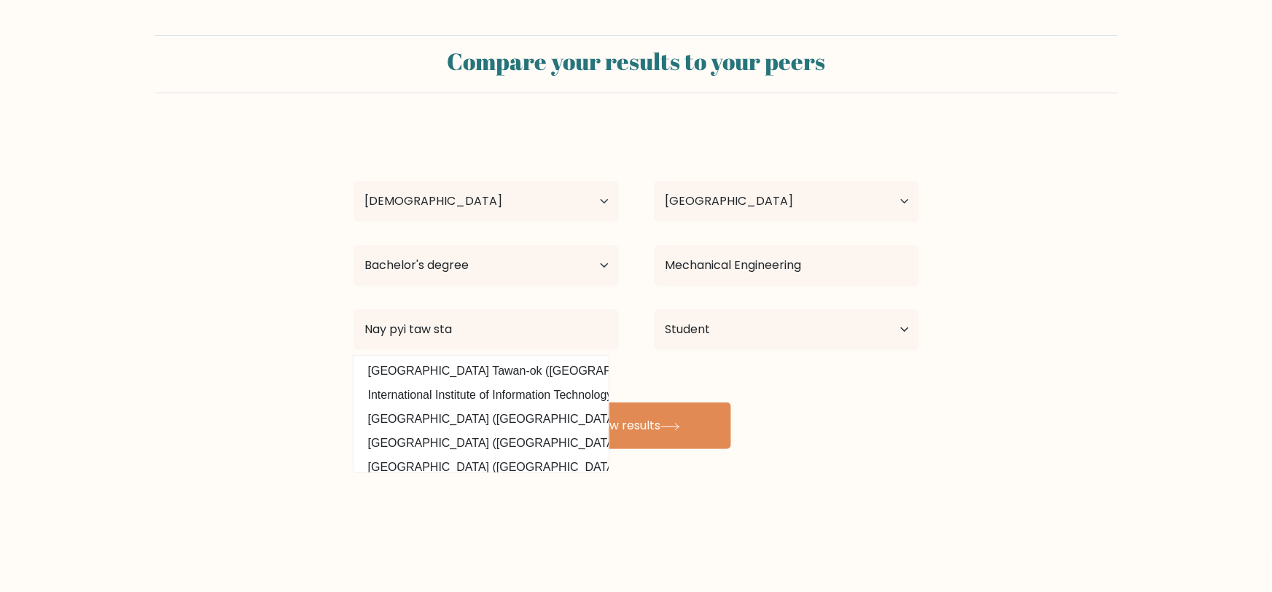
drag, startPoint x: 494, startPoint y: 295, endPoint x: 322, endPoint y: 321, distance: 173.3
click at [322, 321] on form "Compare your results to your peers Ye Htet Naing Age Under 18 years old 18-24 y…" at bounding box center [636, 242] width 1272 height 414
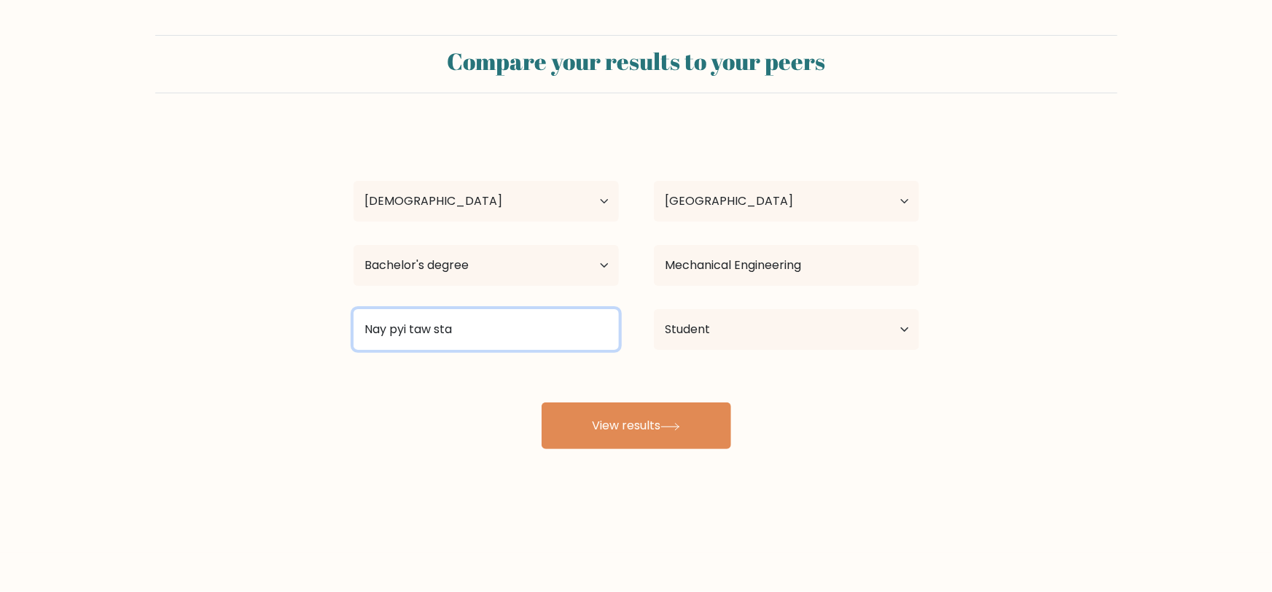
click at [432, 327] on input "Nay pyi taw sta" at bounding box center [486, 329] width 265 height 41
click at [450, 334] on input "Nay pyi taw sta" at bounding box center [486, 329] width 265 height 41
drag, startPoint x: 462, startPoint y: 330, endPoint x: 329, endPoint y: 332, distance: 132.7
click at [329, 332] on form "Compare your results to your peers Ye Htet Naing Age Under 18 years old 18-24 y…" at bounding box center [636, 242] width 1272 height 414
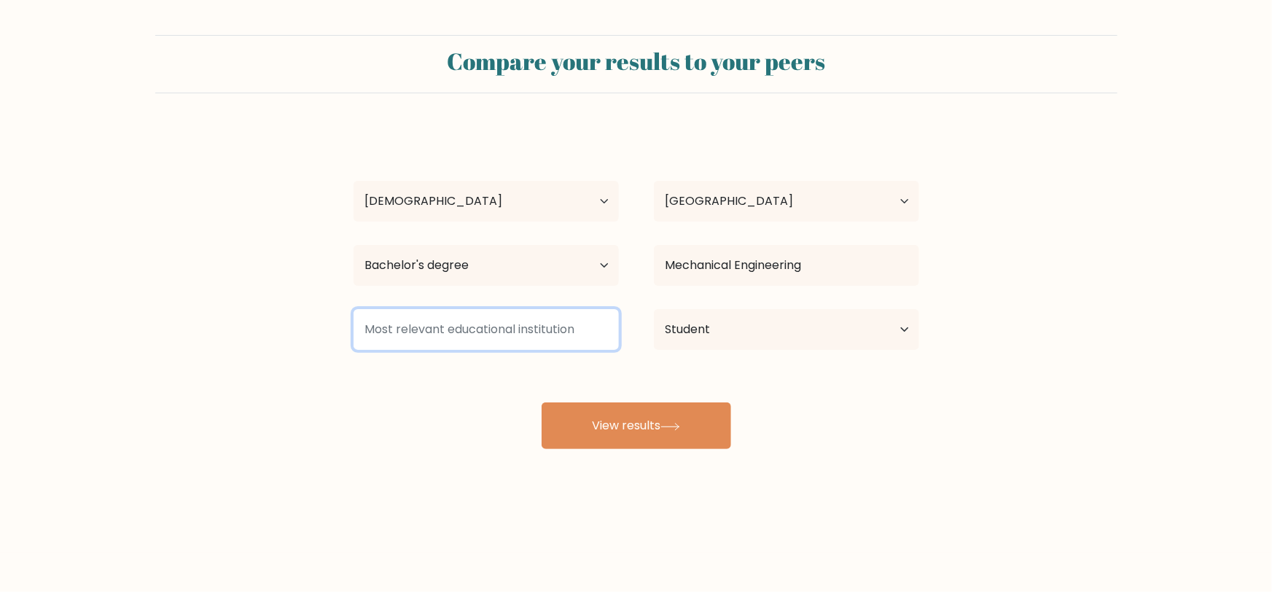
type input "s"
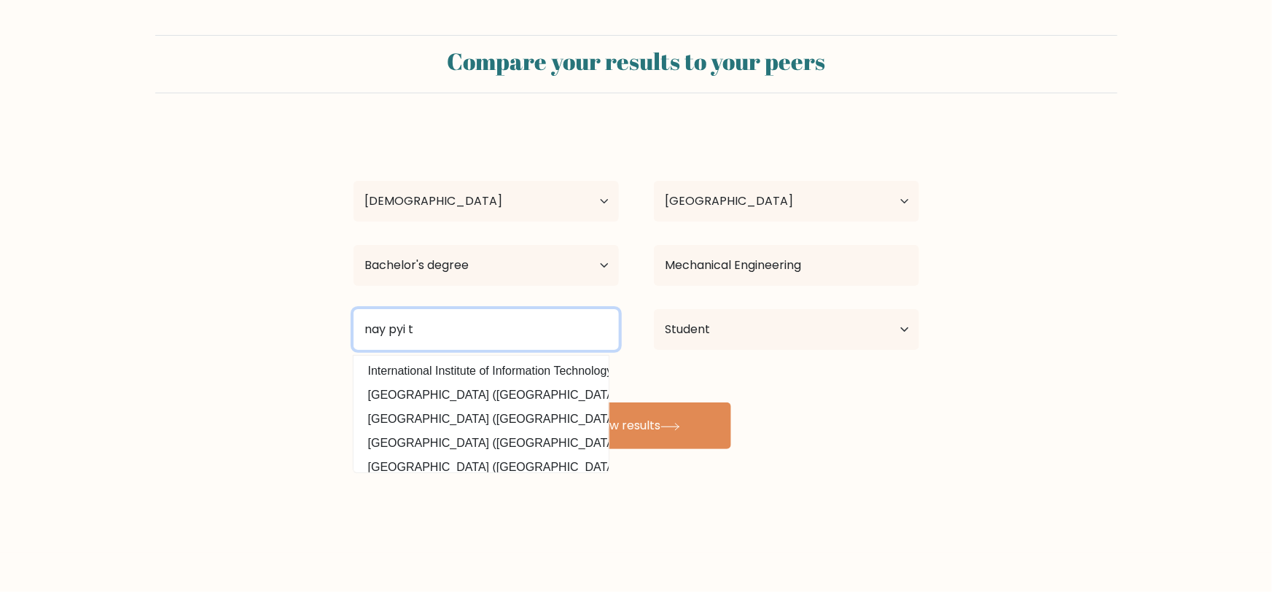
click at [440, 332] on input "nay pyi t" at bounding box center [486, 329] width 265 height 41
type input "nay pyi taw state poy"
drag, startPoint x: 408, startPoint y: 324, endPoint x: 220, endPoint y: 338, distance: 188.6
click at [220, 338] on form "Compare your results to your peers Ye Htet Naing Age Under 18 years old 18-24 y…" at bounding box center [636, 242] width 1272 height 414
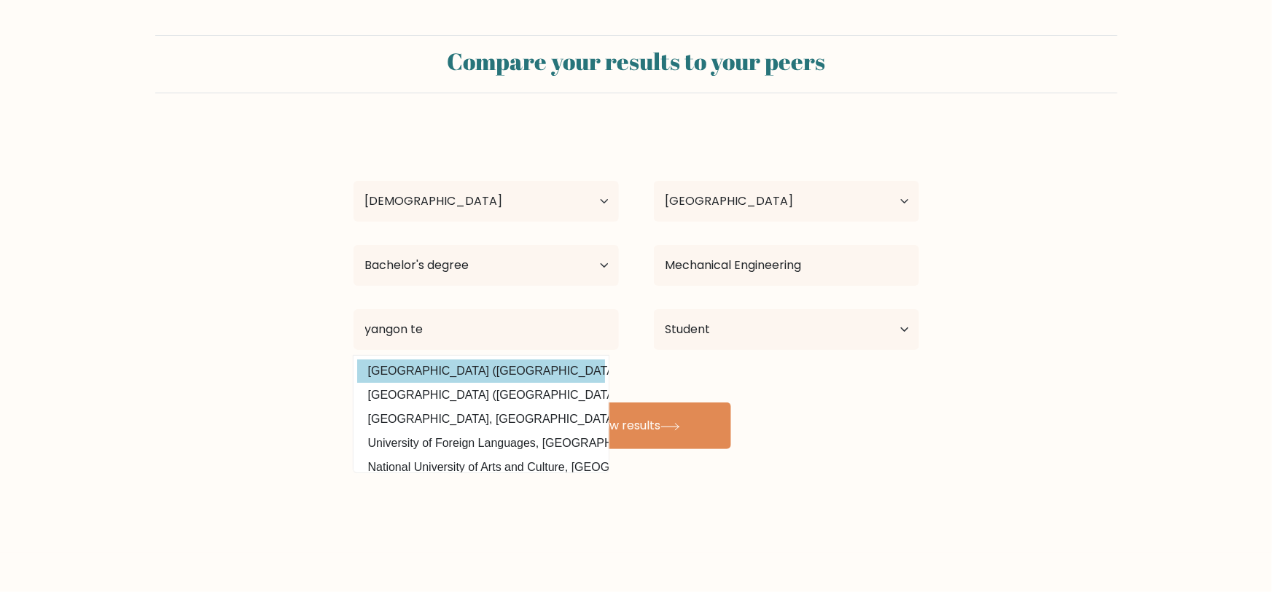
click at [431, 371] on option "Yangon Technological University (Myanmar)" at bounding box center [481, 370] width 248 height 23
type input "Yangon Technological University"
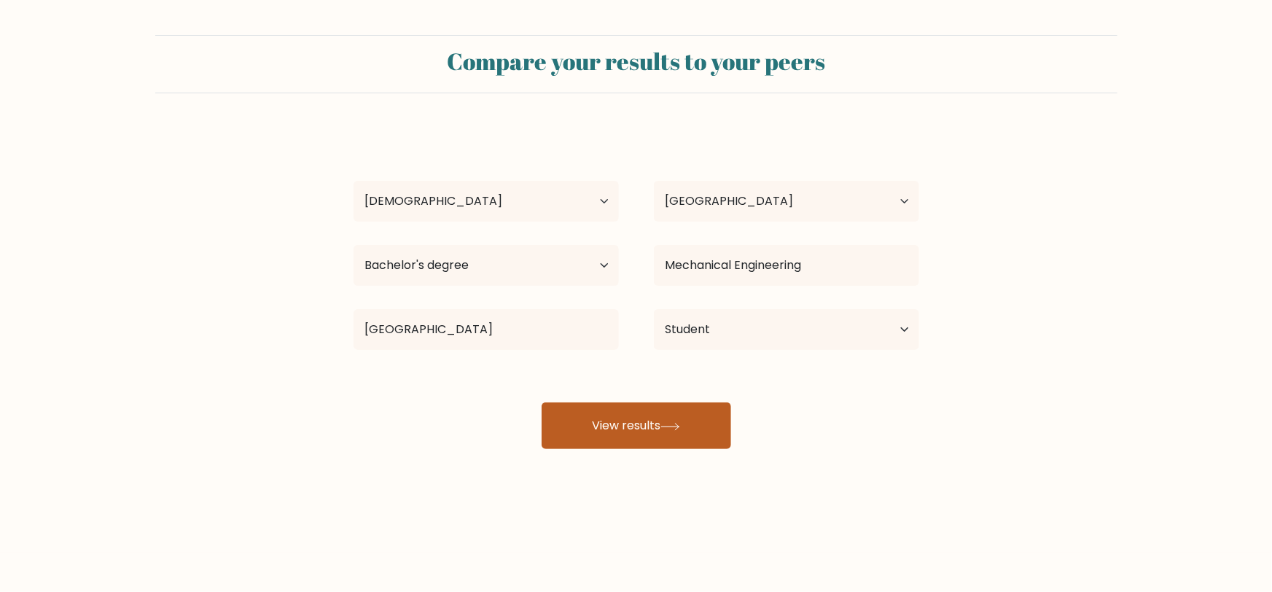
click at [607, 426] on button "View results" at bounding box center [637, 425] width 190 height 47
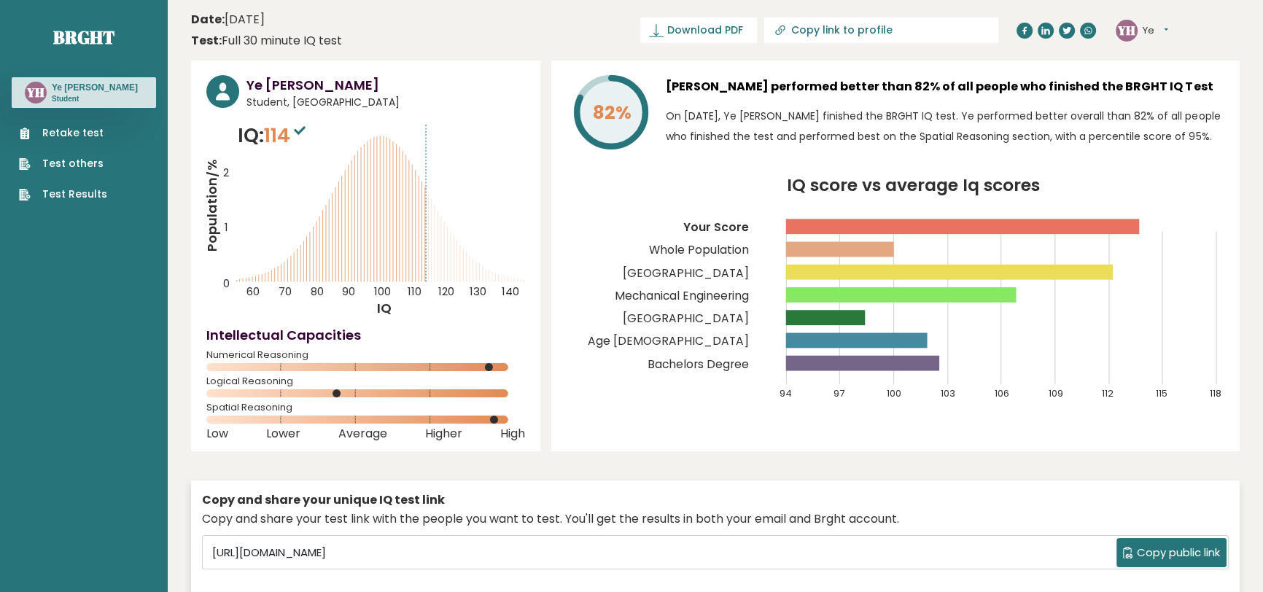
click at [303, 130] on icon at bounding box center [300, 130] width 12 height 9
drag, startPoint x: 280, startPoint y: 136, endPoint x: 268, endPoint y: 139, distance: 12.9
click at [279, 136] on span "114" at bounding box center [286, 135] width 45 height 27
click at [268, 139] on p "IQ: 114" at bounding box center [273, 135] width 71 height 29
drag, startPoint x: 201, startPoint y: 204, endPoint x: 222, endPoint y: 208, distance: 21.6
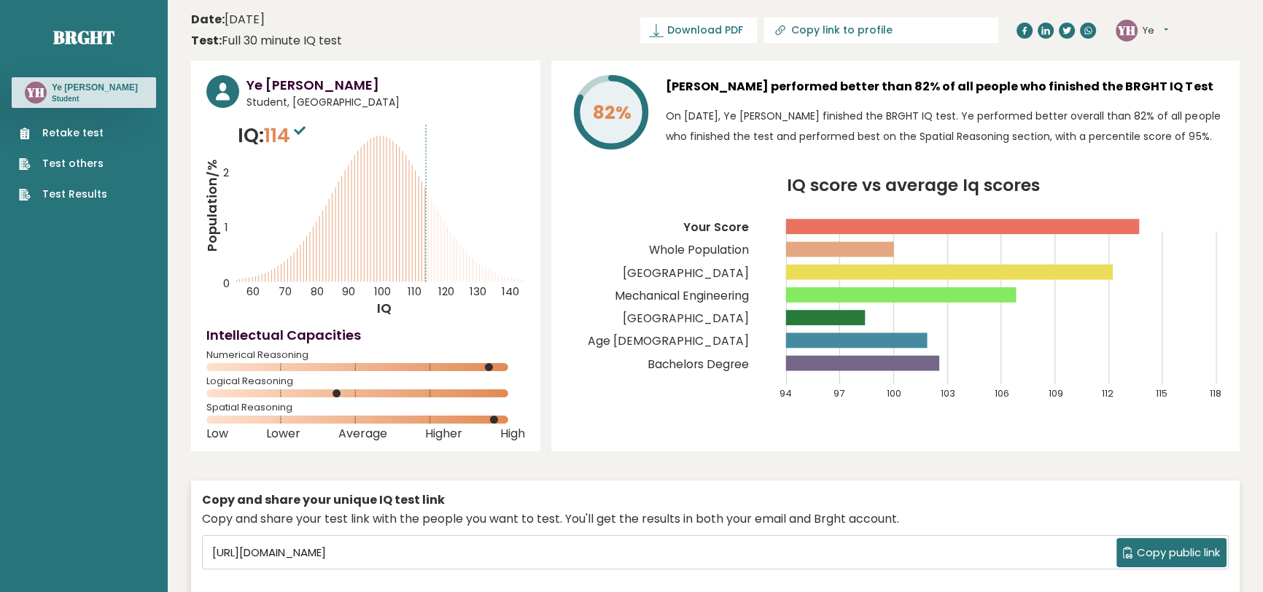
click at [210, 208] on div "Ye [PERSON_NAME] Student, [GEOGRAPHIC_DATA] IQ: 114 Population/% IQ 0 1 2 60 70…" at bounding box center [365, 256] width 349 height 391
click at [340, 394] on icon at bounding box center [365, 393] width 319 height 9
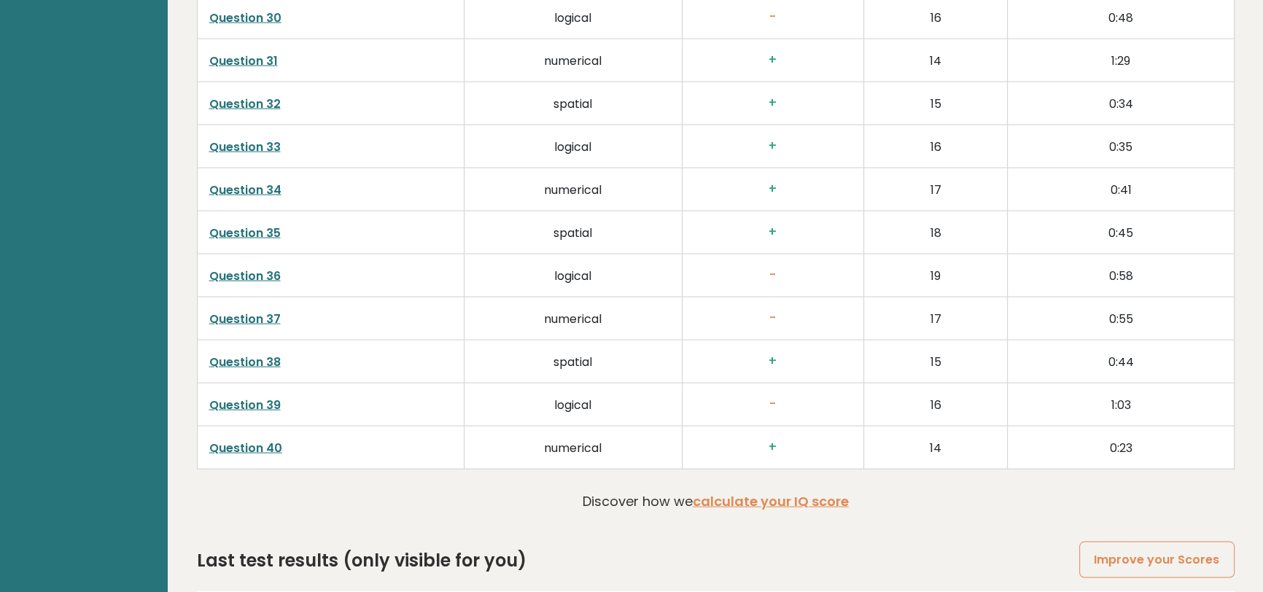
scroll to position [3774, 0]
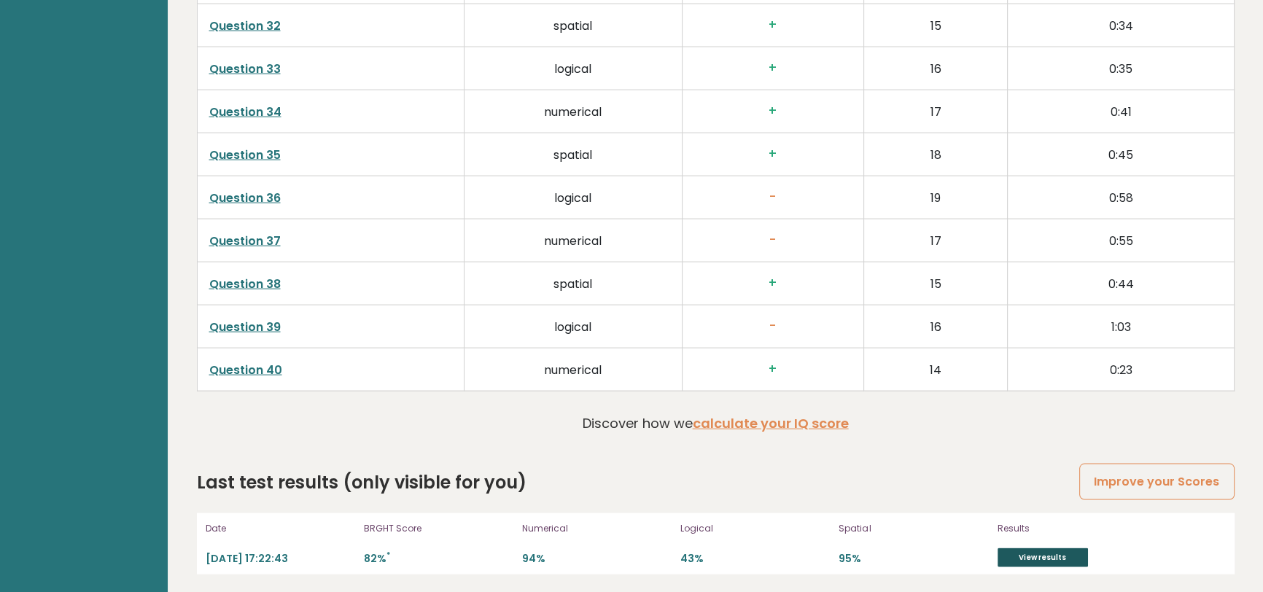
click at [1056, 552] on link "View results" at bounding box center [1042, 557] width 90 height 19
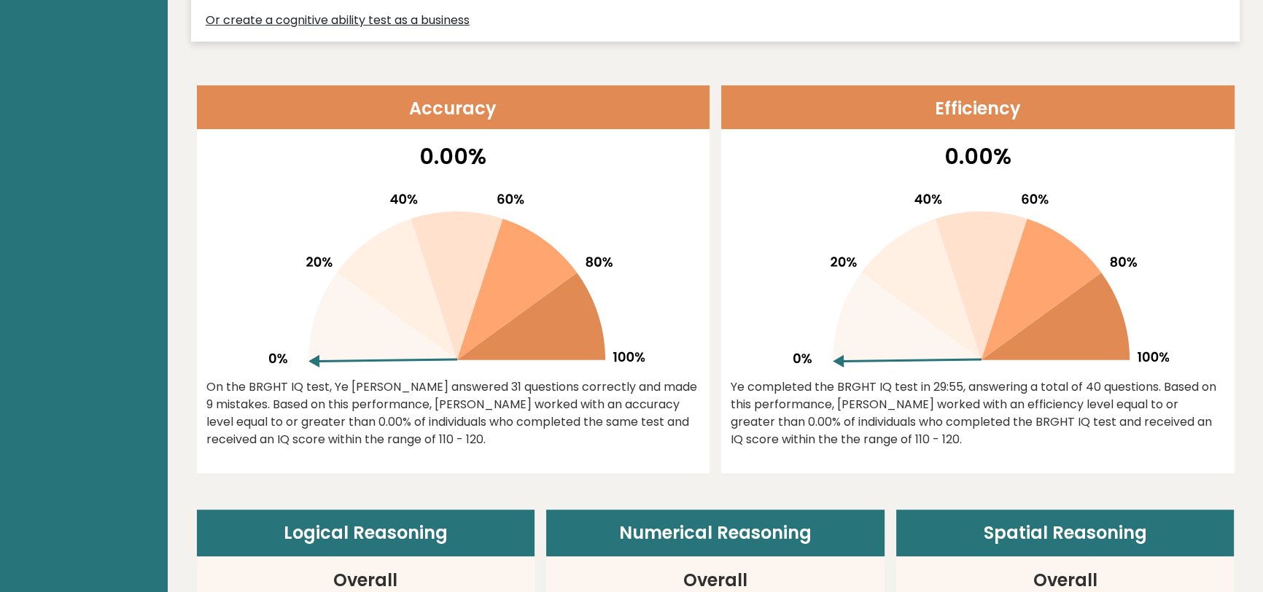
scroll to position [596, 0]
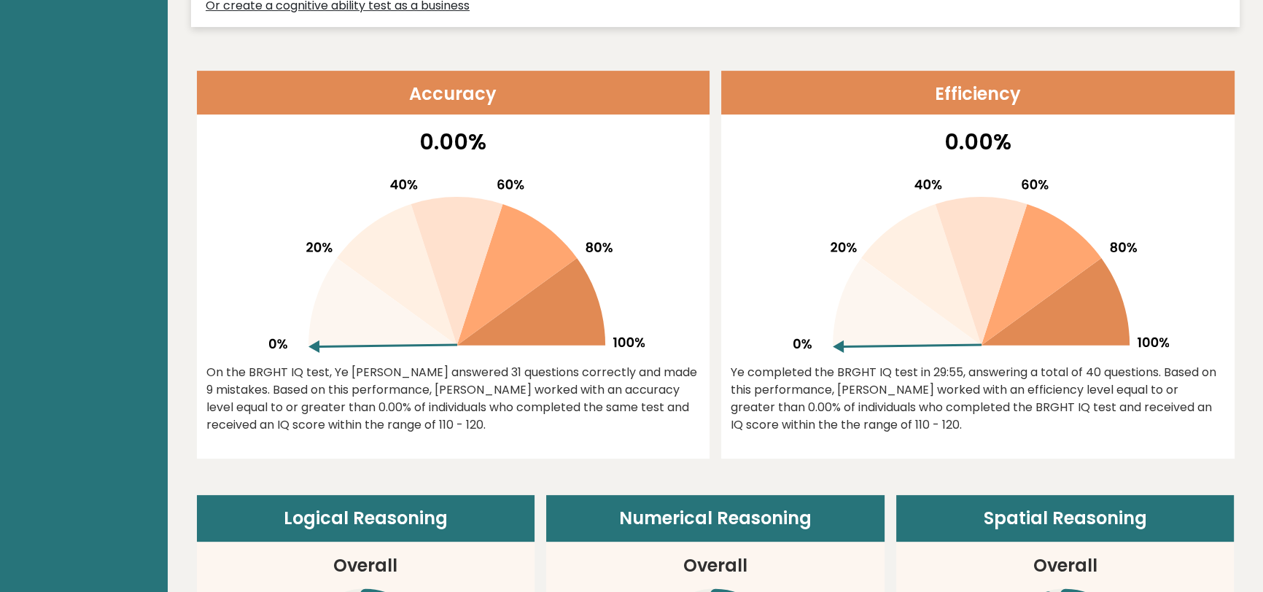
click at [547, 318] on icon at bounding box center [530, 301] width 149 height 87
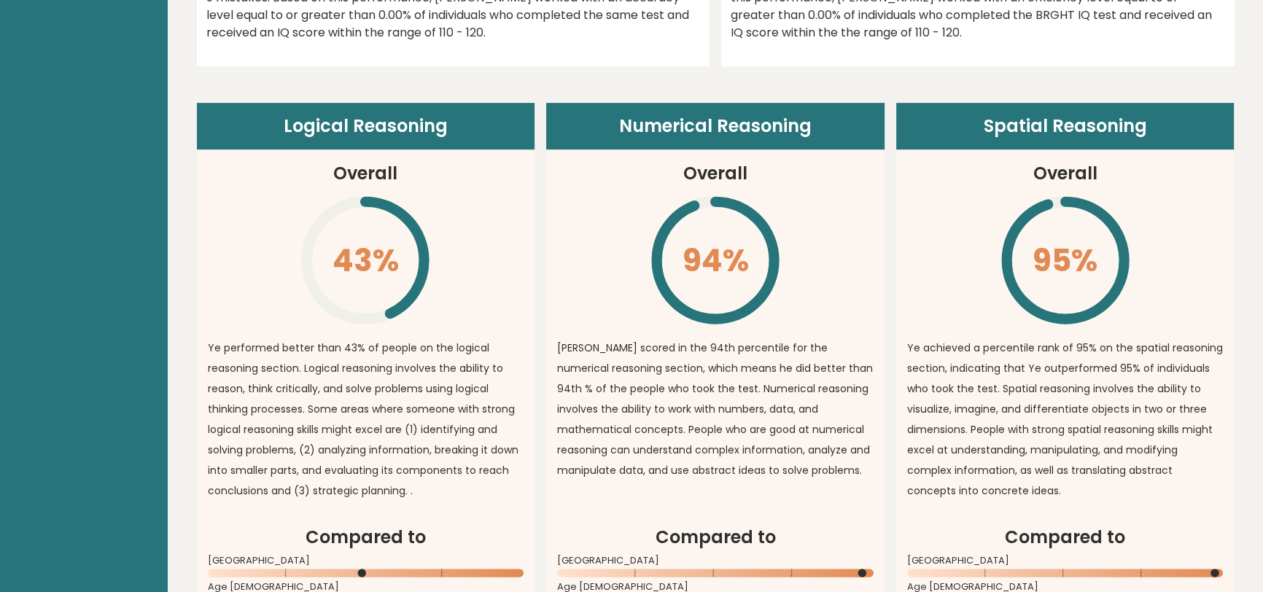
scroll to position [994, 0]
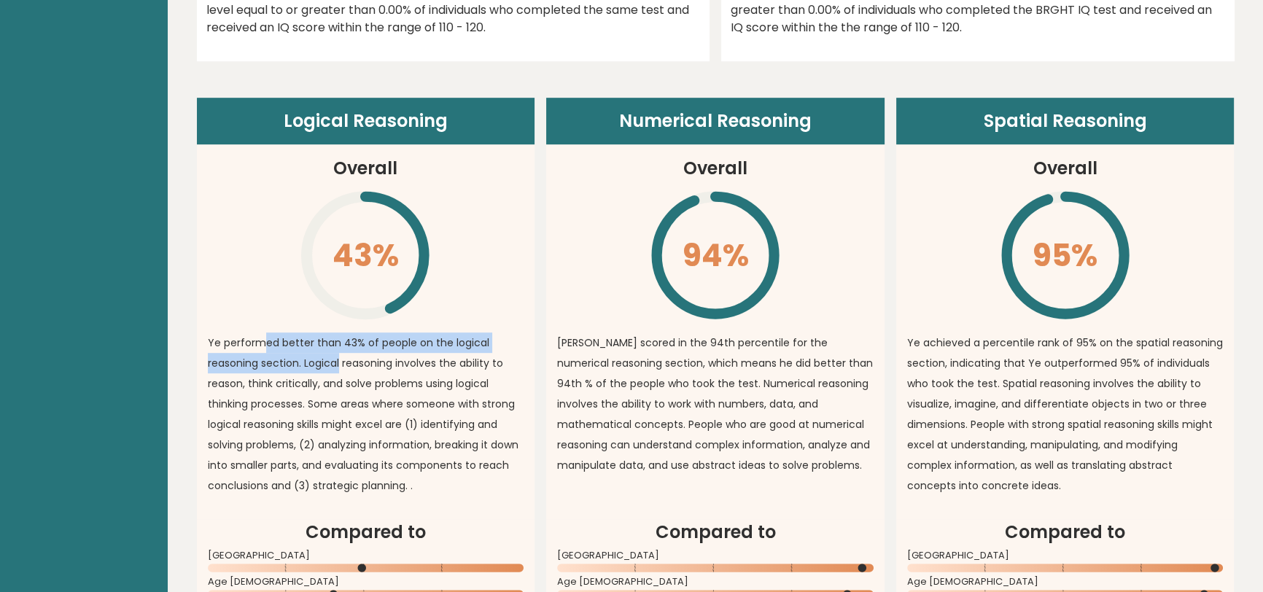
drag, startPoint x: 262, startPoint y: 342, endPoint x: 338, endPoint y: 356, distance: 77.8
click at [338, 356] on p "Ye performed better than 43% of people on the logical reasoning section. Logica…" at bounding box center [366, 413] width 316 height 163
click at [451, 243] on article "Logical Reasoning Overall 43% \ Ye performed better than 43% of people on the l…" at bounding box center [366, 308] width 338 height 421
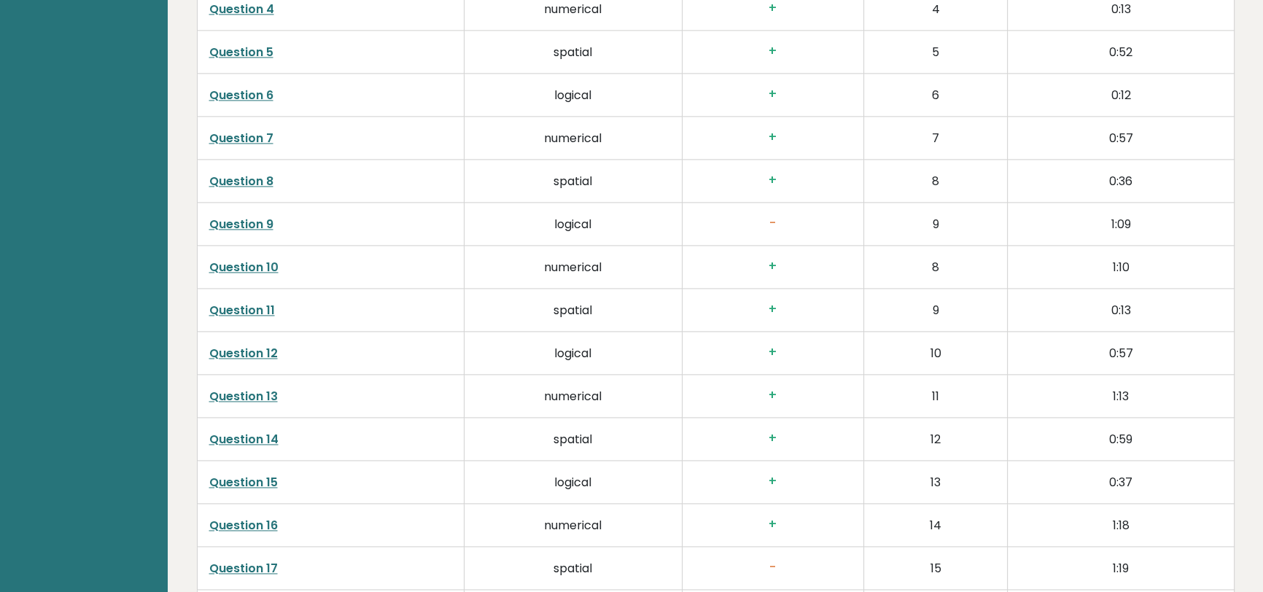
scroll to position [2584, 0]
click at [560, 222] on td "logical" at bounding box center [573, 225] width 218 height 43
click at [226, 226] on link "Question 9" at bounding box center [241, 226] width 64 height 17
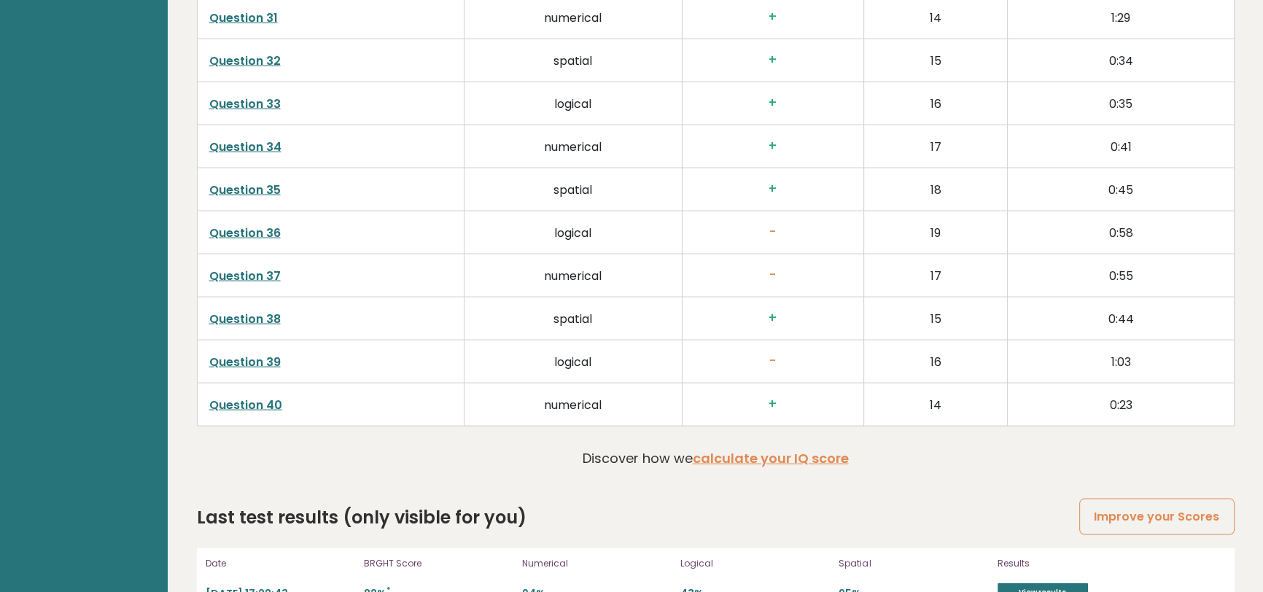
scroll to position [3774, 0]
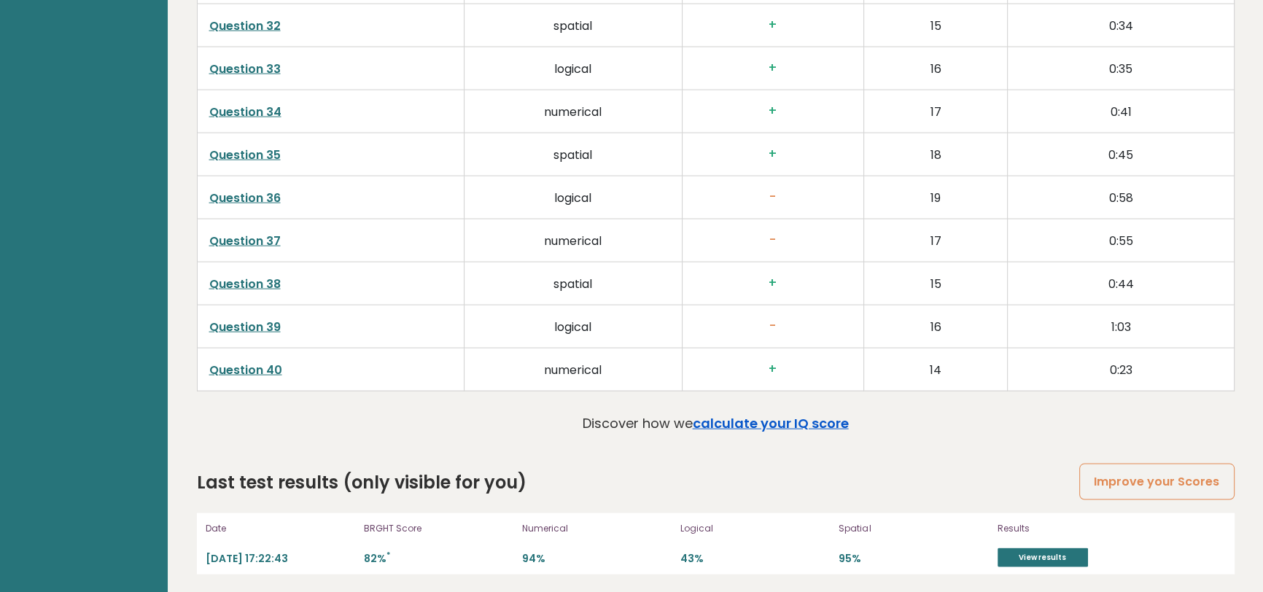
click at [773, 421] on link "calculate your IQ score" at bounding box center [771, 423] width 156 height 18
click at [1055, 548] on link "View results" at bounding box center [1042, 557] width 90 height 19
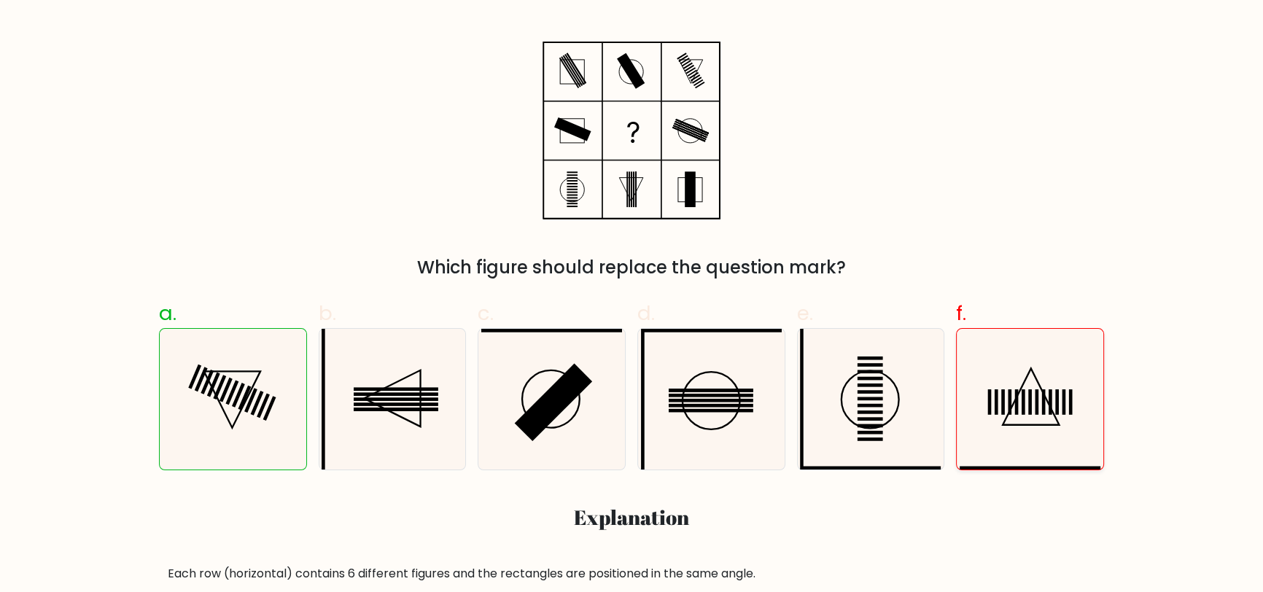
scroll to position [265, 0]
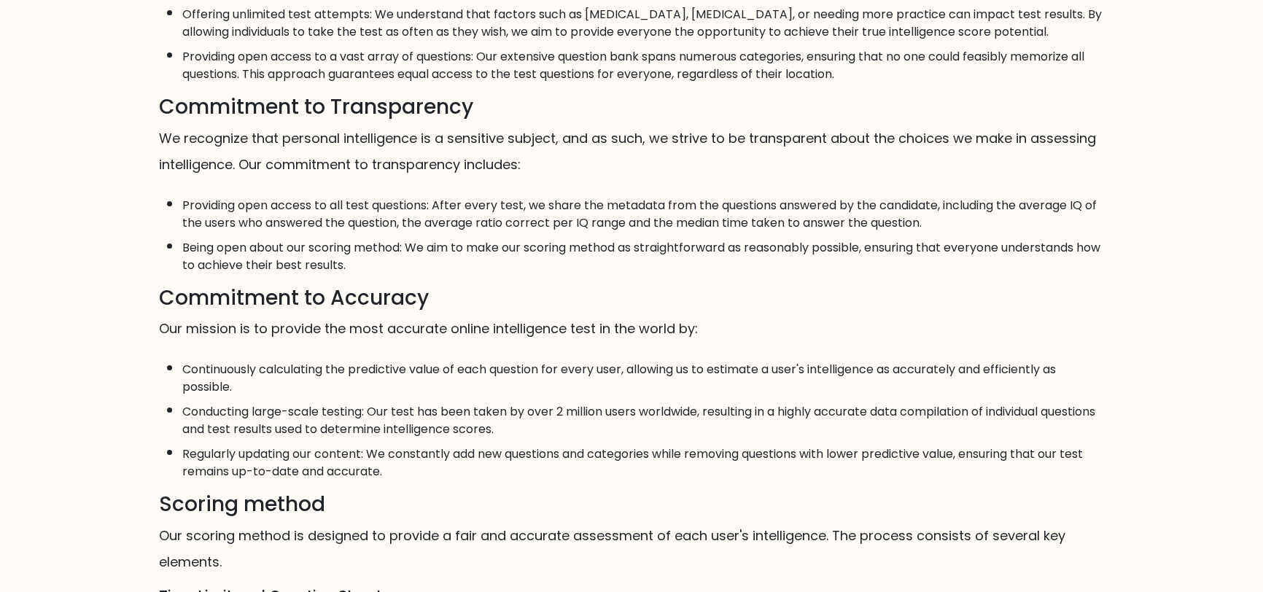
scroll to position [805, 0]
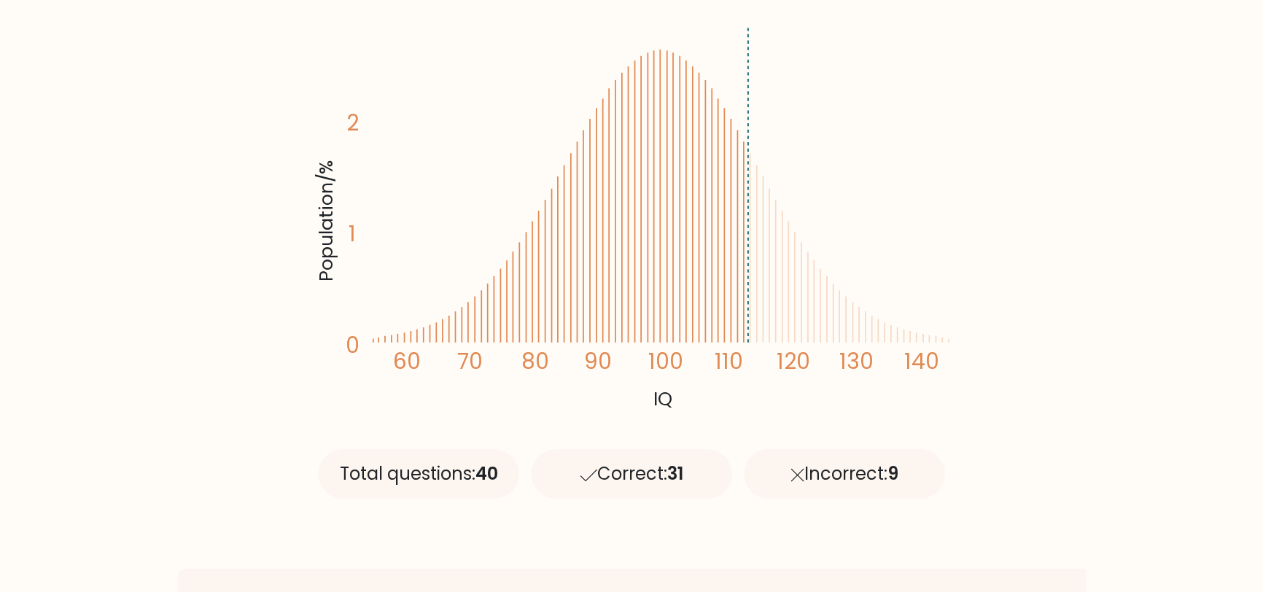
scroll to position [265, 0]
drag, startPoint x: 329, startPoint y: 208, endPoint x: 303, endPoint y: 254, distance: 53.5
click at [446, 171] on icon "Population/% IQ 0 1 2 60 70 80 90 100 110 120 130 140" at bounding box center [631, 218] width 639 height 394
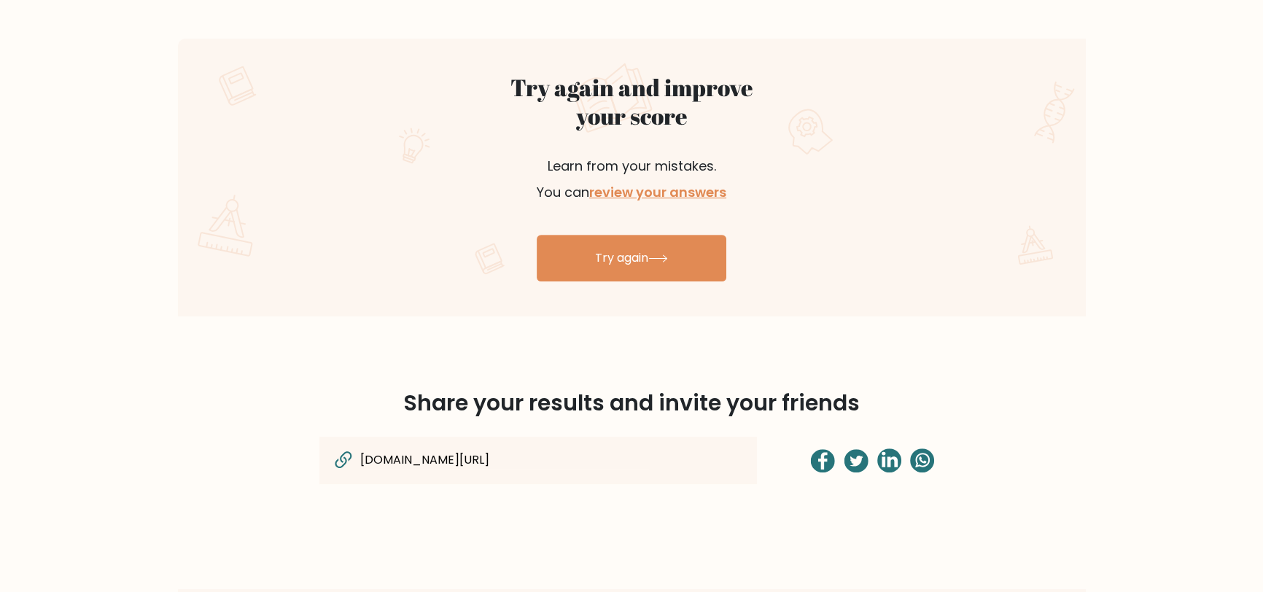
scroll to position [927, 0]
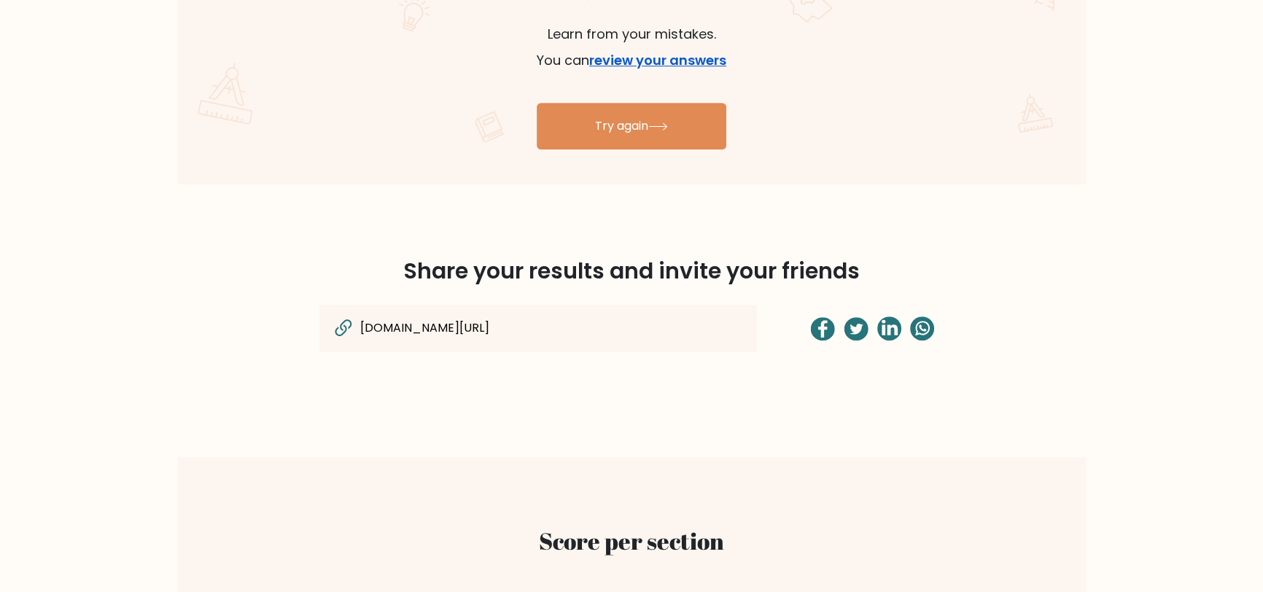
click at [678, 64] on link "review your answers" at bounding box center [657, 60] width 137 height 18
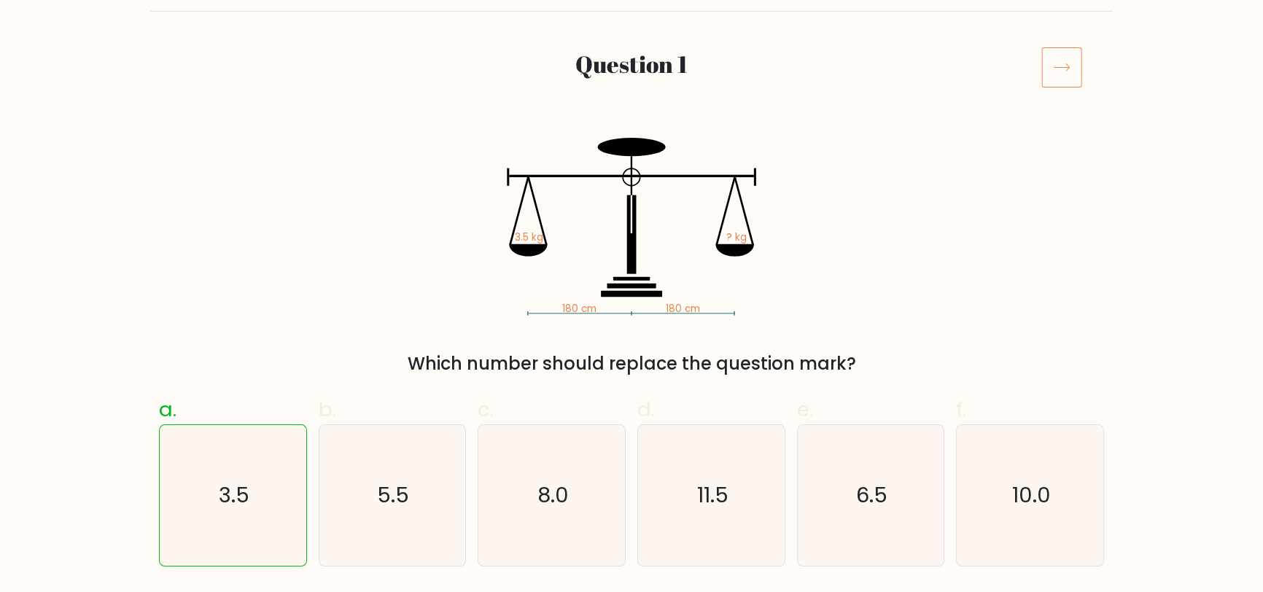
scroll to position [132, 0]
